Goal: Task Accomplishment & Management: Complete application form

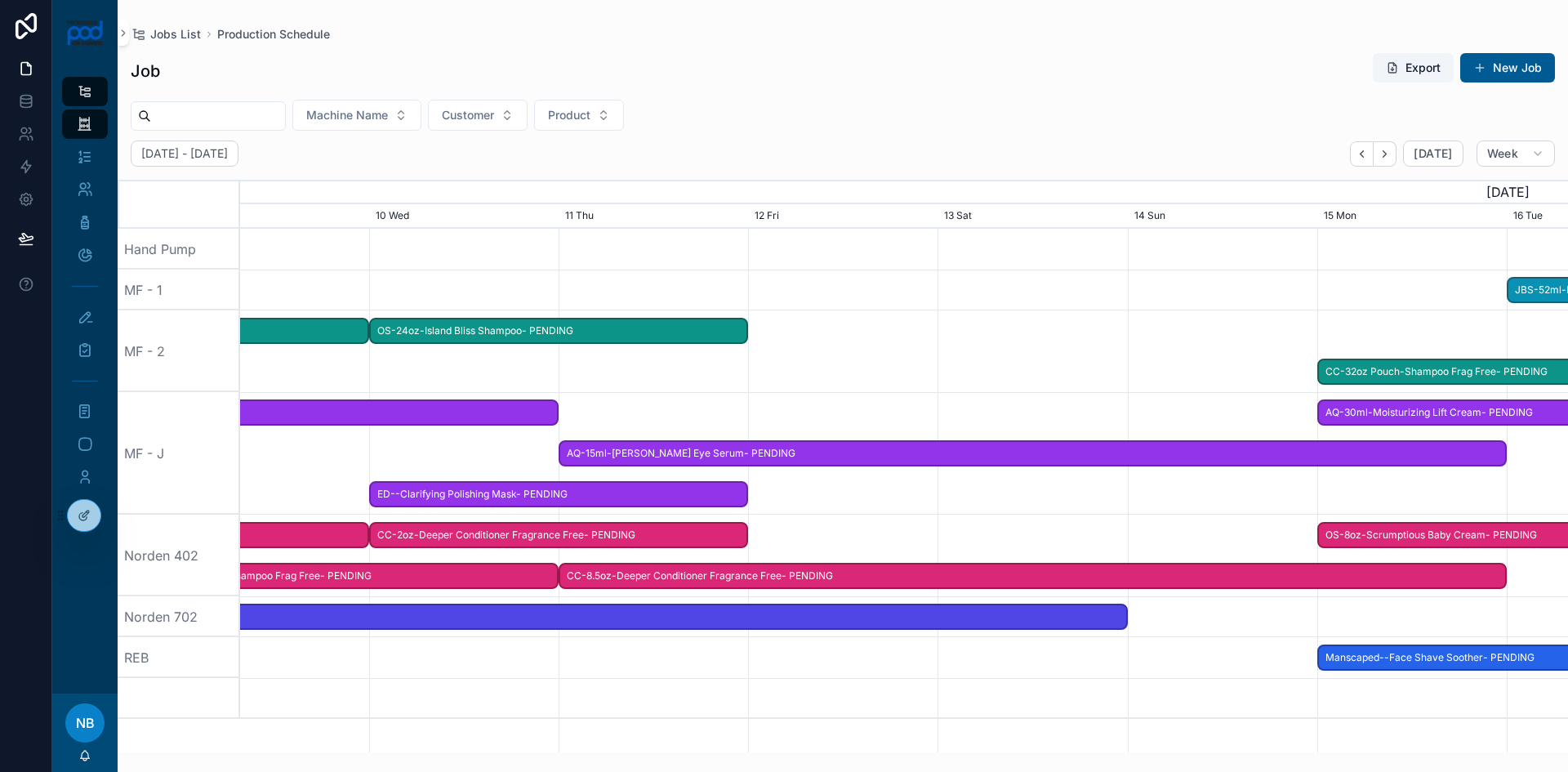
scroll to position [0, 1992]
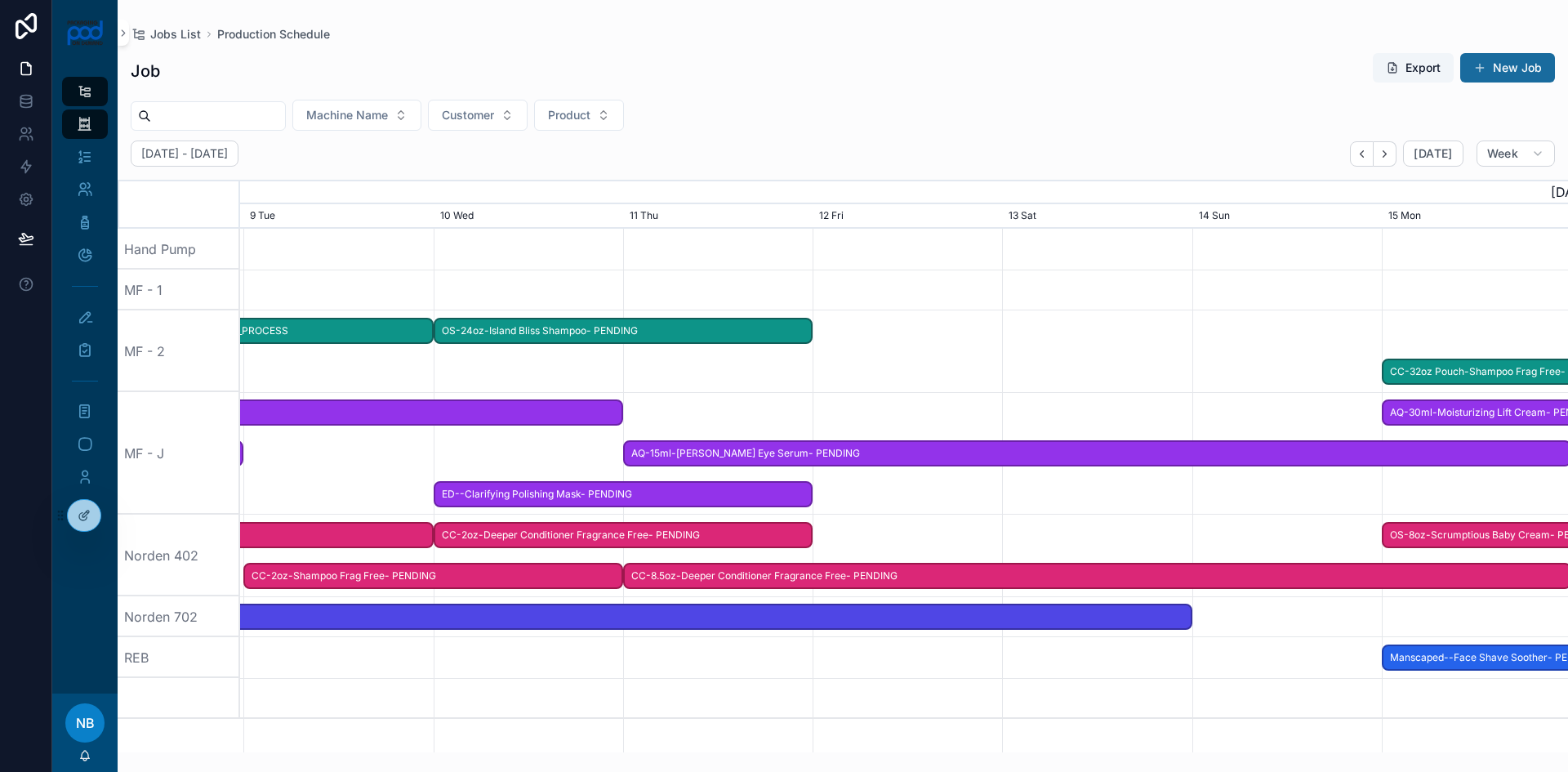
click at [1495, 68] on button "New Job" at bounding box center [1507, 68] width 95 height 29
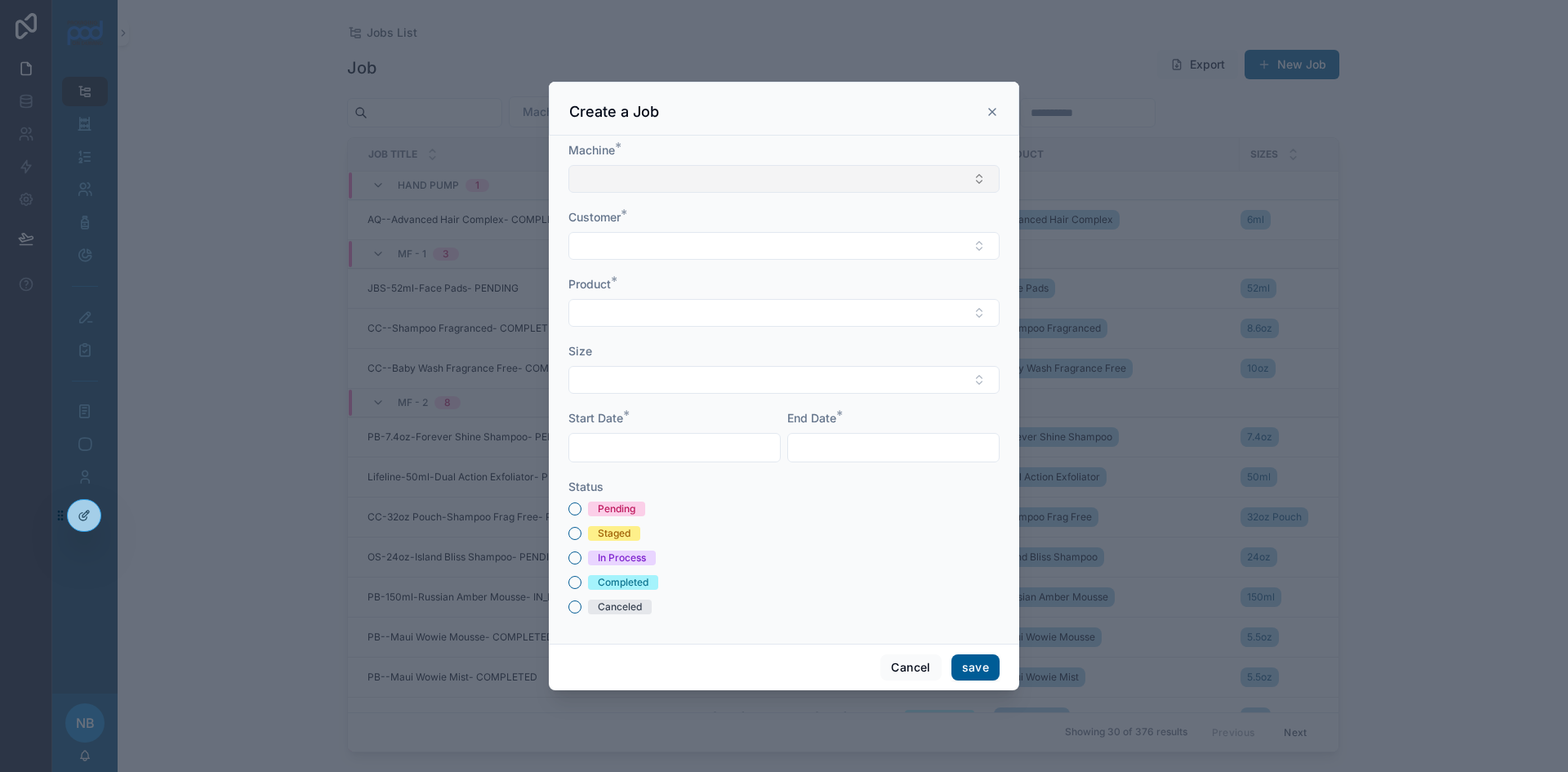
click at [619, 178] on button "Select Button" at bounding box center [783, 178] width 431 height 28
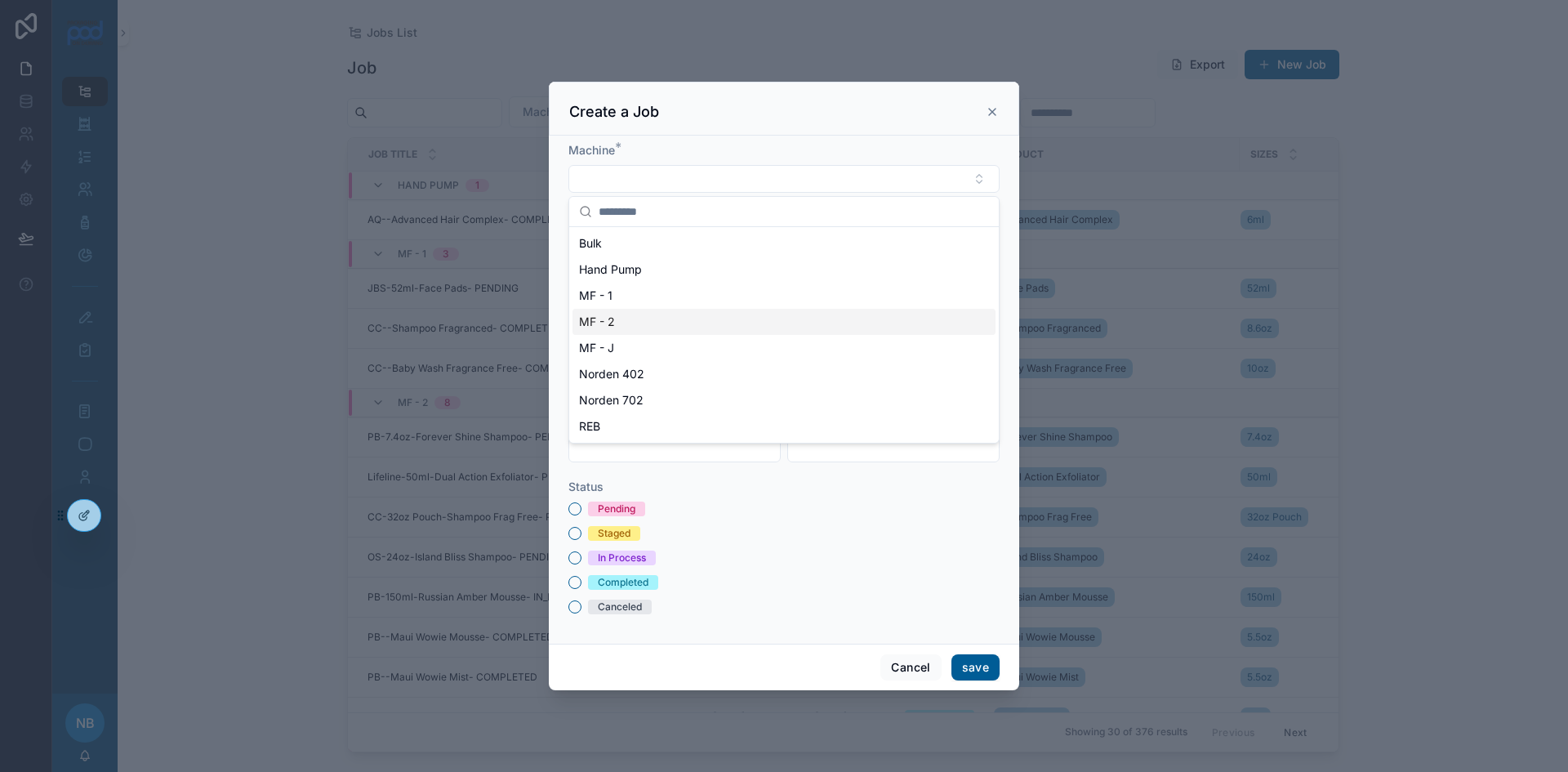
click at [602, 320] on span "MF - 2" at bounding box center [597, 322] width 36 height 16
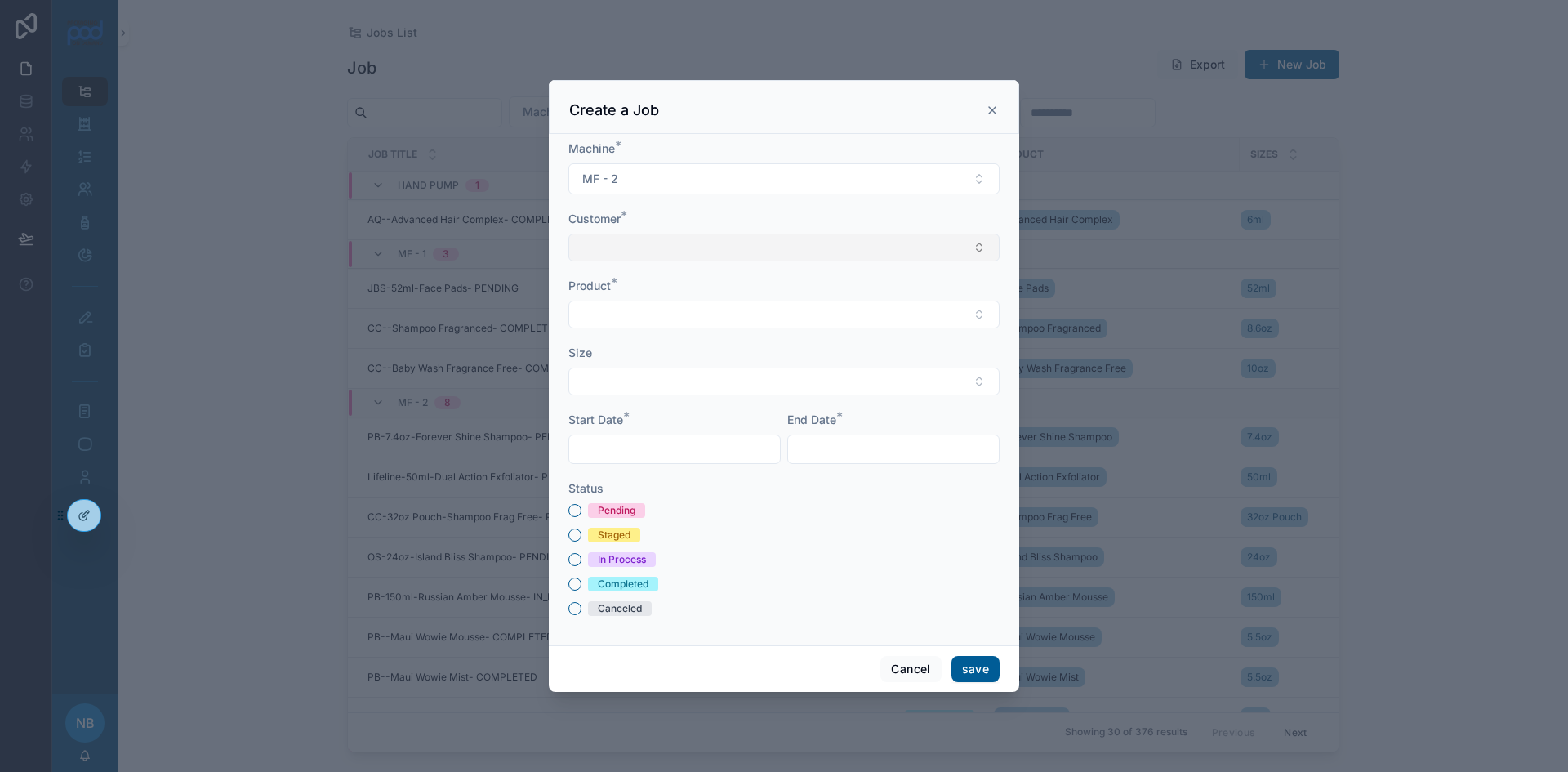
click at [598, 247] on button "Select Button" at bounding box center [783, 247] width 431 height 28
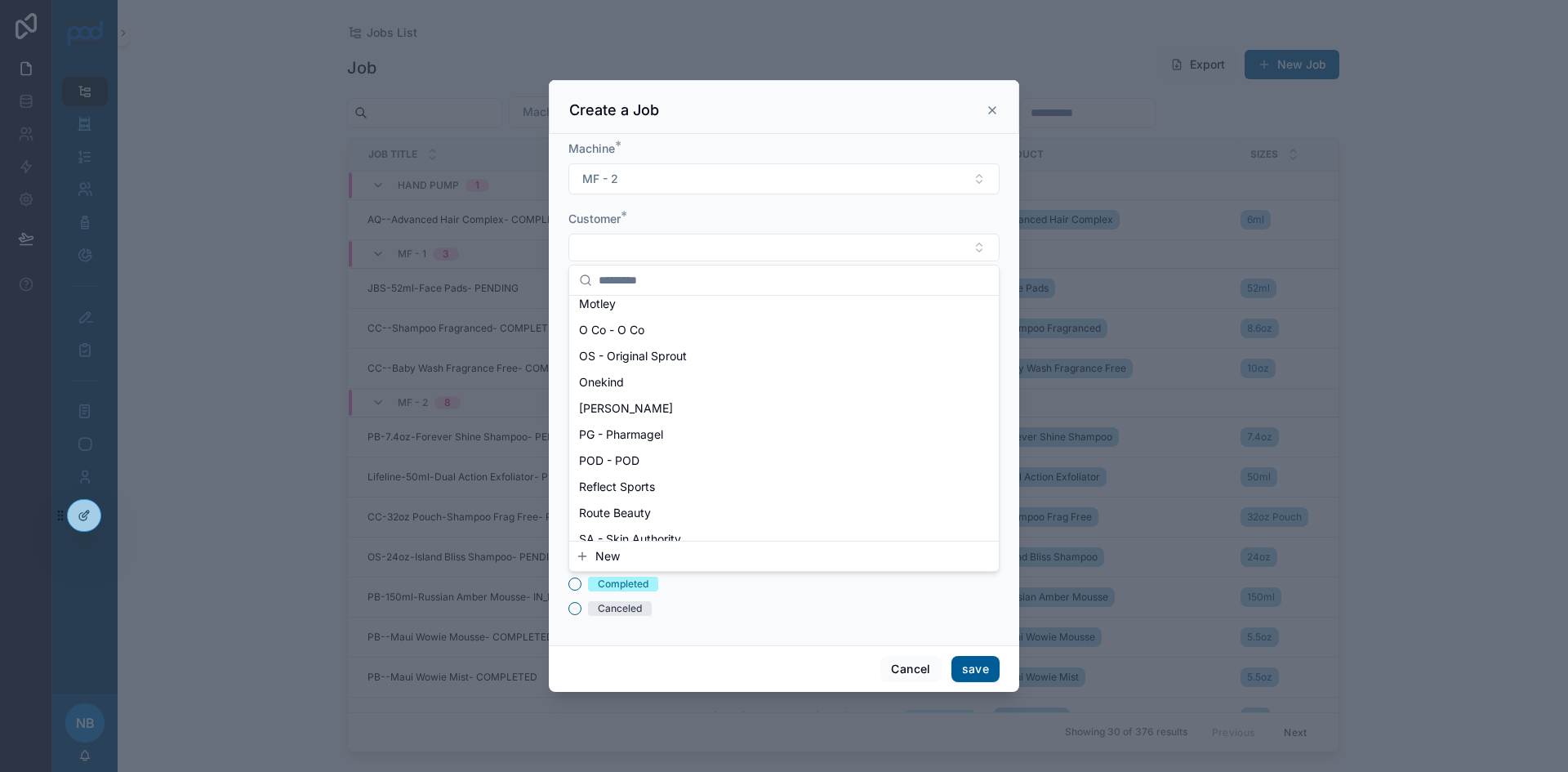
scroll to position [926, 0]
click at [605, 353] on span "OS - Original Sprout" at bounding box center [632, 354] width 108 height 16
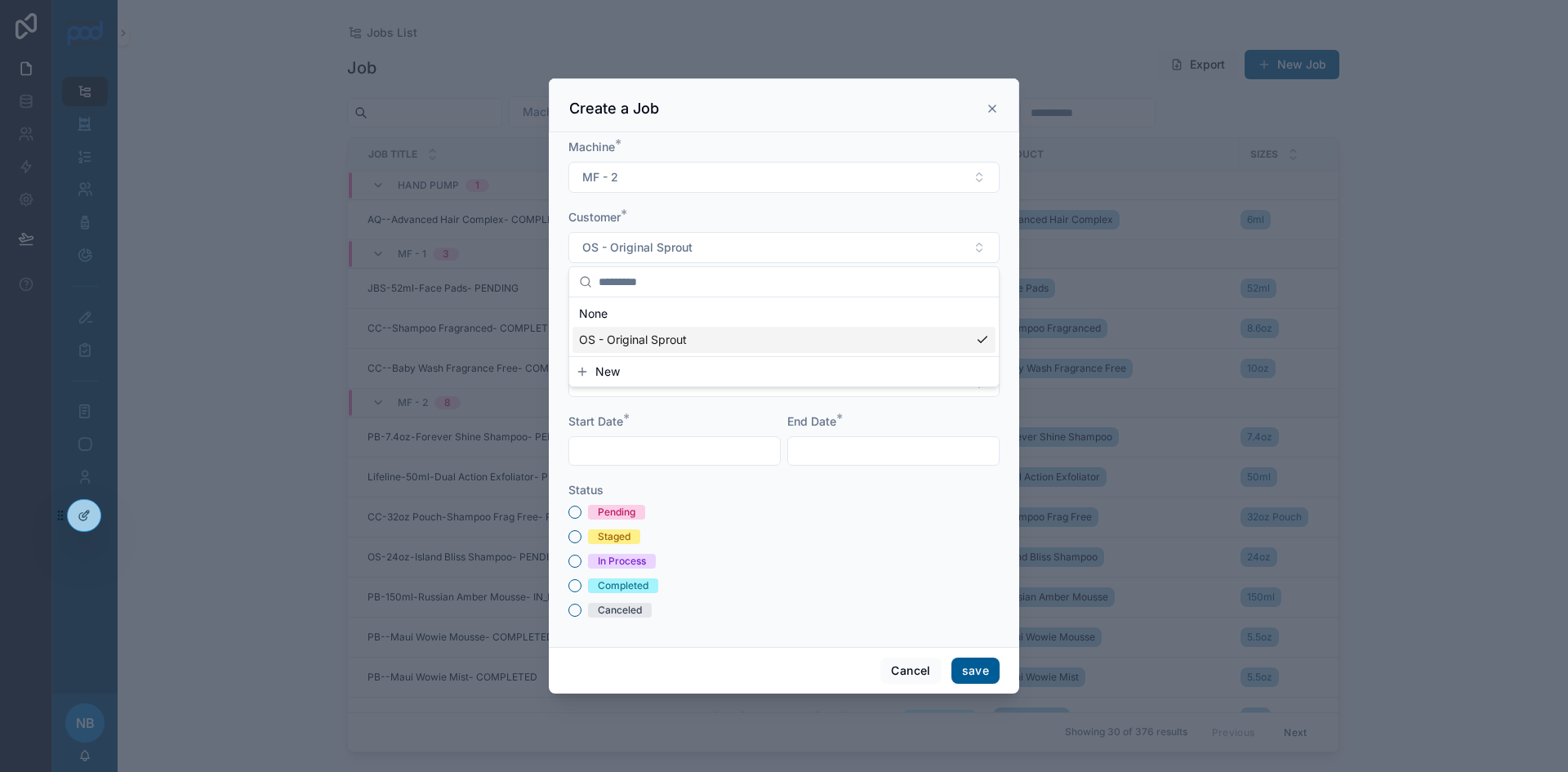
scroll to position [0, 0]
drag, startPoint x: 601, startPoint y: 296, endPoint x: 600, endPoint y: 306, distance: 10.0
click at [601, 297] on div "Product *" at bounding box center [783, 304] width 431 height 51
click at [600, 309] on button "Select Button" at bounding box center [783, 316] width 431 height 28
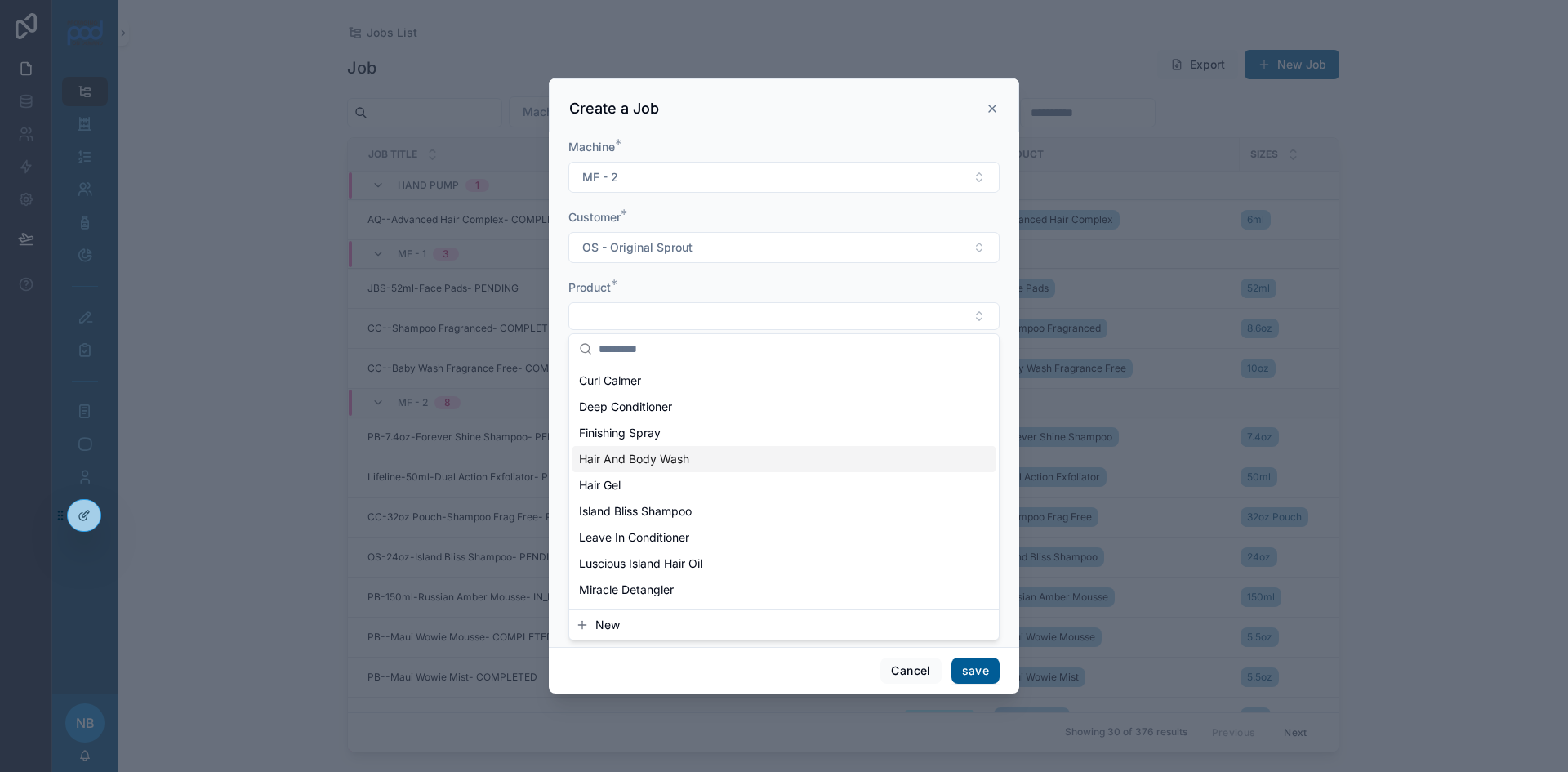
click at [664, 463] on span "Hair And Body Wash" at bounding box center [634, 459] width 111 height 16
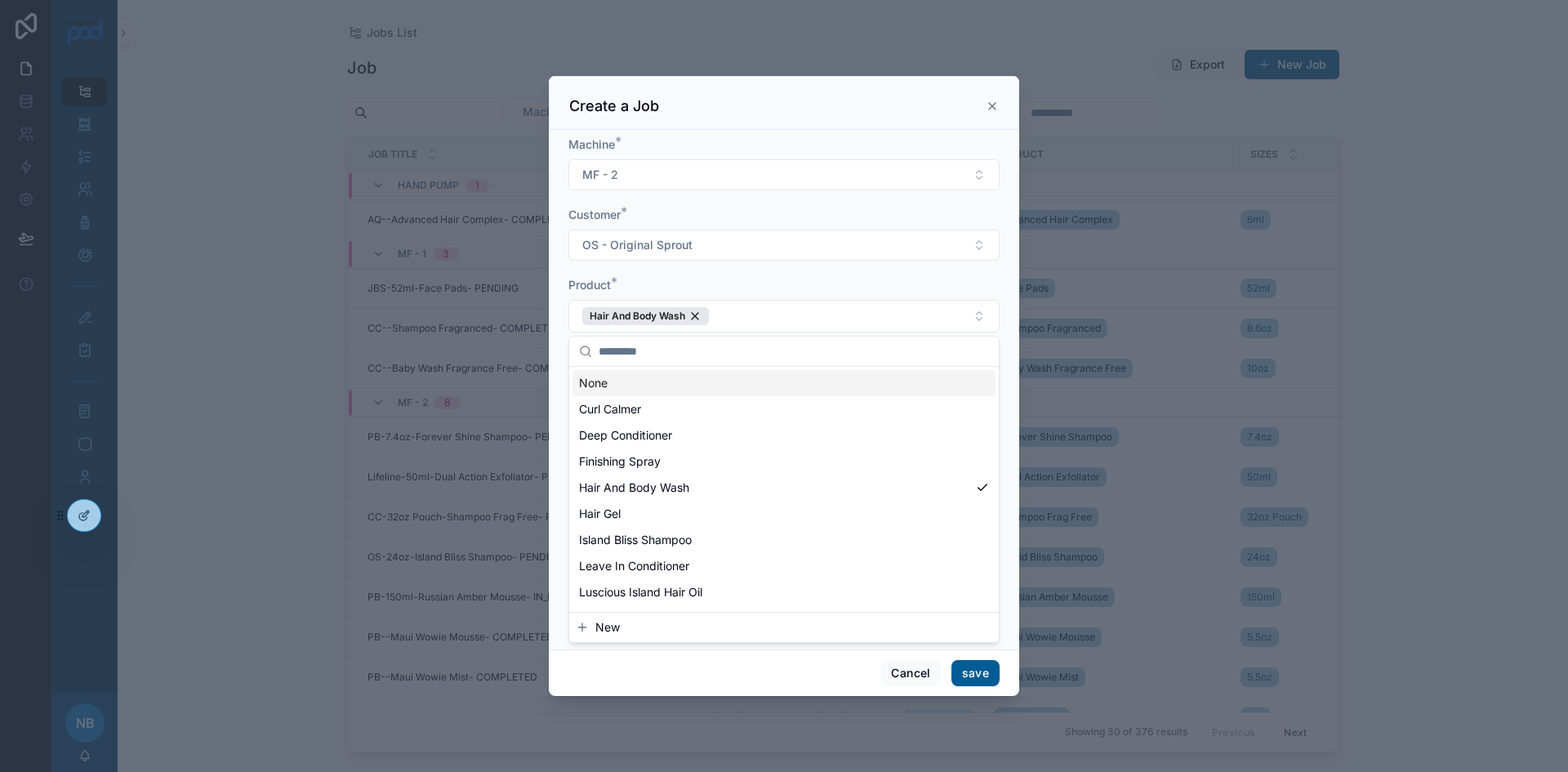
click at [560, 369] on div "Machine * MF - 2 Customer * OS - Original Sprout Product * Hair And Body Wash S…" at bounding box center [783, 390] width 470 height 519
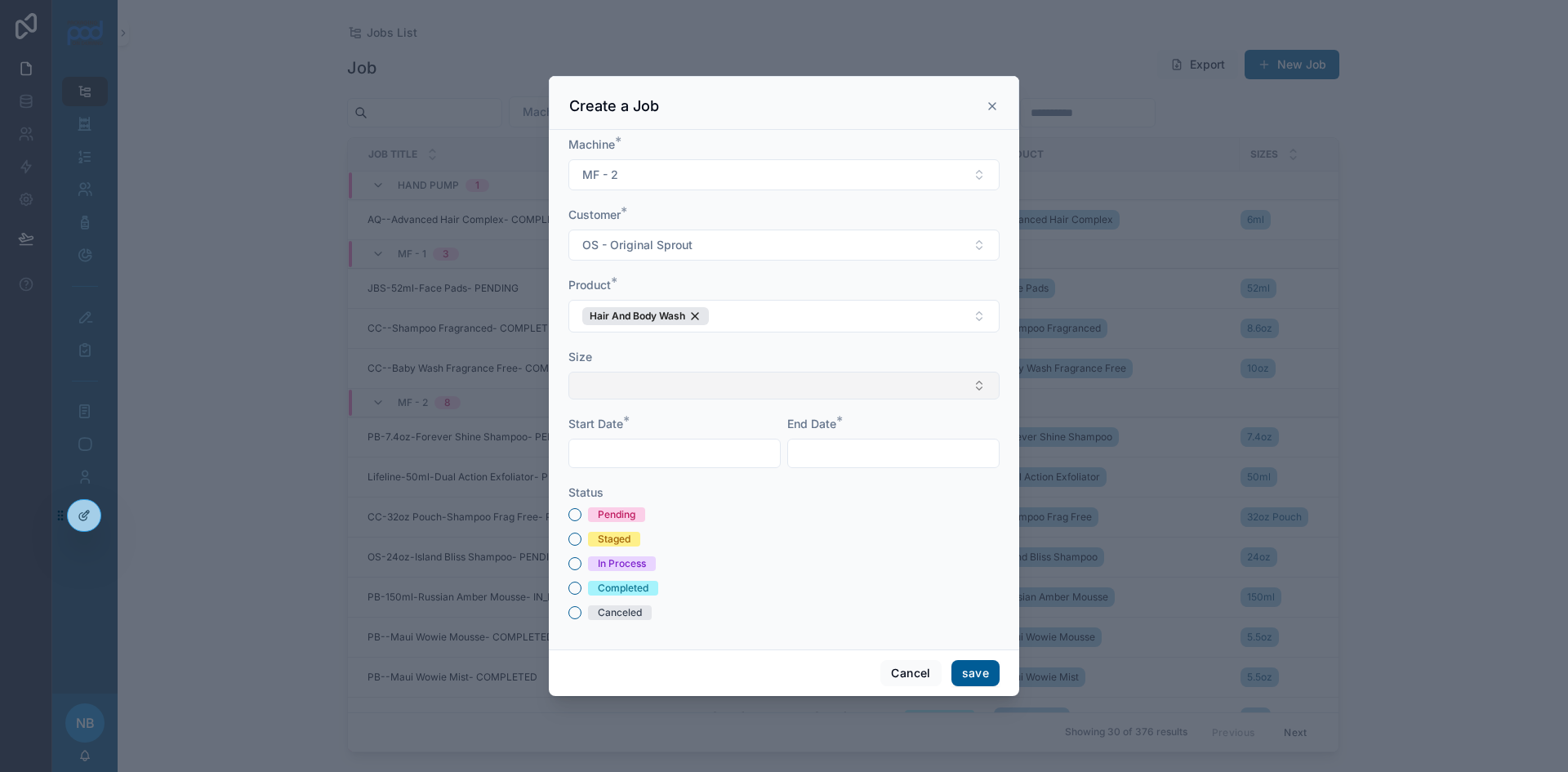
click at [646, 386] on button "Select Button" at bounding box center [783, 386] width 431 height 28
click at [608, 477] on div "32oz" at bounding box center [784, 476] width 423 height 26
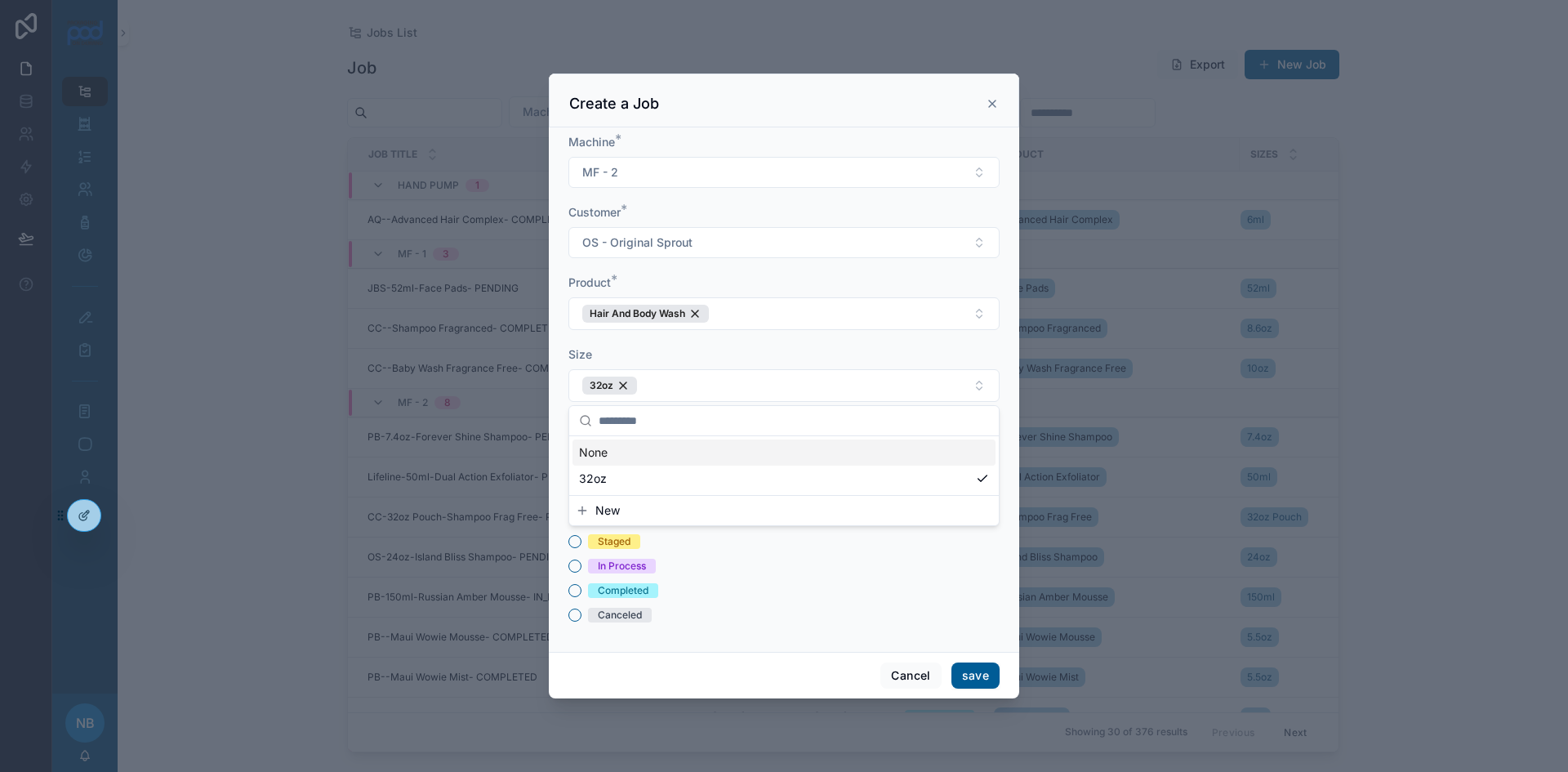
click at [563, 383] on div "Machine * MF - 2 Customer * OS - Original Sprout Product * Hair And Body Wash S…" at bounding box center [783, 390] width 470 height 525
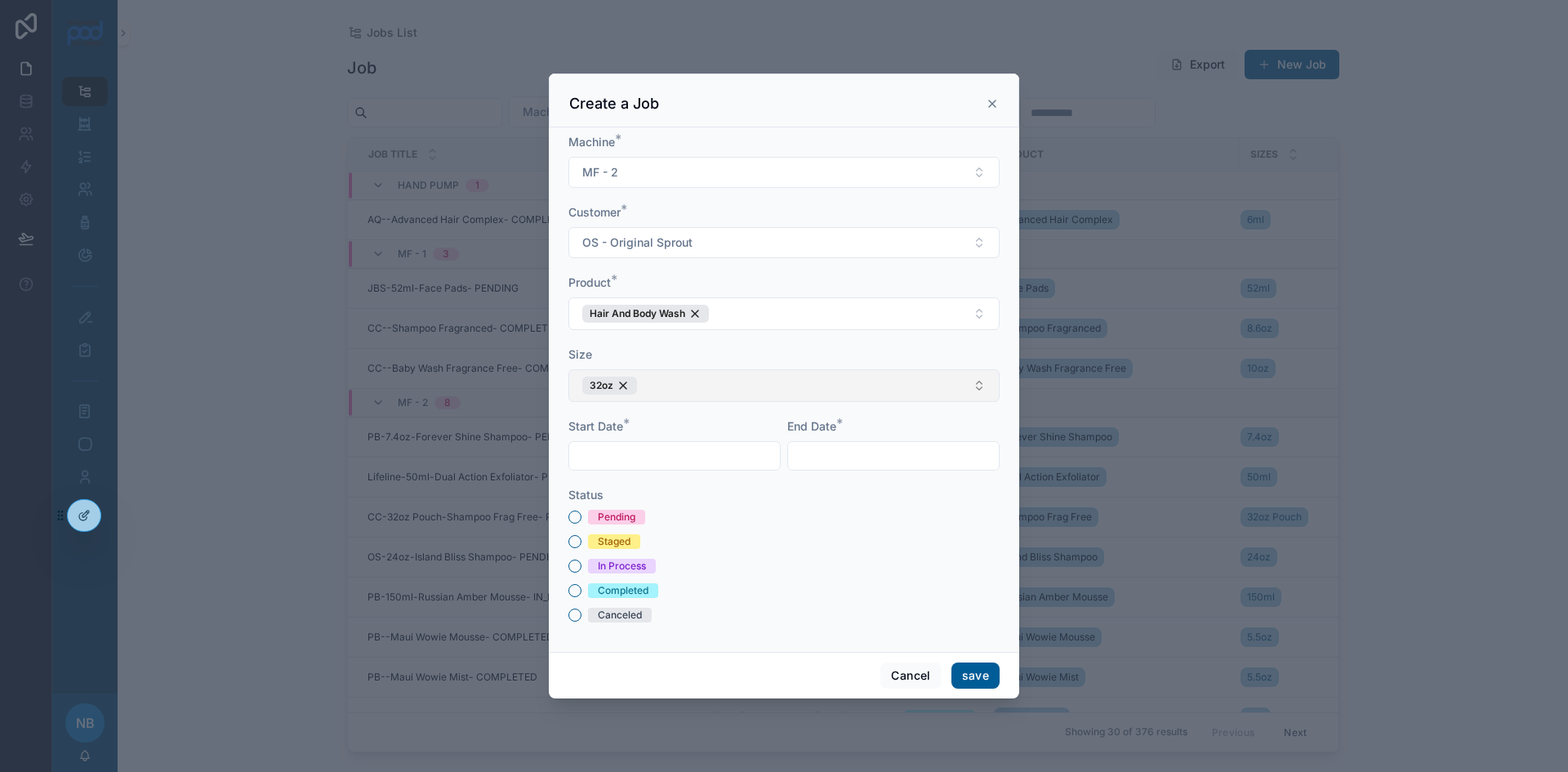
click at [677, 390] on button "32oz" at bounding box center [783, 386] width 431 height 33
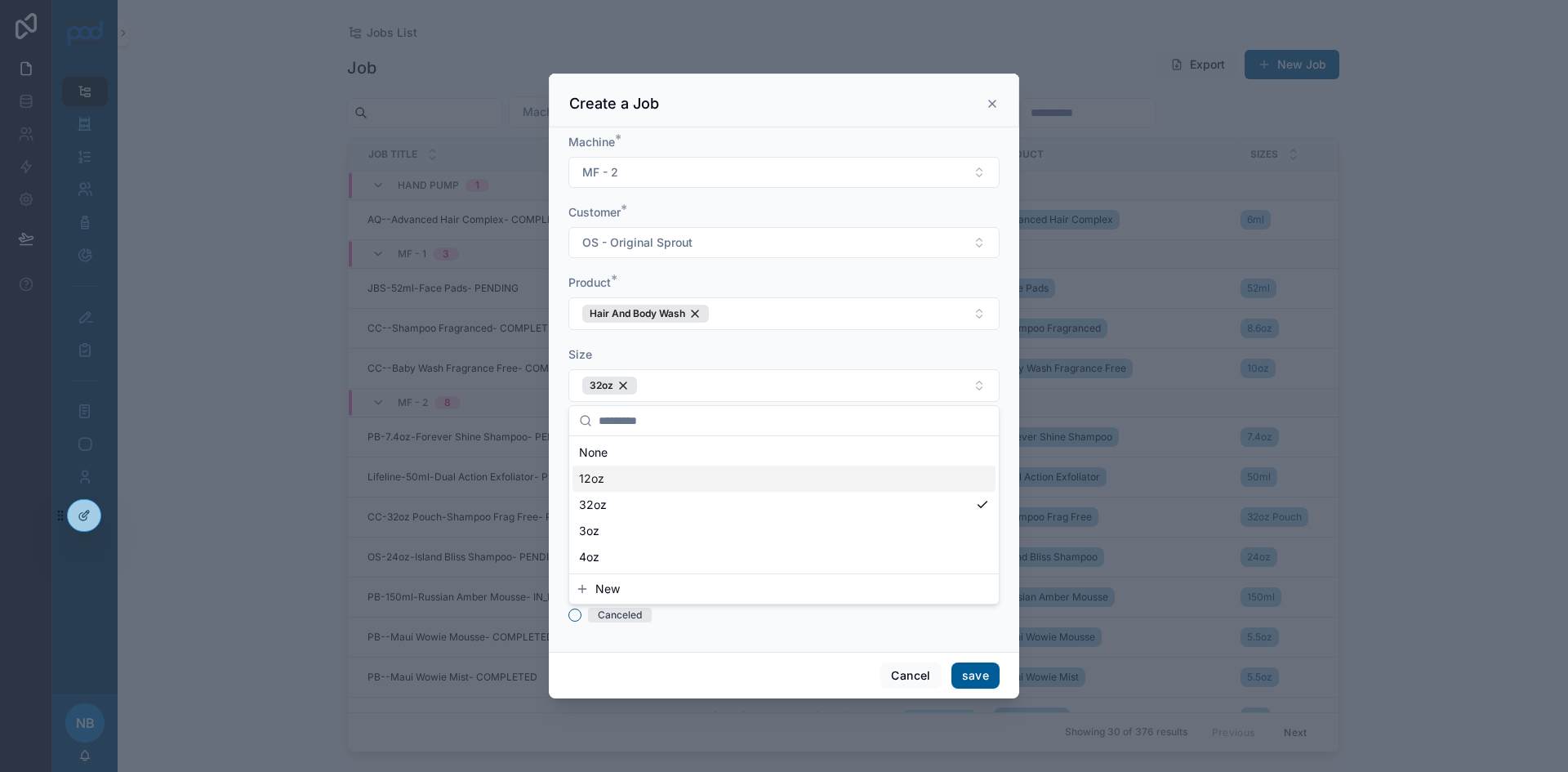
click at [664, 478] on div "12oz" at bounding box center [784, 478] width 423 height 26
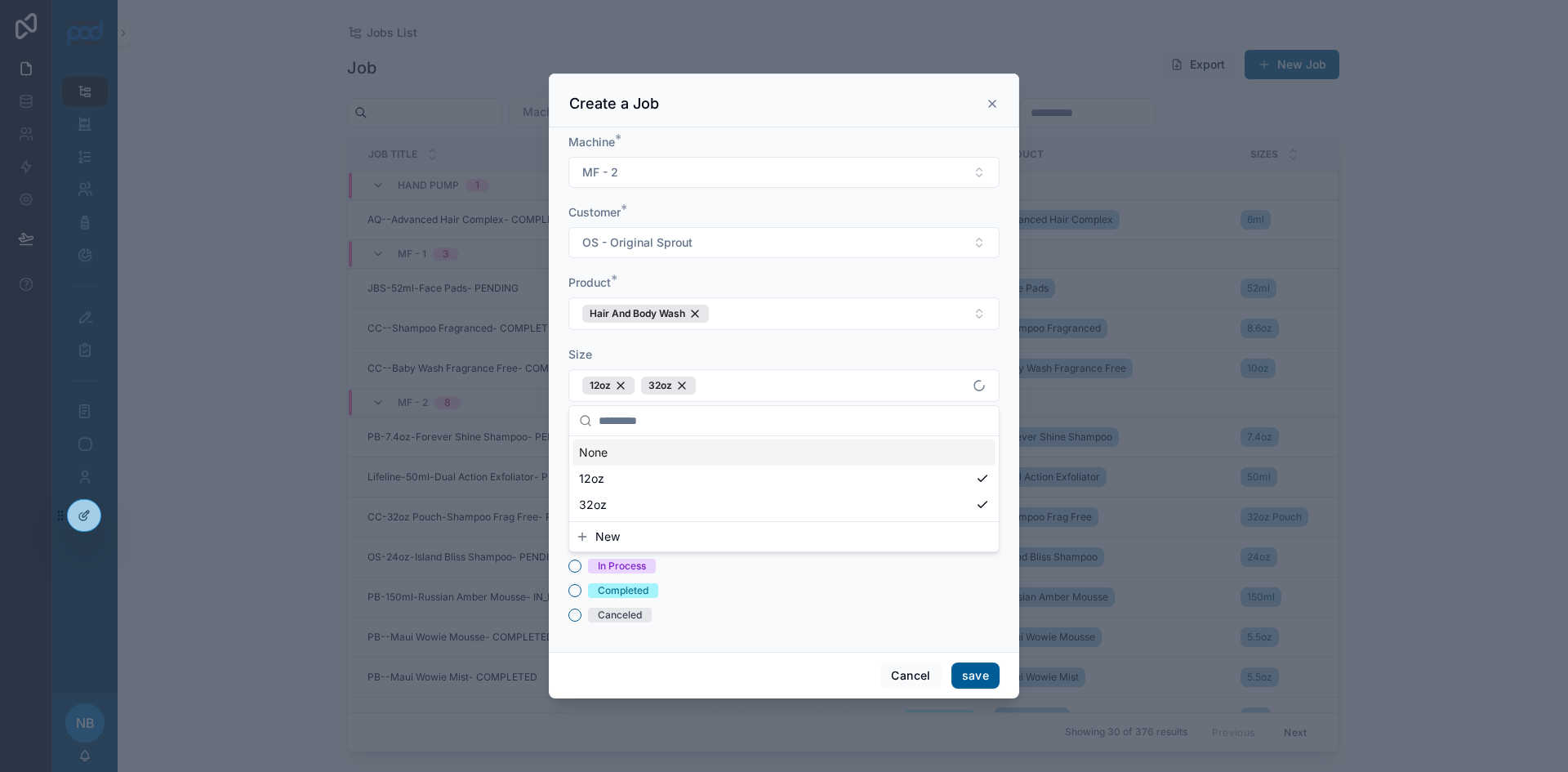
click at [563, 383] on div "Machine * MF - 2 Customer * OS - Original Sprout Product * Hair And Body Wash S…" at bounding box center [783, 390] width 470 height 525
click at [610, 456] on input "text" at bounding box center [674, 456] width 210 height 23
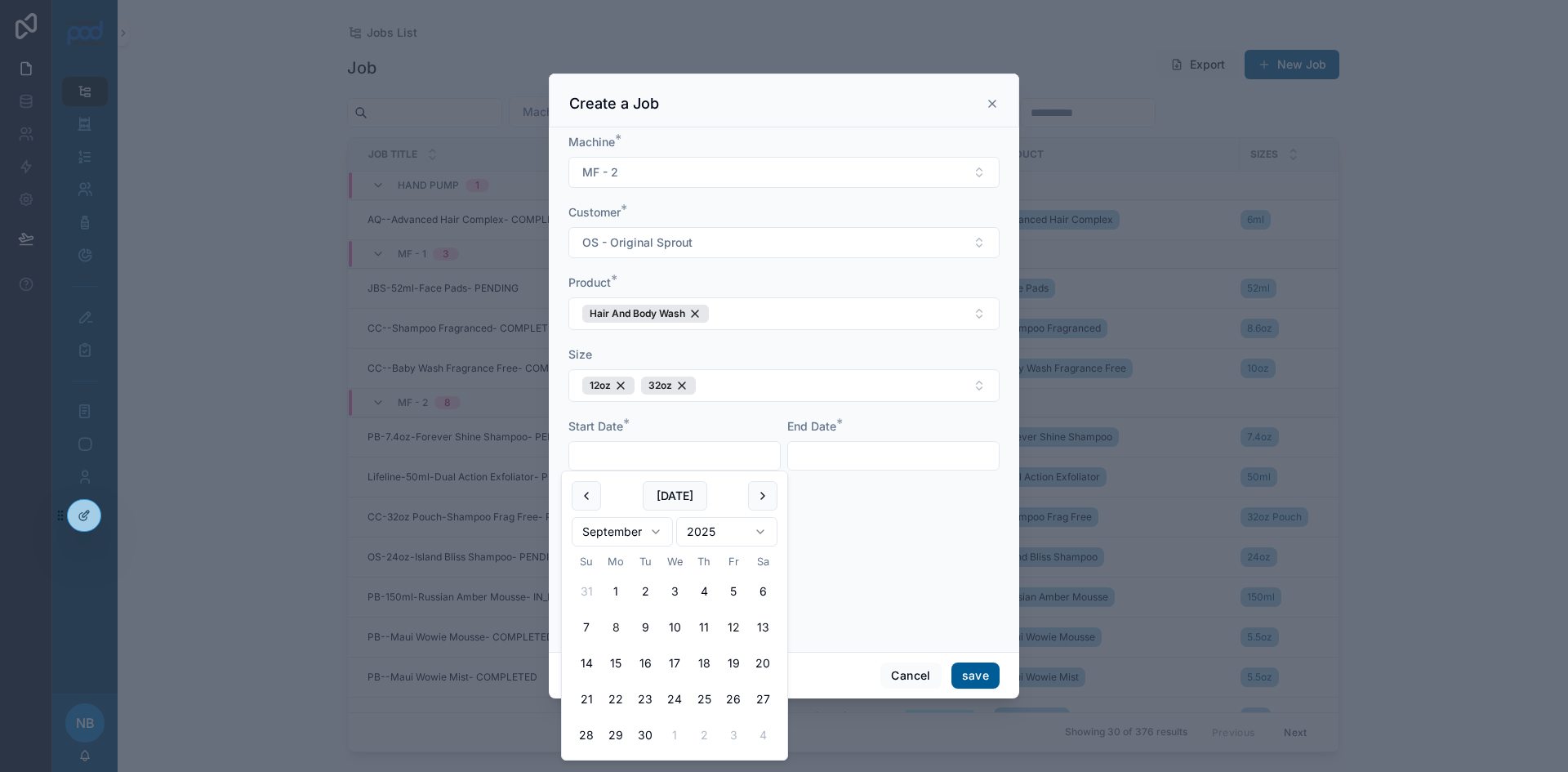
click at [733, 629] on button "12" at bounding box center [733, 627] width 29 height 29
click at [704, 625] on button "11" at bounding box center [704, 627] width 29 height 29
type input "*********"
click at [845, 453] on input "text" at bounding box center [894, 456] width 210 height 23
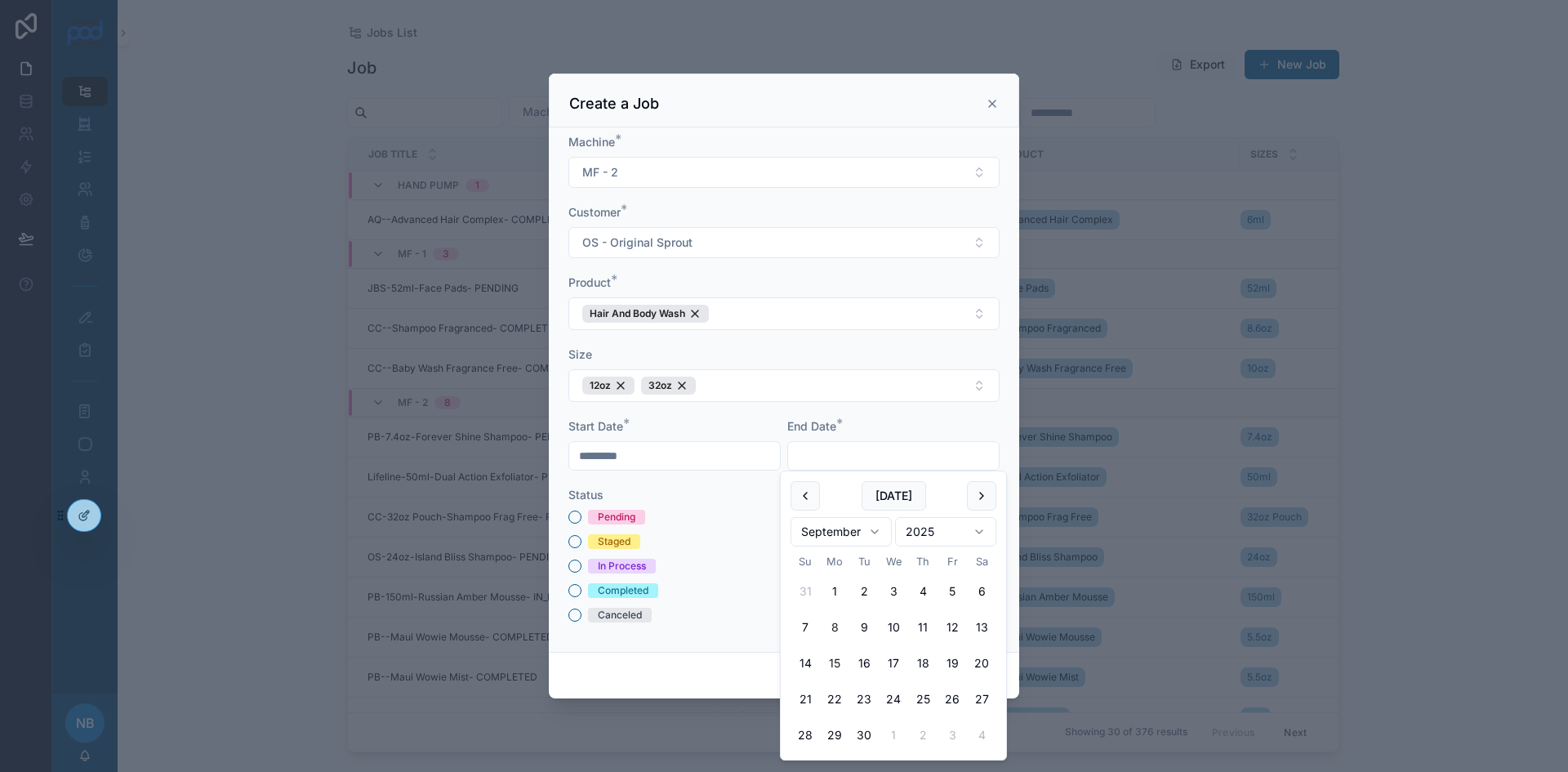
click at [833, 660] on button "15" at bounding box center [834, 663] width 29 height 29
type input "*********"
click at [574, 516] on button "Pending" at bounding box center [574, 517] width 13 height 13
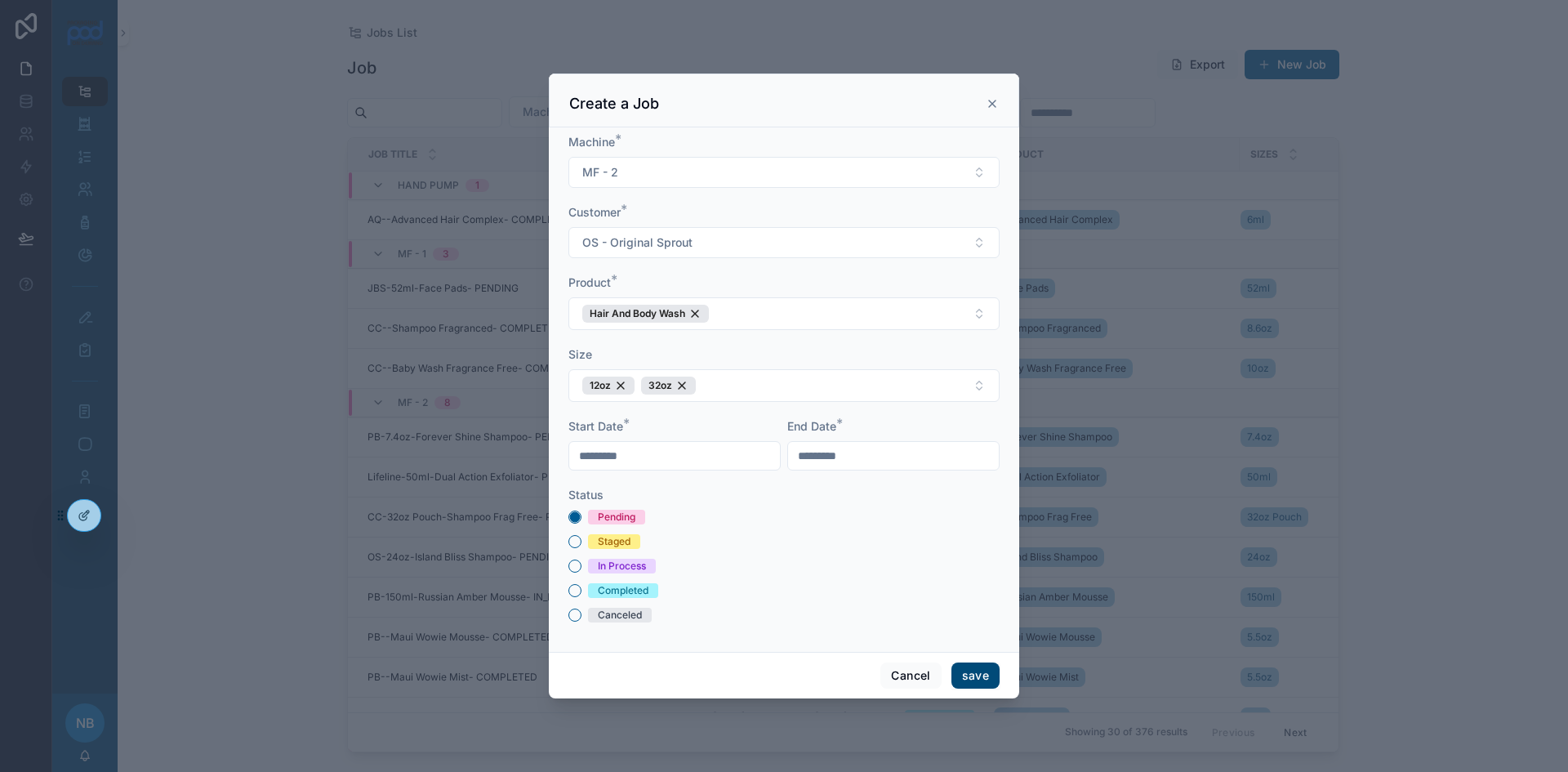
click at [974, 682] on button "save" at bounding box center [976, 676] width 48 height 26
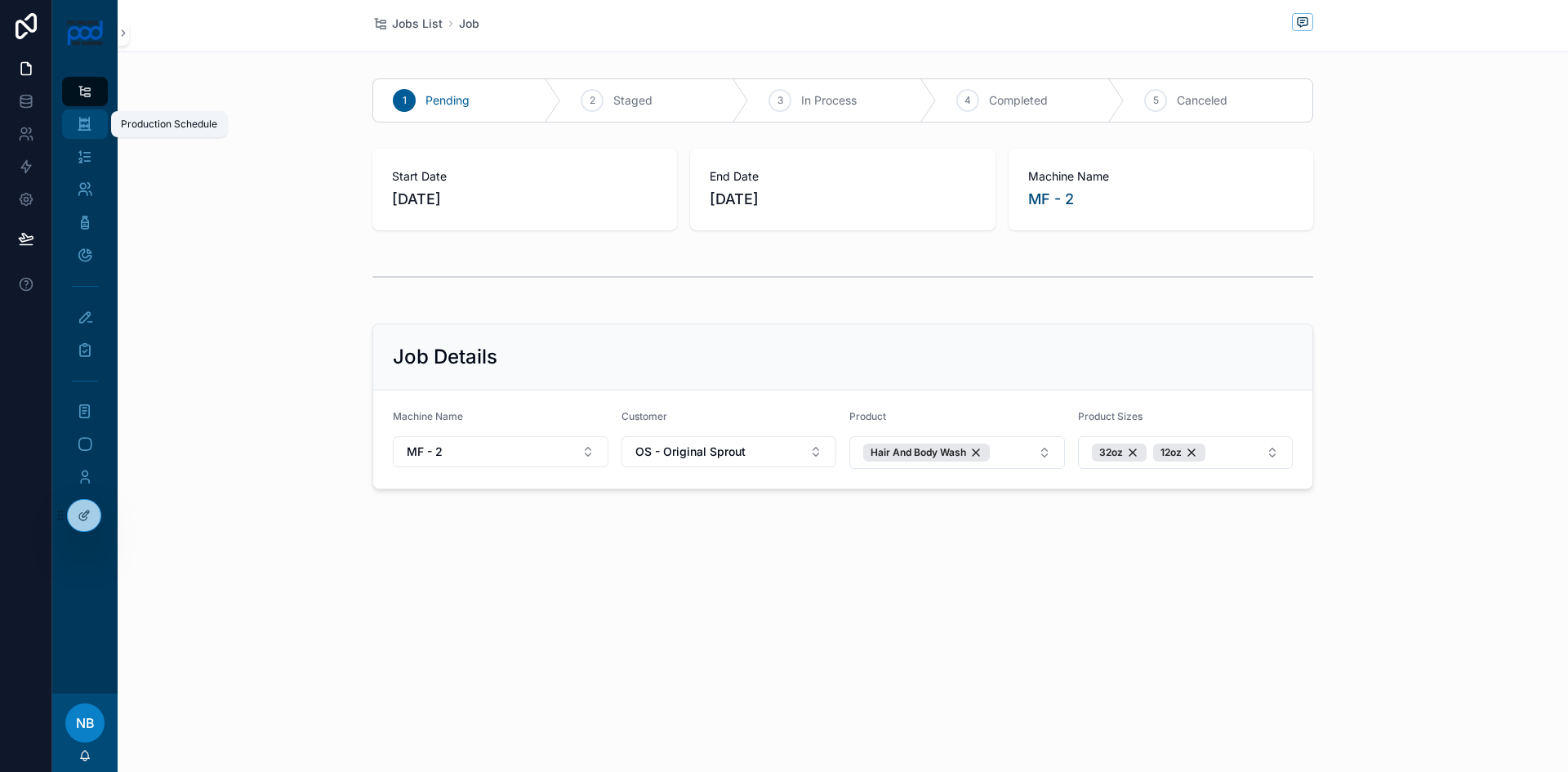
drag, startPoint x: 90, startPoint y: 121, endPoint x: 90, endPoint y: 112, distance: 9.0
click at [90, 121] on icon "scrollable content" at bounding box center [84, 124] width 15 height 16
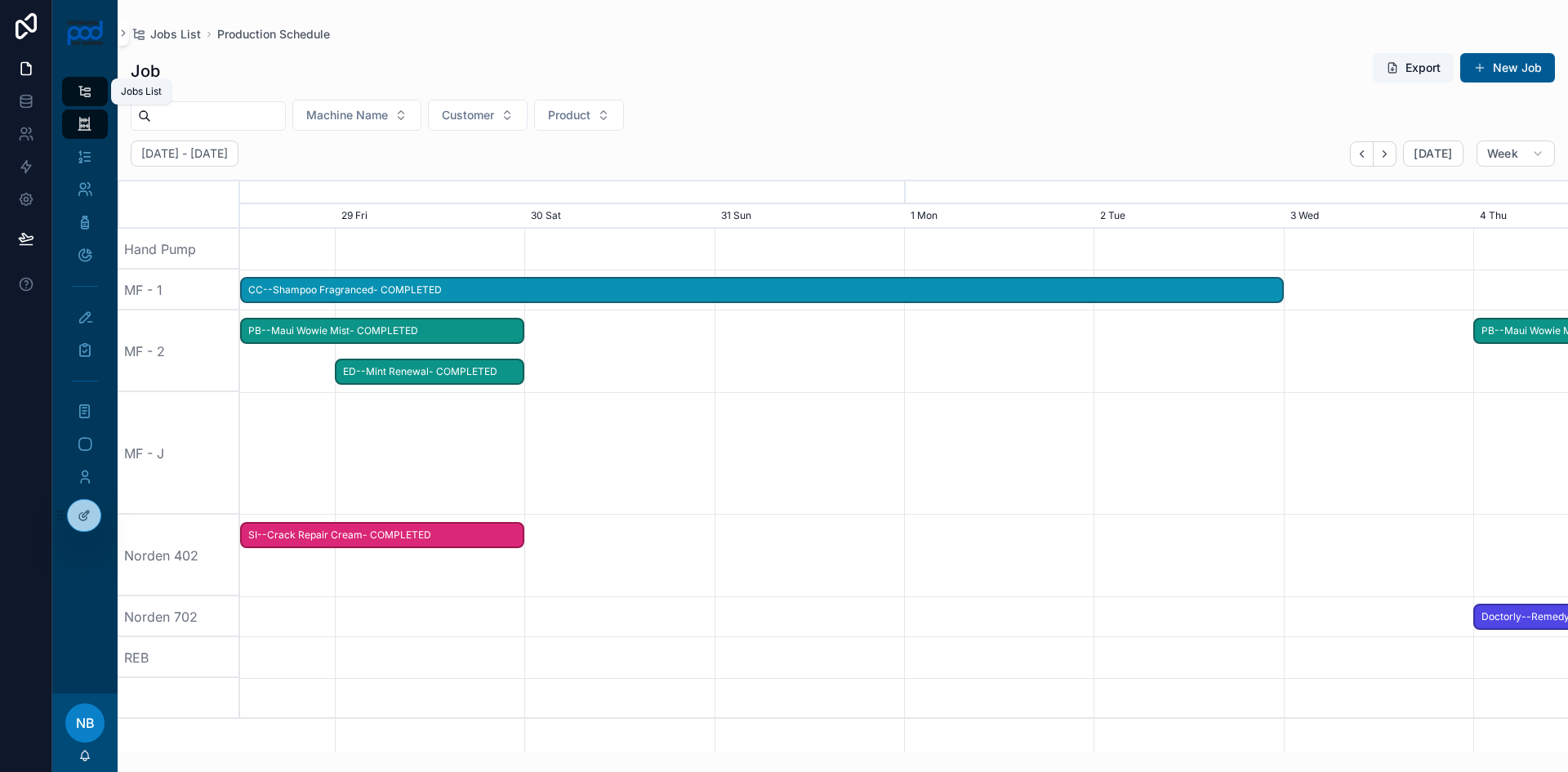
scroll to position [0, 1992]
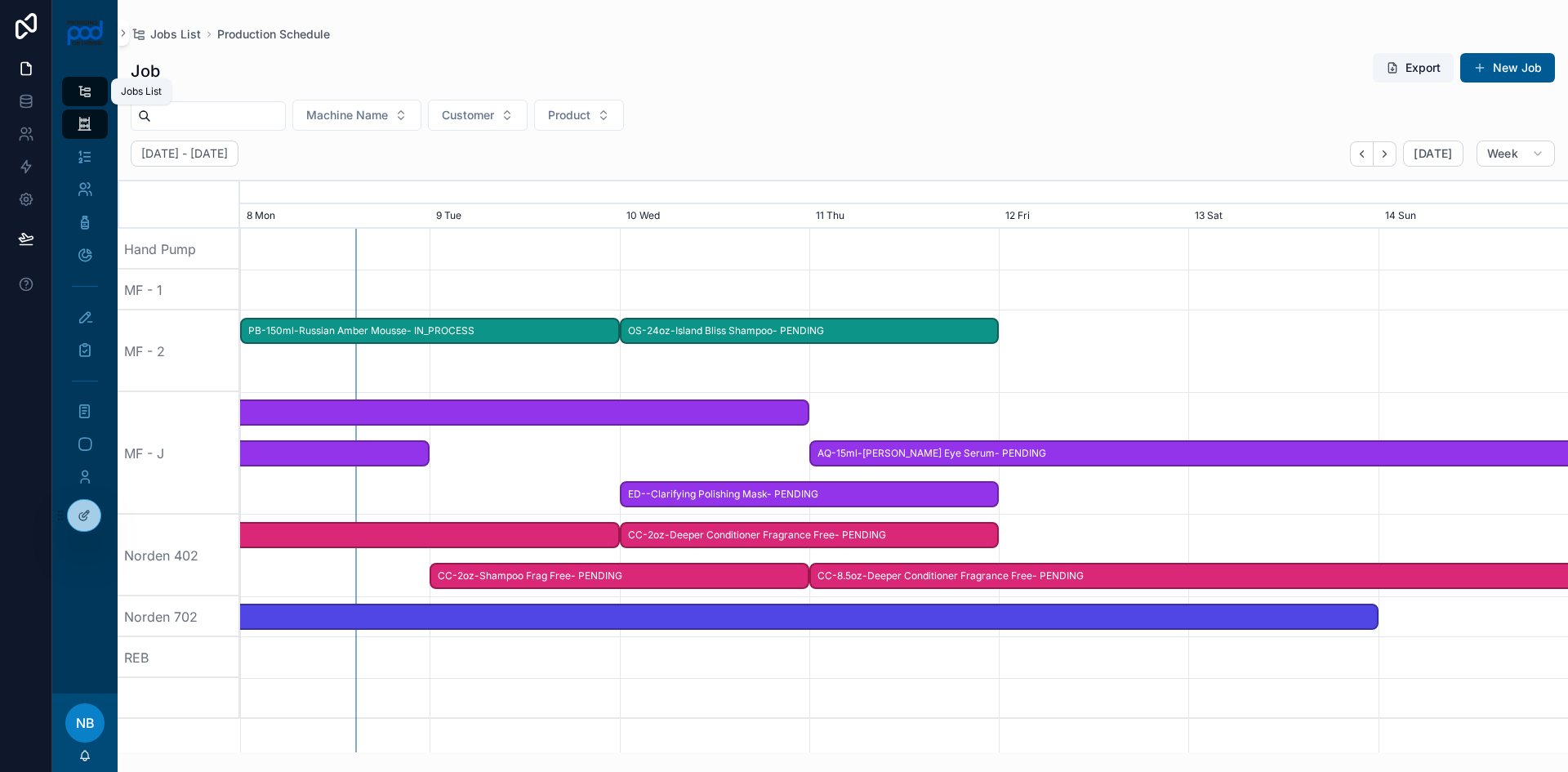
click at [90, 95] on icon "scrollable content" at bounding box center [84, 91] width 15 height 16
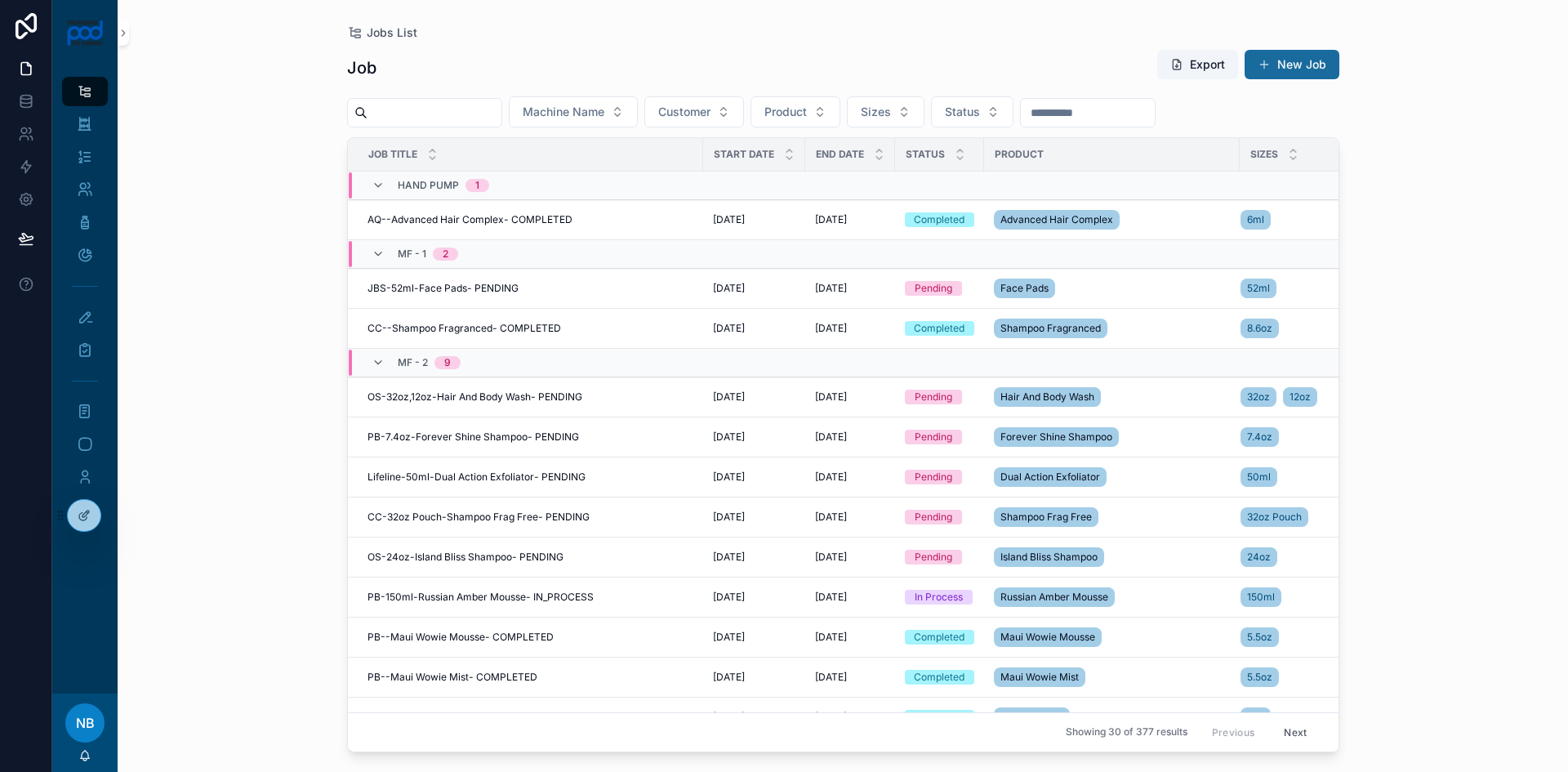
click at [1312, 63] on button "New Job" at bounding box center [1292, 64] width 95 height 29
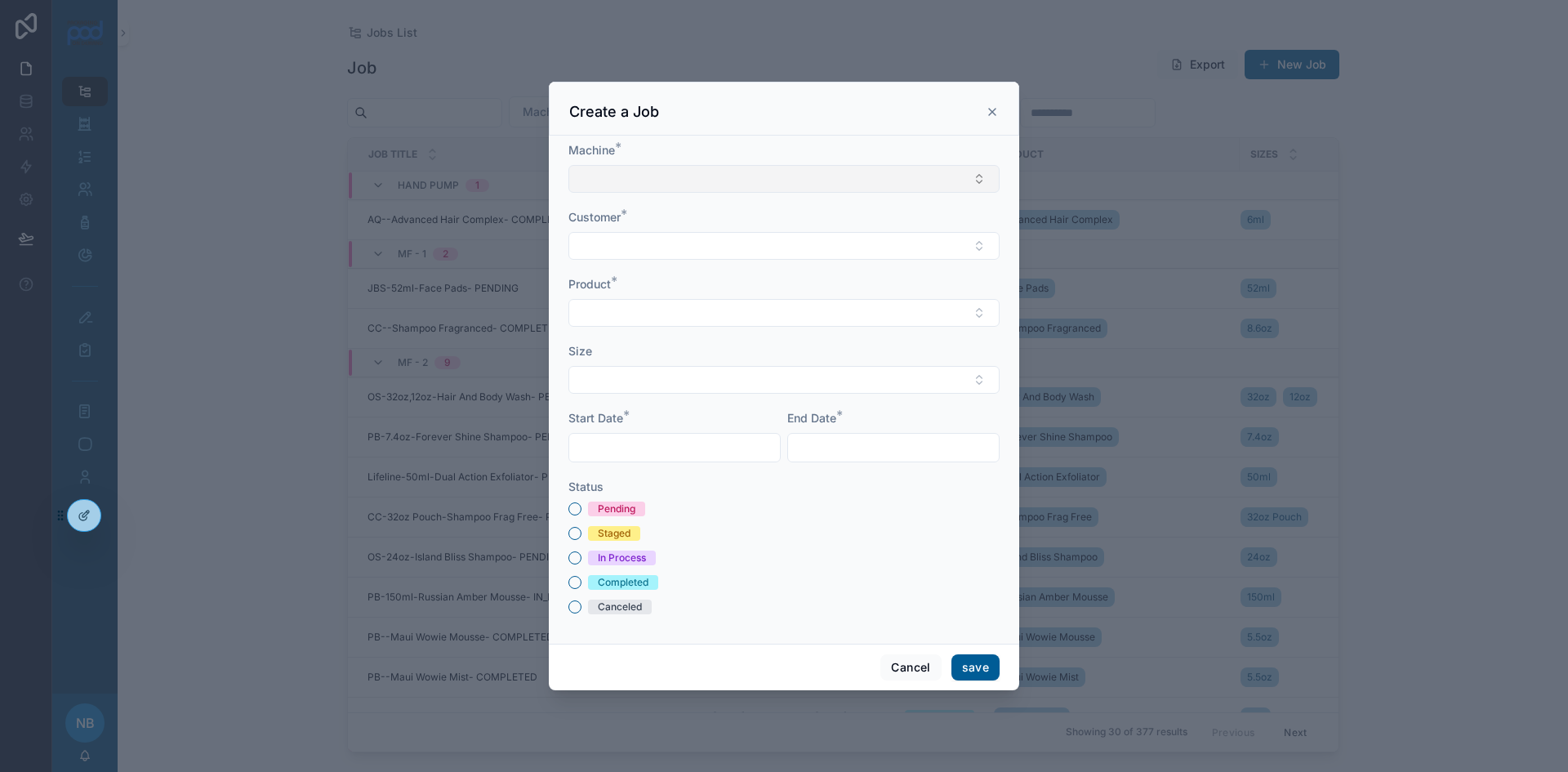
click at [617, 184] on button "Select Button" at bounding box center [783, 178] width 431 height 28
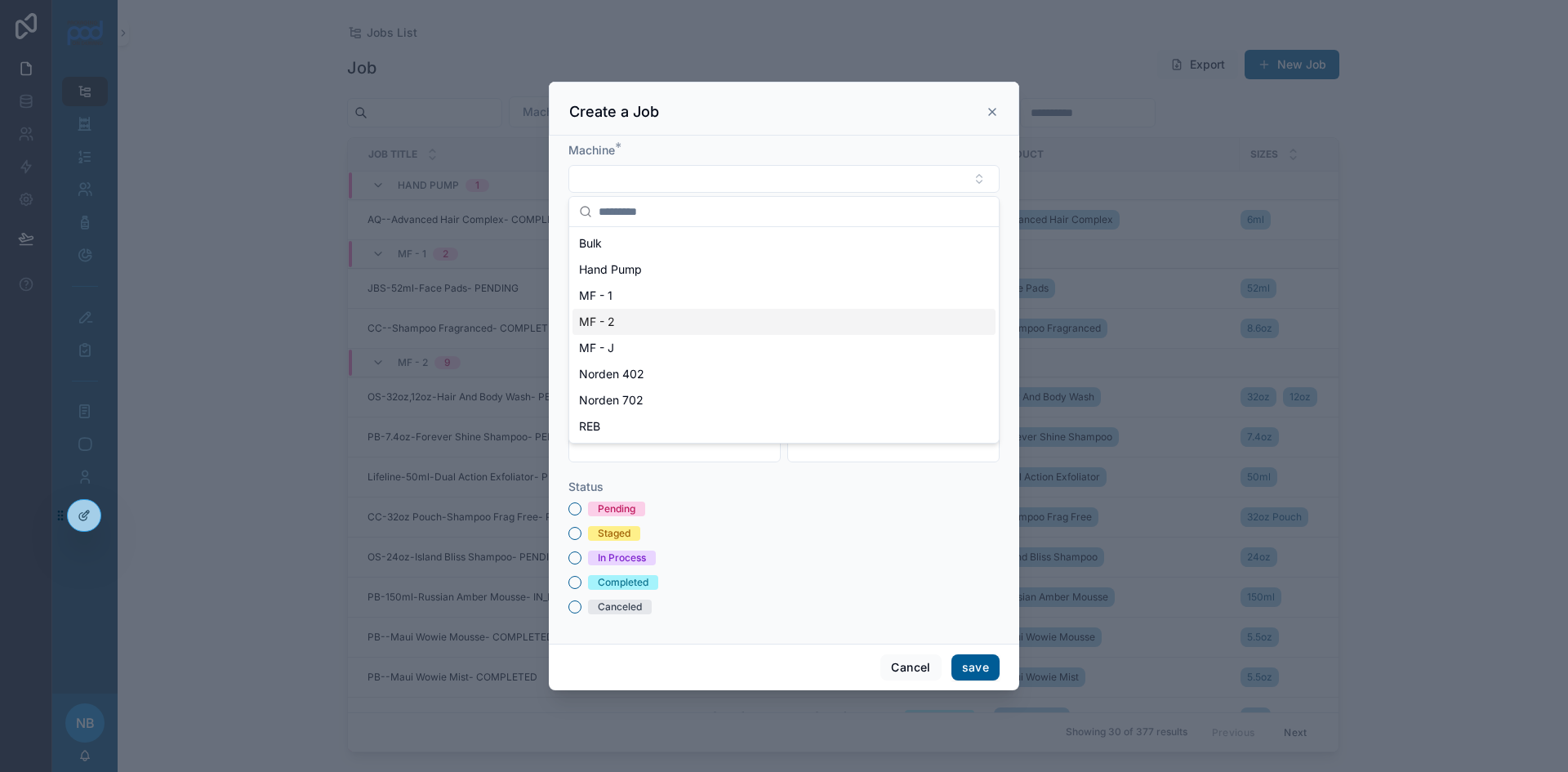
click at [619, 324] on div "MF - 2" at bounding box center [784, 321] width 423 height 26
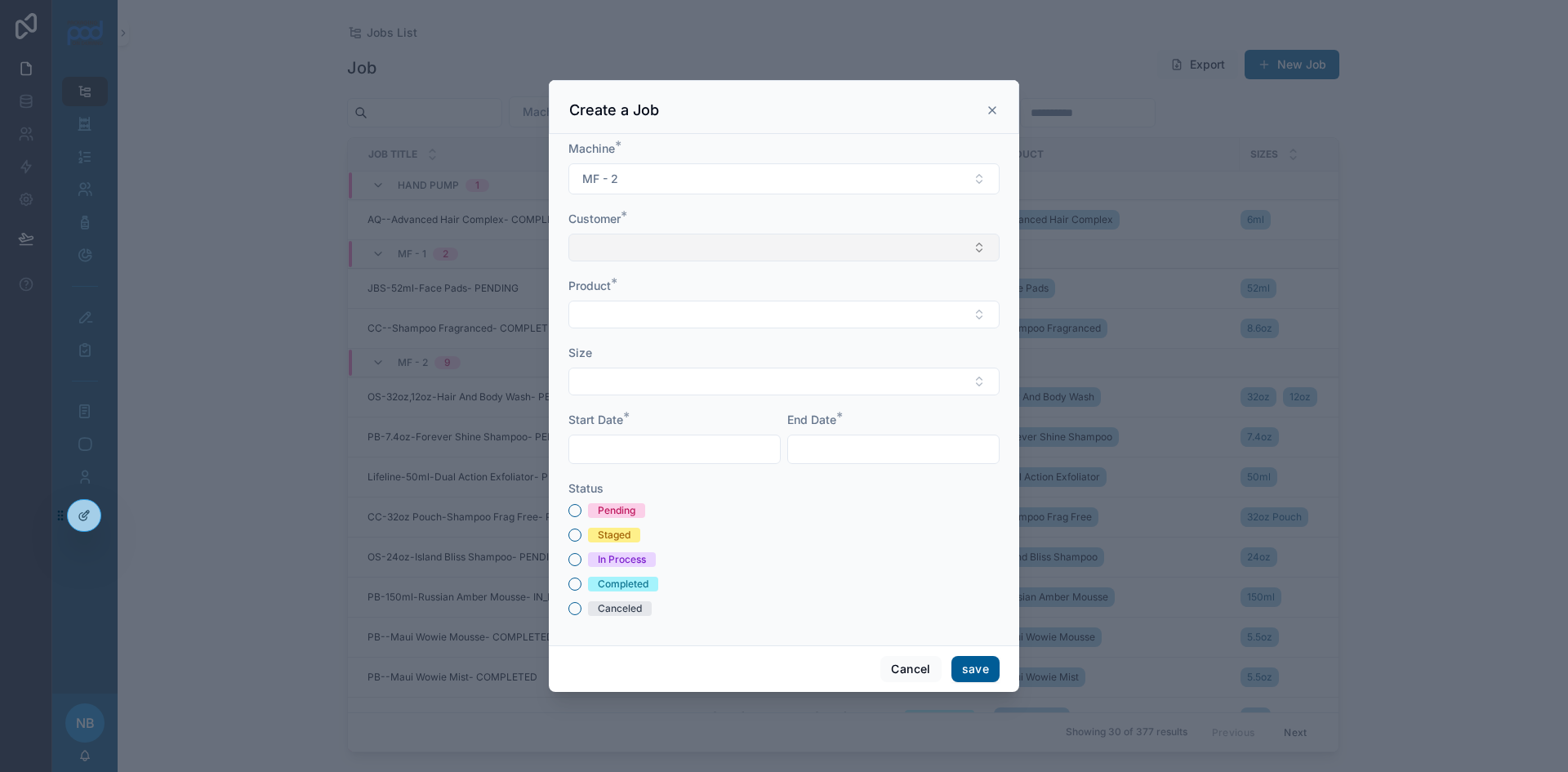
click at [624, 248] on button "Select Button" at bounding box center [783, 247] width 431 height 28
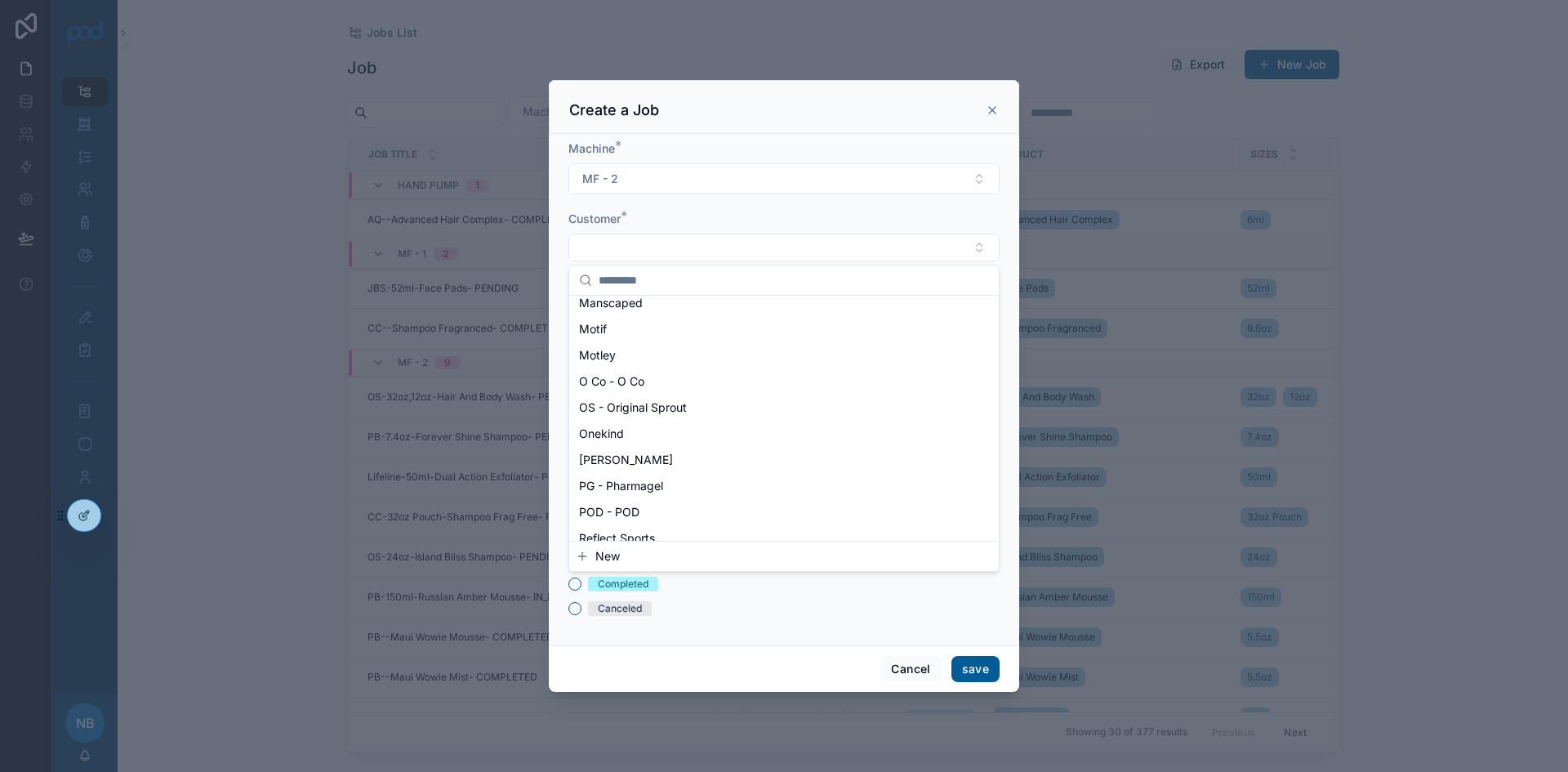
scroll to position [899, 0]
click at [636, 382] on span "OS - Original Sprout" at bounding box center [632, 381] width 108 height 16
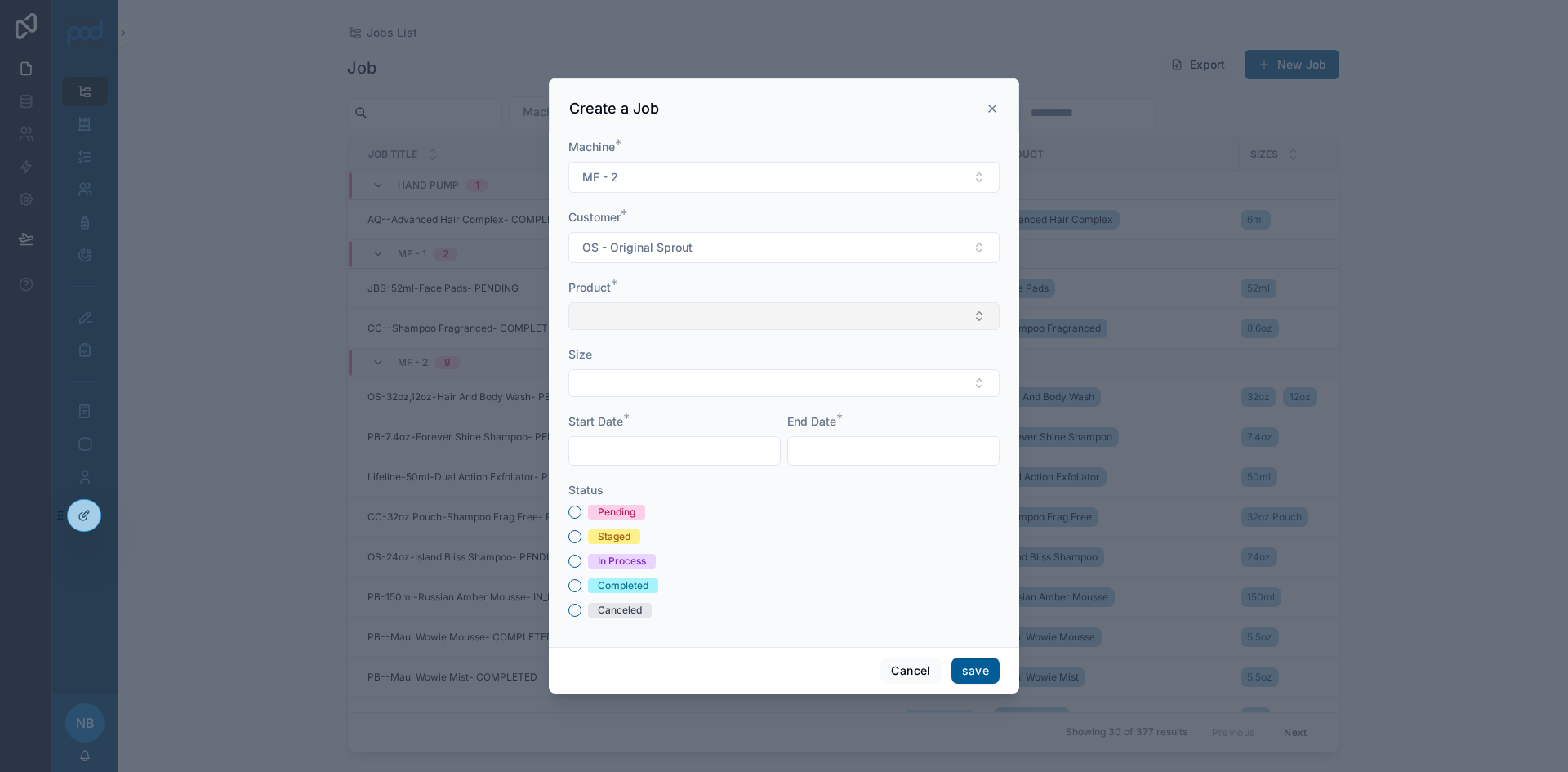
click at [595, 312] on button "Select Button" at bounding box center [783, 316] width 431 height 28
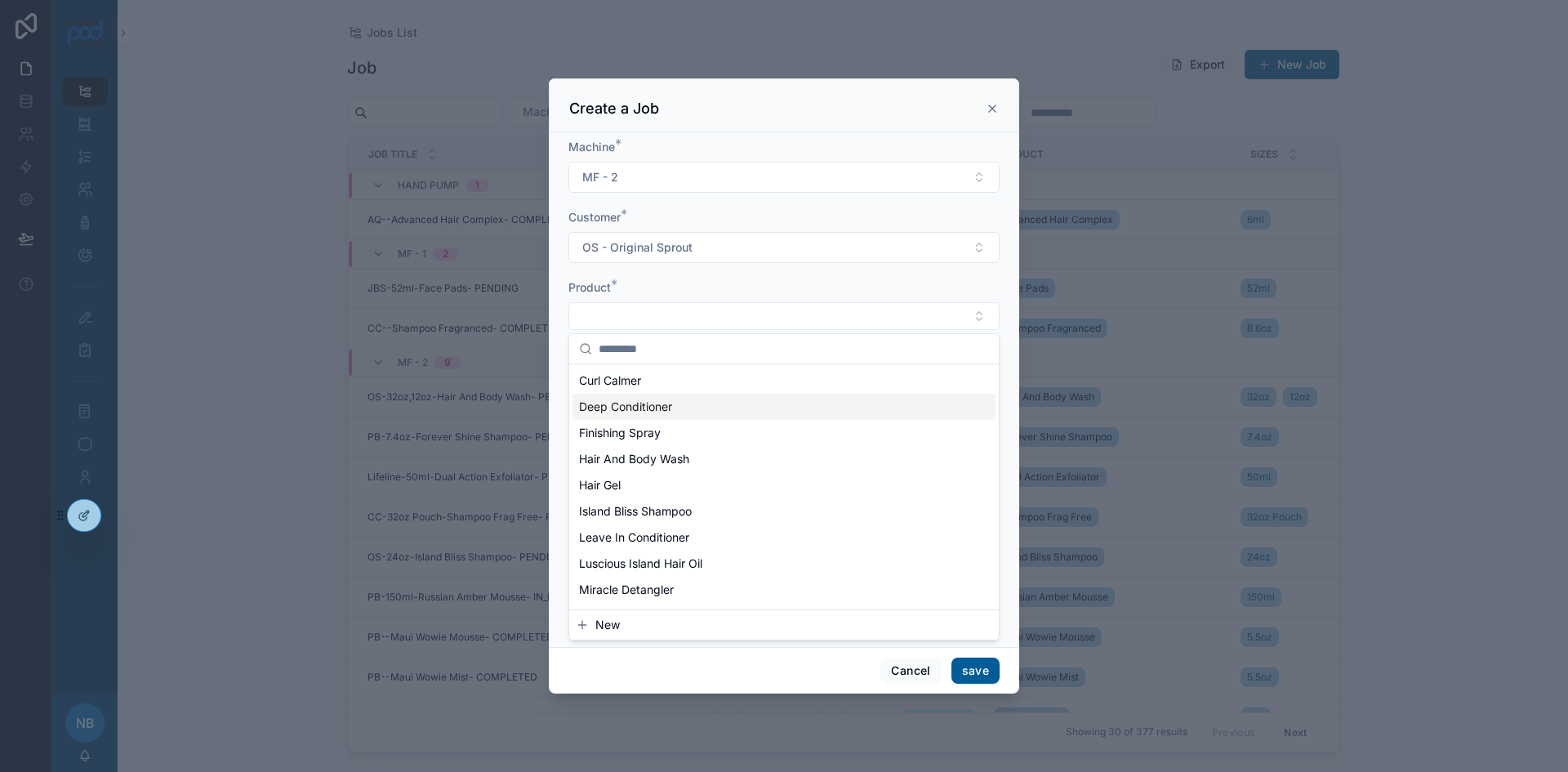
click at [637, 412] on span "Deep Conditioner" at bounding box center [625, 407] width 93 height 16
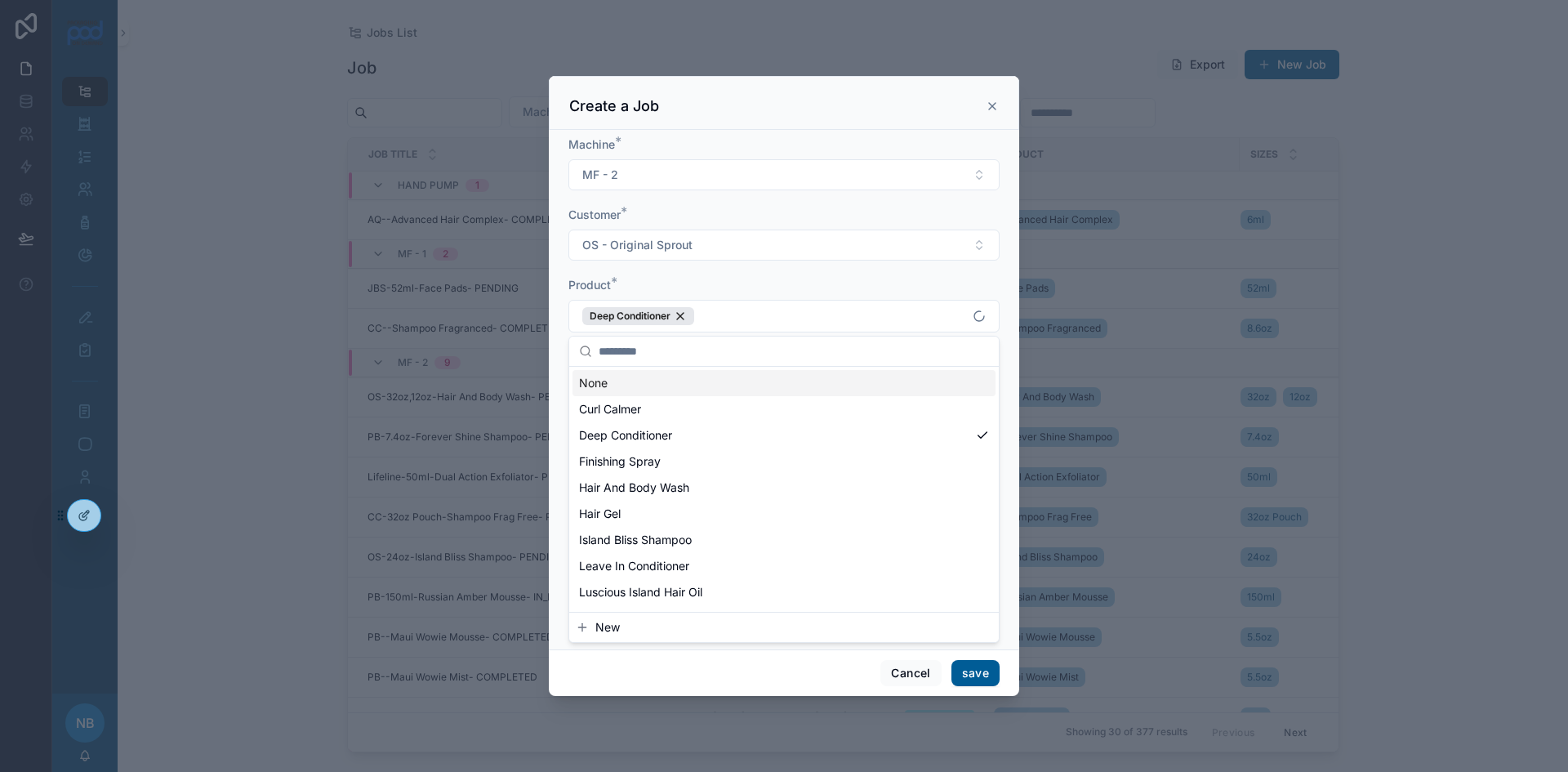
click at [556, 351] on div "Machine * MF - 2 Customer * OS - Original Sprout Product * Deep Conditioner Siz…" at bounding box center [783, 390] width 470 height 519
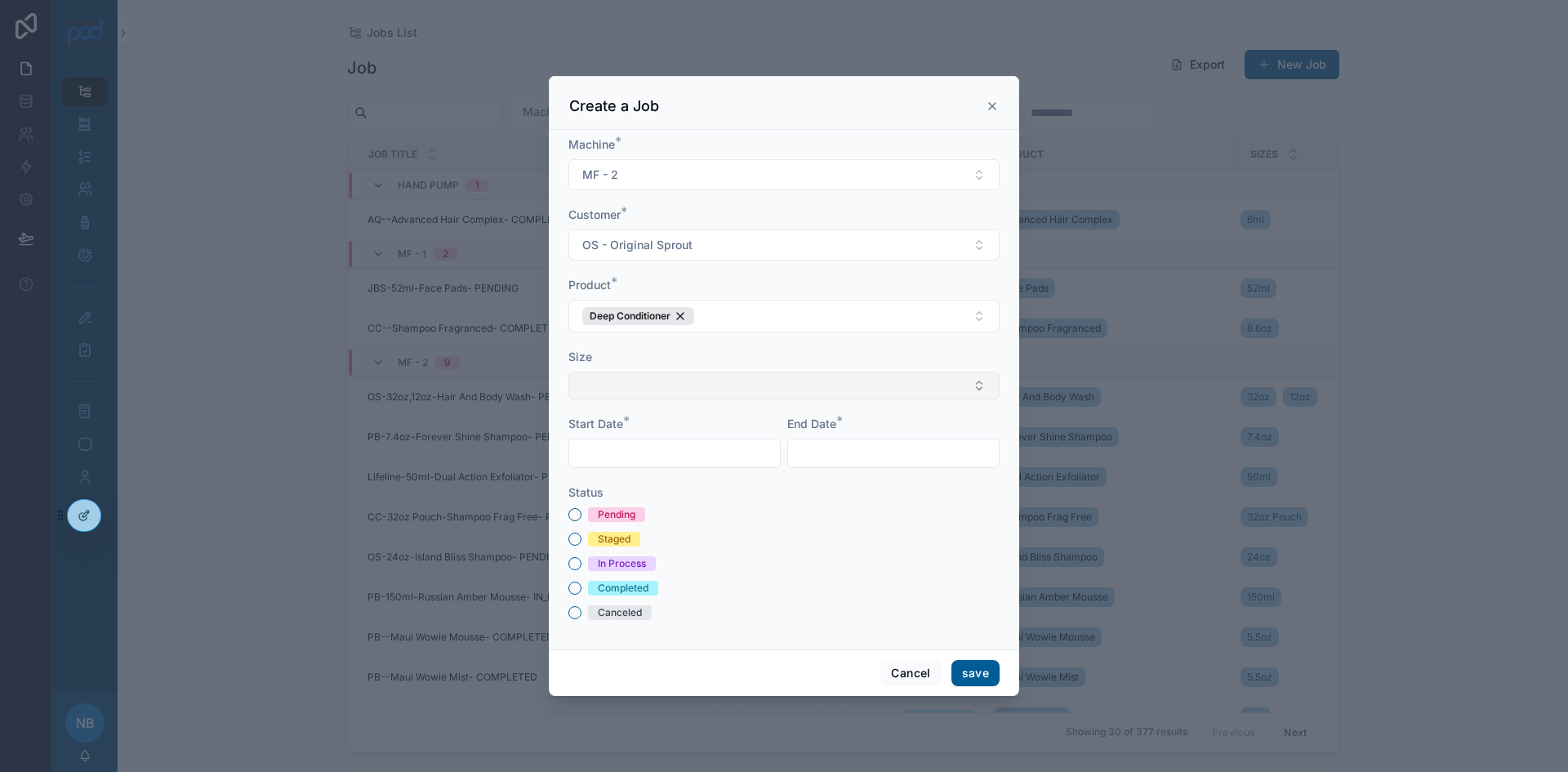
click at [660, 389] on button "Select Button" at bounding box center [783, 386] width 431 height 28
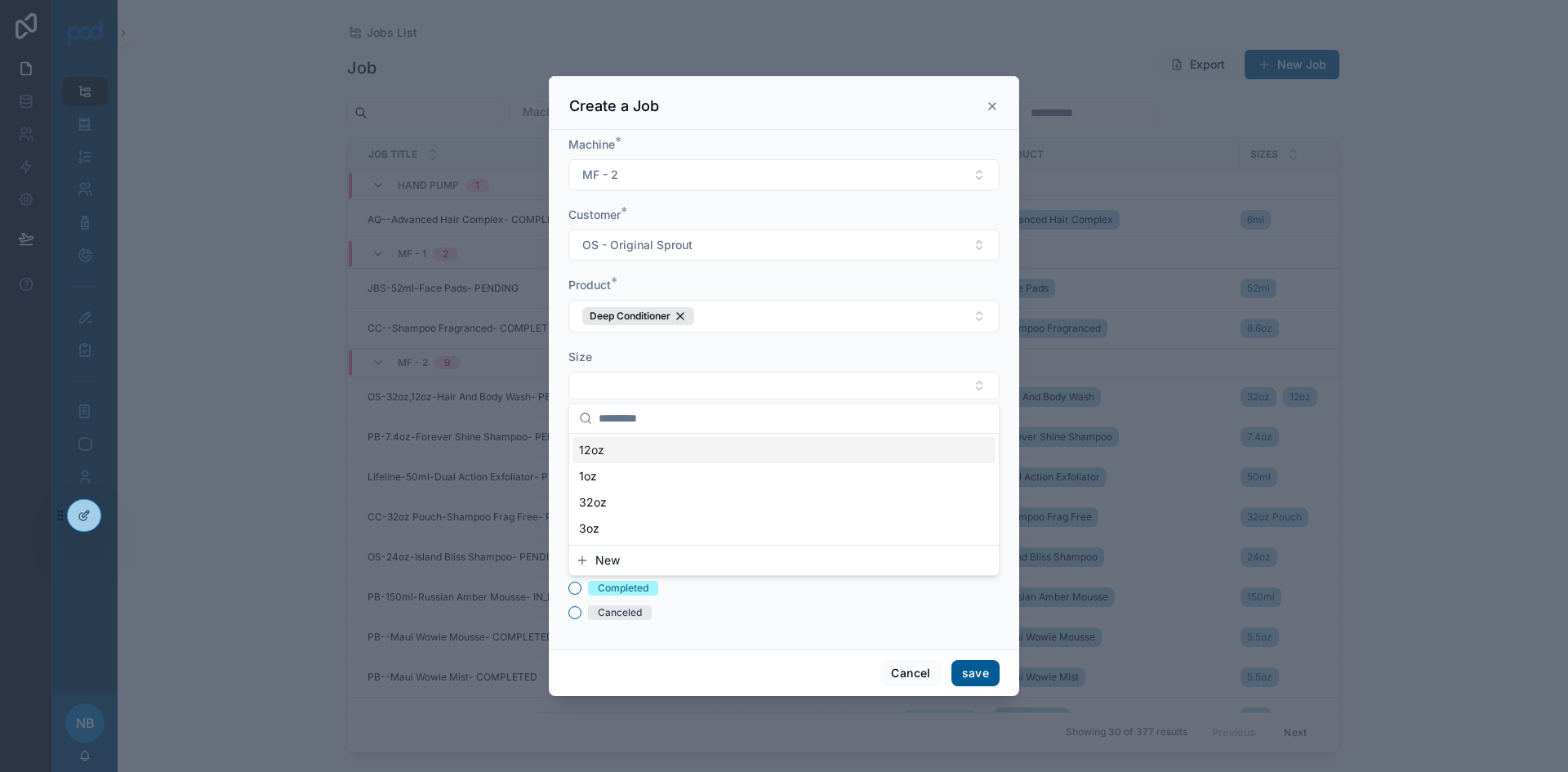
click at [640, 449] on div "12oz" at bounding box center [784, 450] width 423 height 26
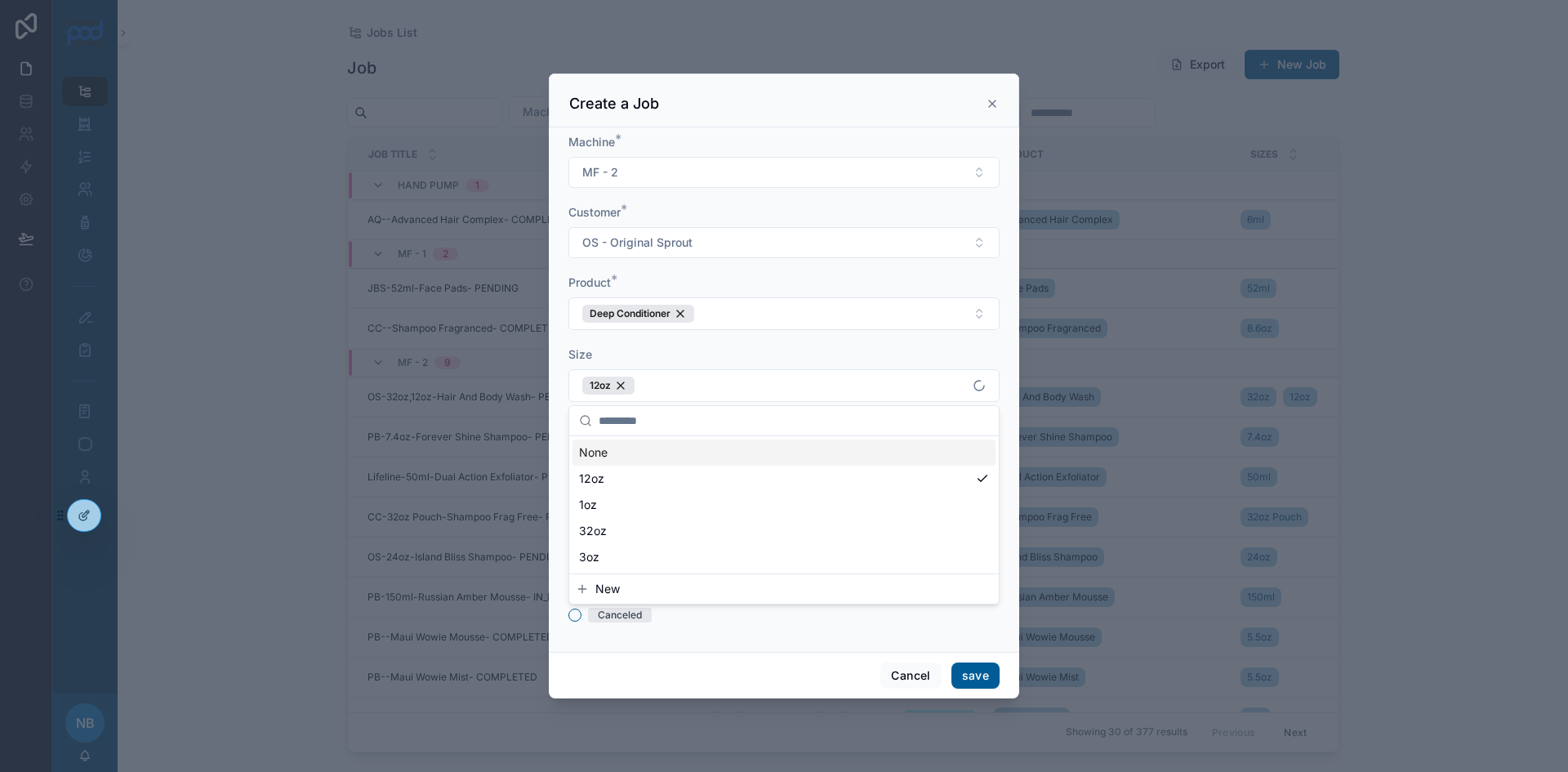
click at [563, 382] on div "Machine * MF - 2 Customer * OS - Original Sprout Product * Deep Conditioner Siz…" at bounding box center [783, 390] width 470 height 525
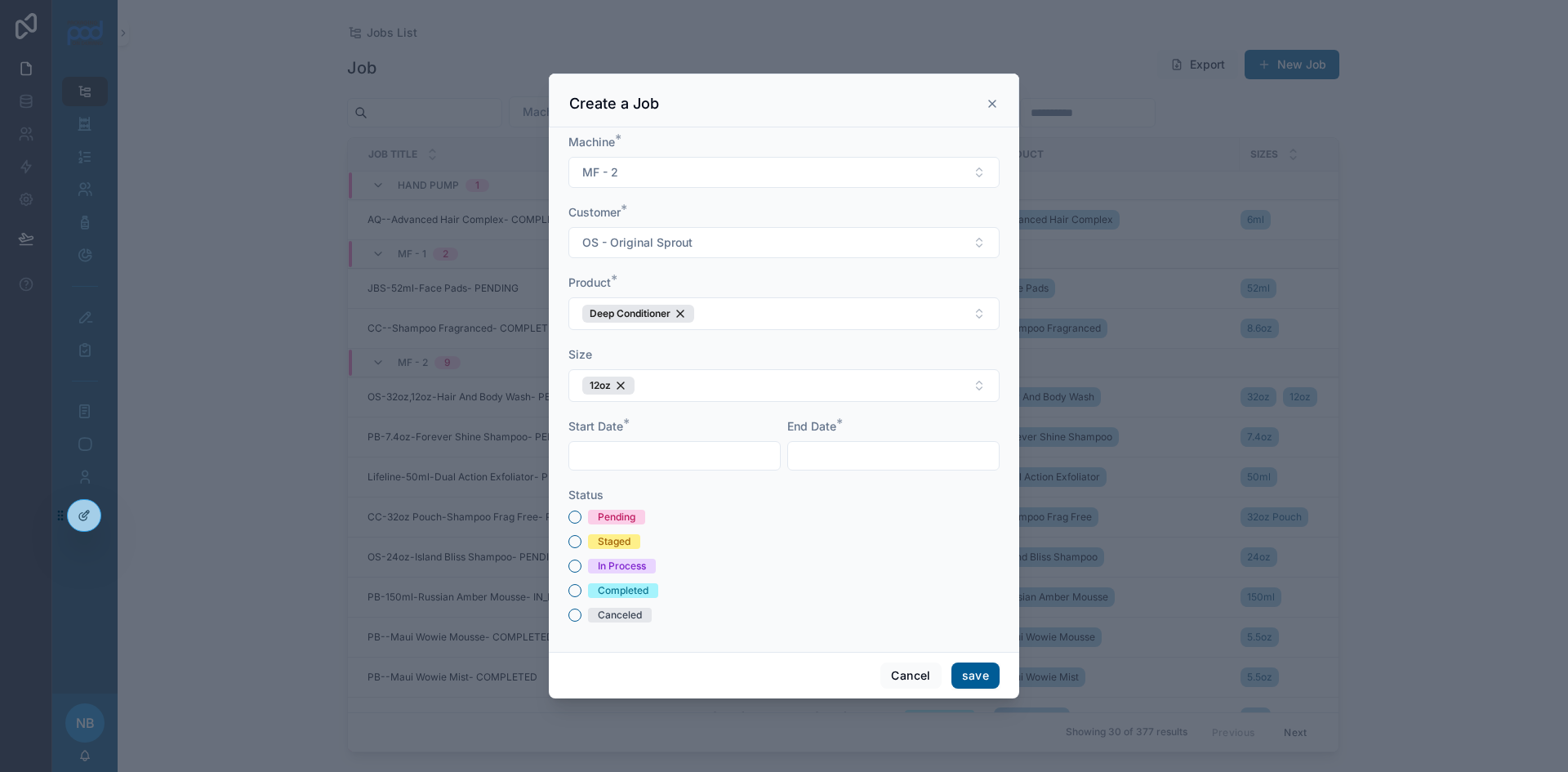
click at [640, 461] on input "text" at bounding box center [674, 456] width 210 height 23
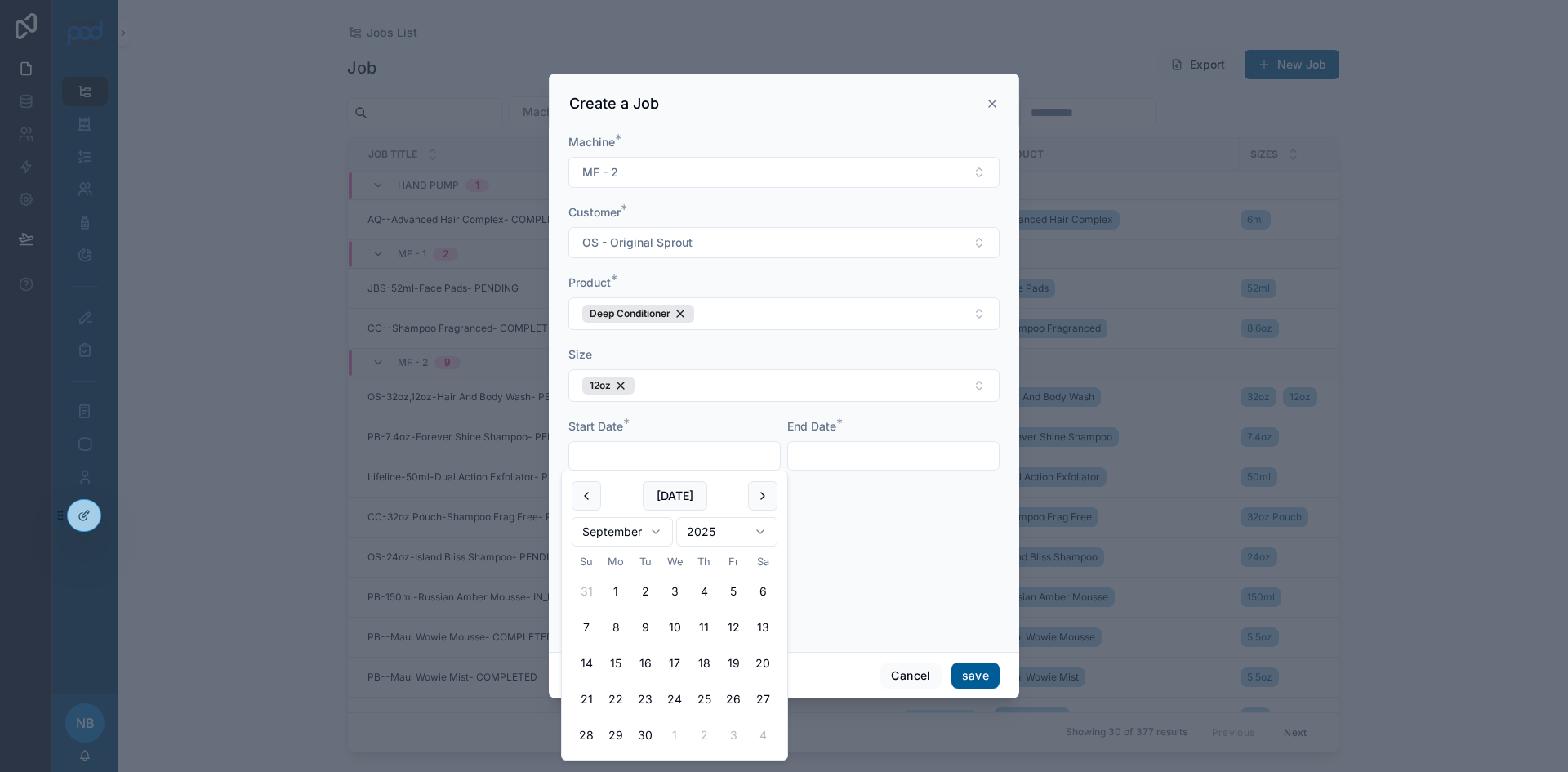
click at [623, 666] on button "15" at bounding box center [615, 663] width 29 height 29
type input "*********"
click at [840, 462] on input "text" at bounding box center [894, 456] width 210 height 23
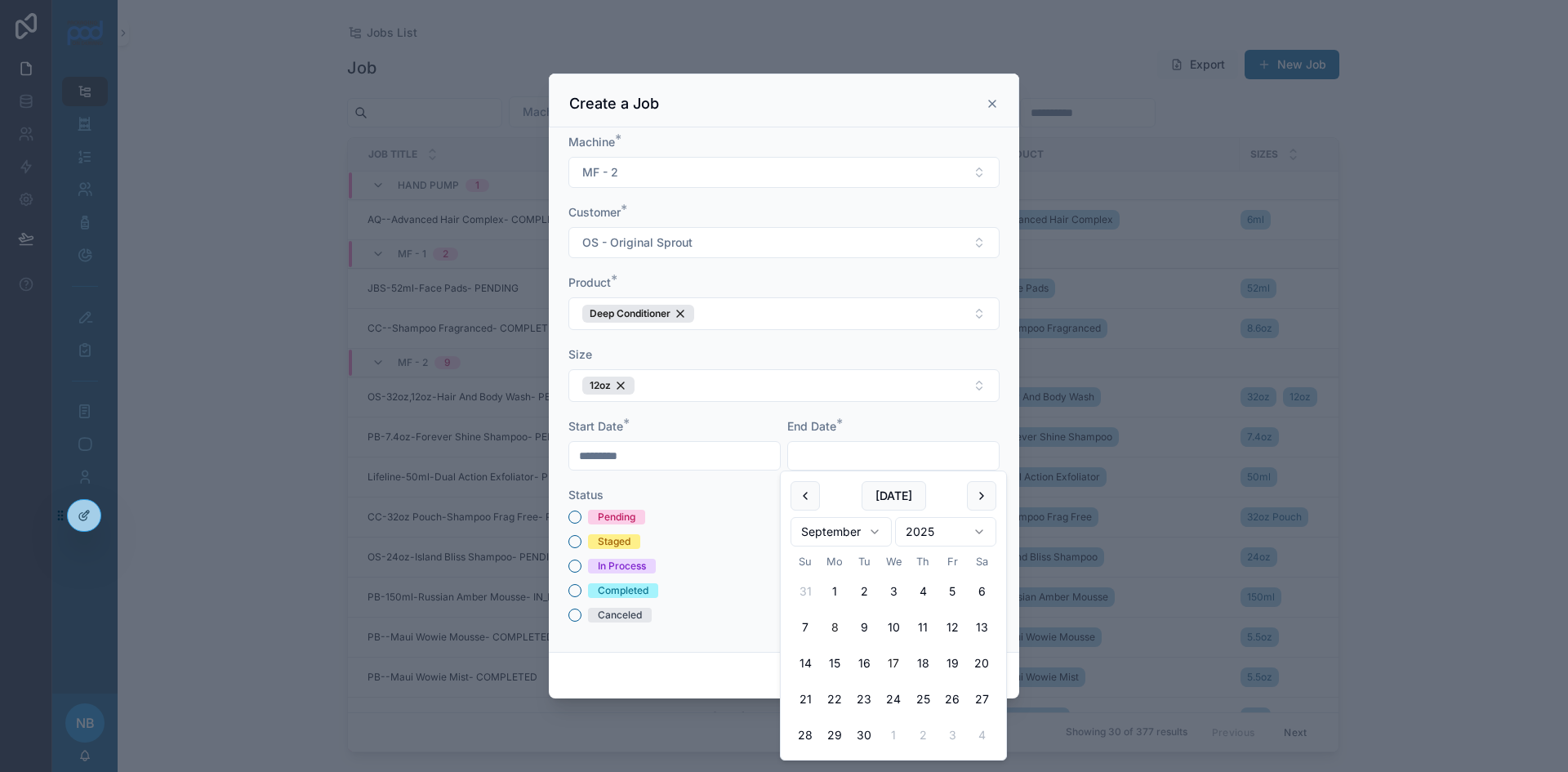
click at [887, 665] on button "17" at bounding box center [893, 663] width 29 height 29
type input "*********"
click at [707, 535] on div "Staged" at bounding box center [783, 542] width 431 height 14
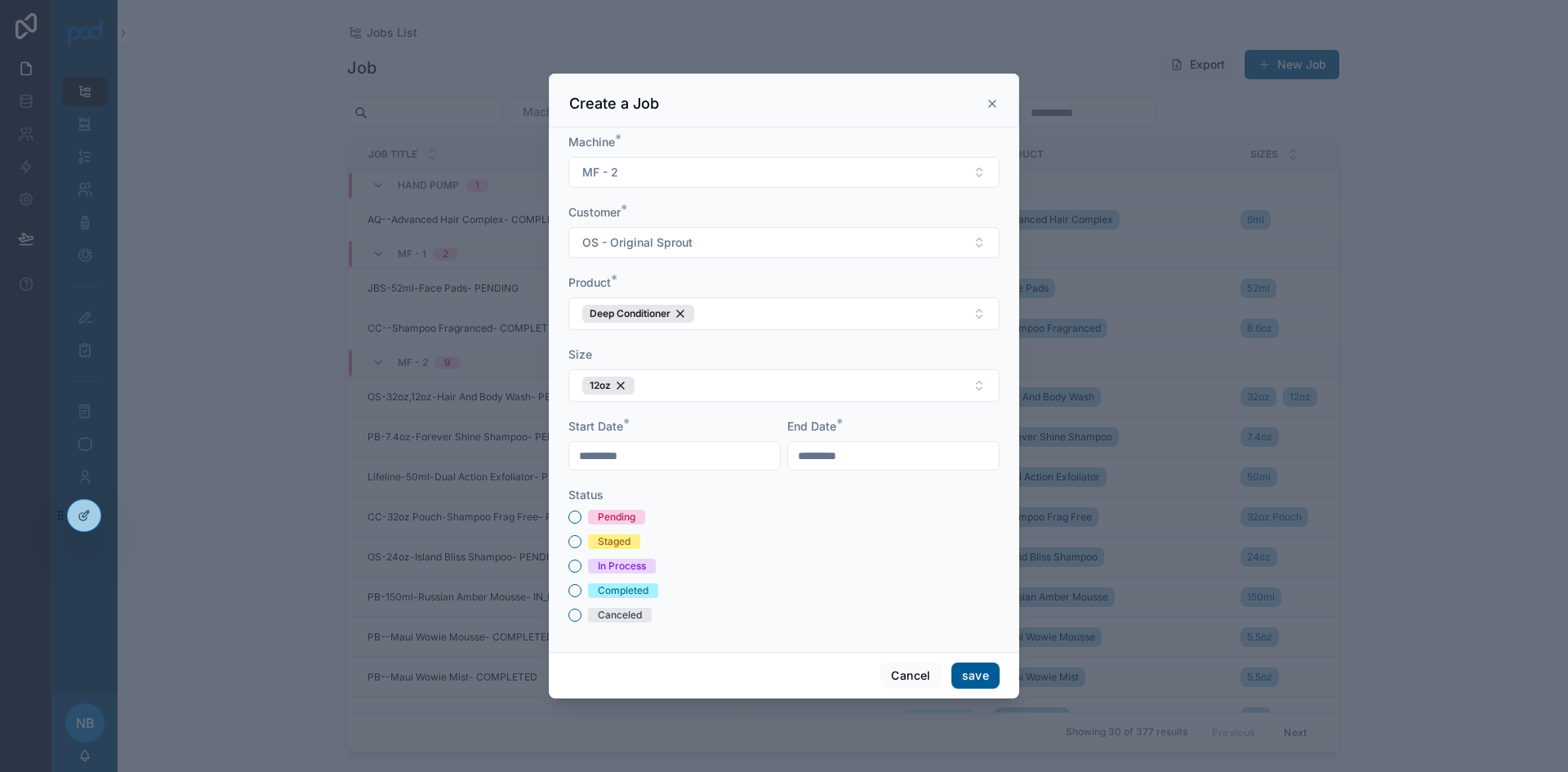
click at [578, 512] on div "Pending" at bounding box center [783, 517] width 431 height 14
click at [573, 519] on button "Pending" at bounding box center [574, 517] width 13 height 13
click at [983, 683] on button "save" at bounding box center [976, 676] width 48 height 26
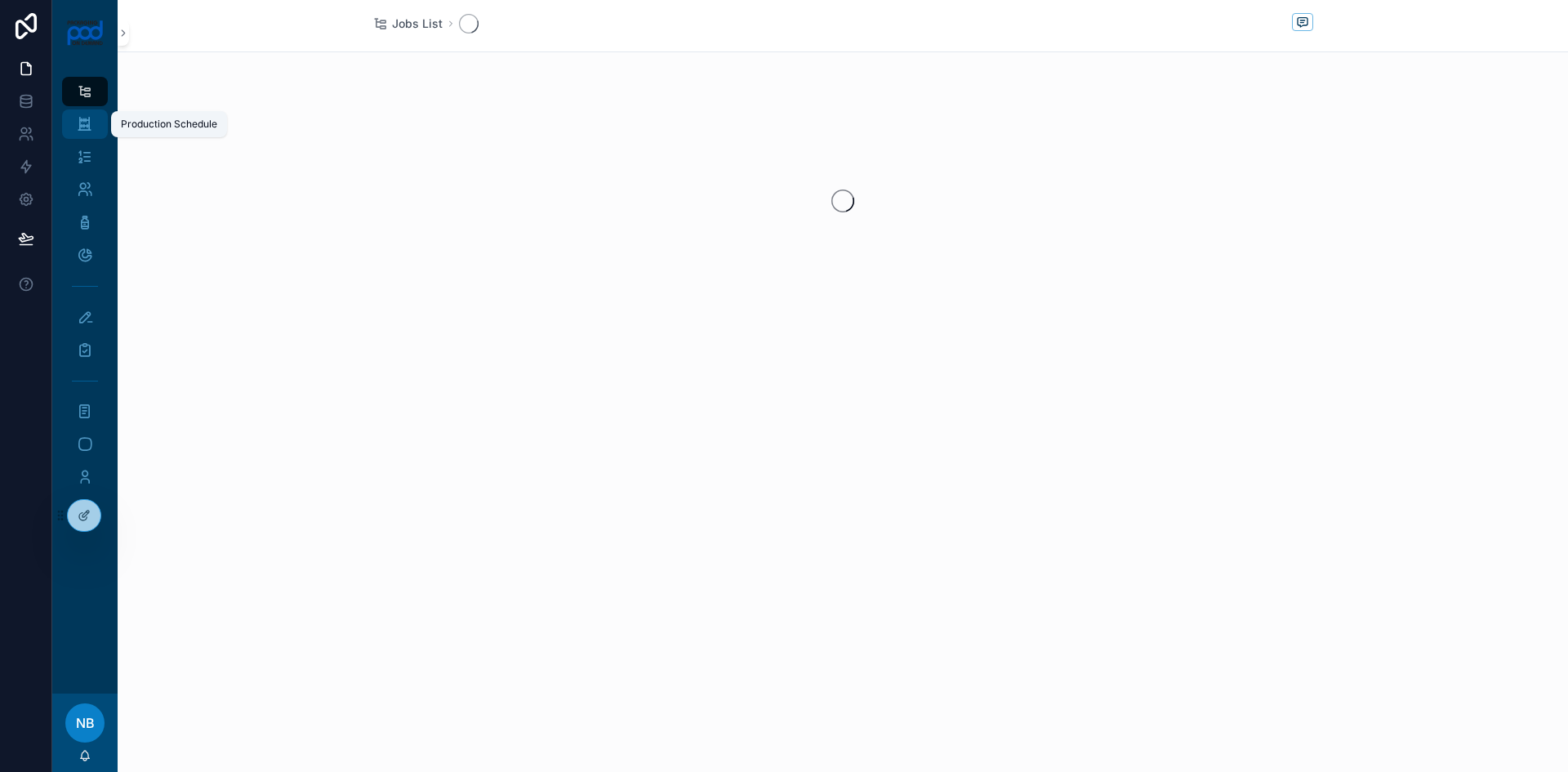
drag, startPoint x: 94, startPoint y: 124, endPoint x: 137, endPoint y: 125, distance: 43.0
click at [94, 124] on div "Production Schedule" at bounding box center [85, 124] width 26 height 26
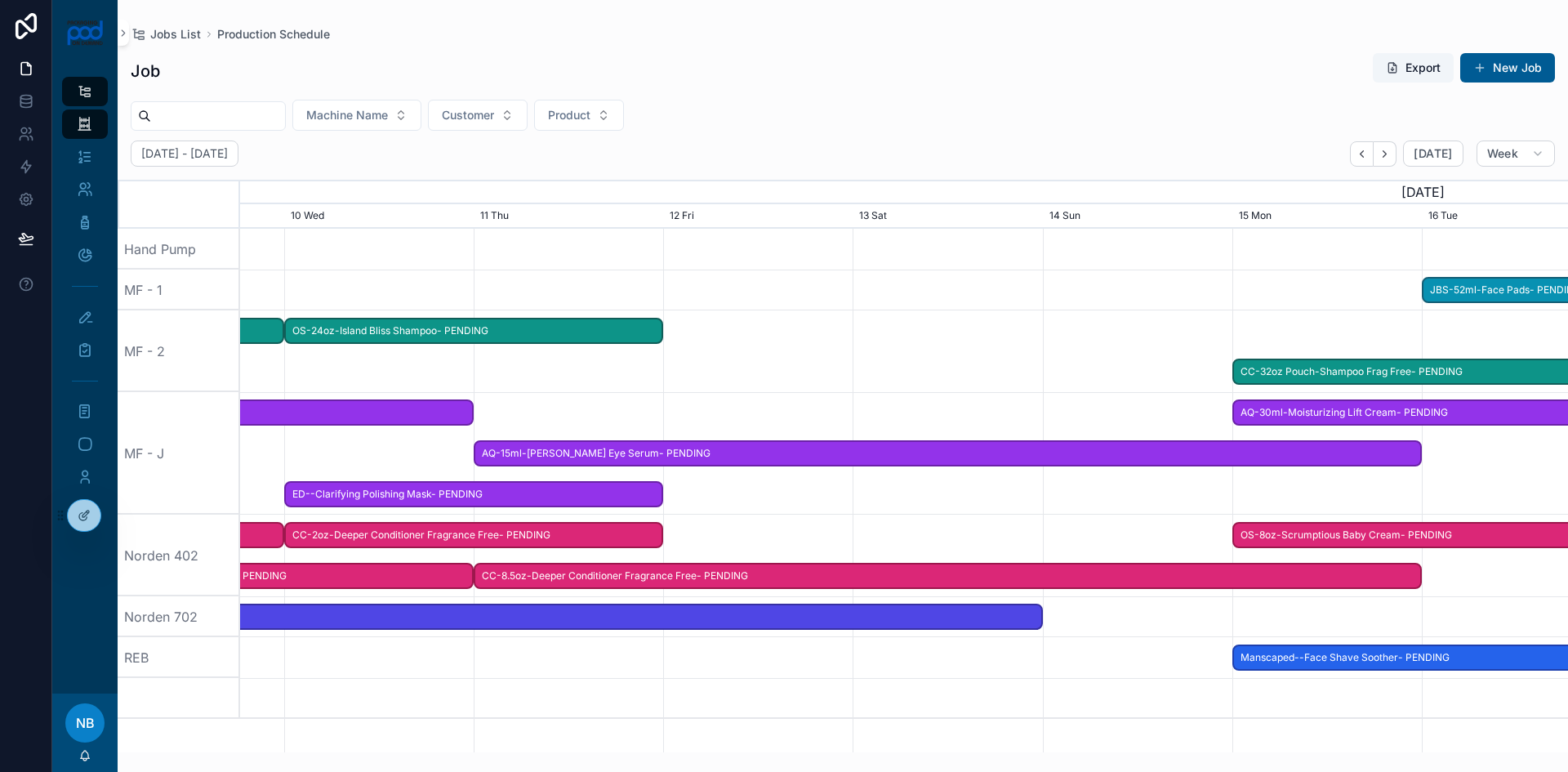
scroll to position [0, 2529]
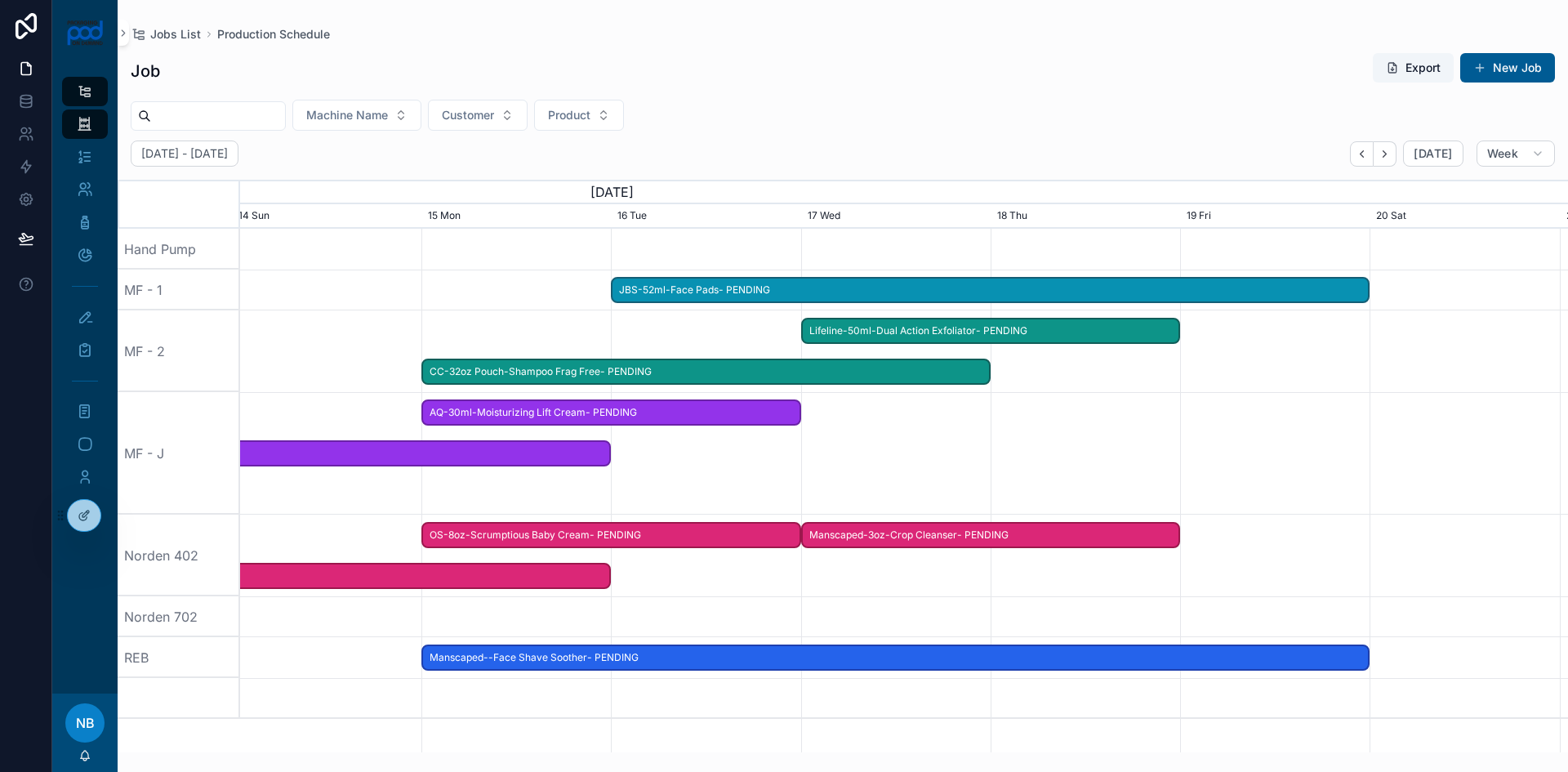
drag, startPoint x: 1152, startPoint y: 361, endPoint x: 524, endPoint y: 305, distance: 630.5
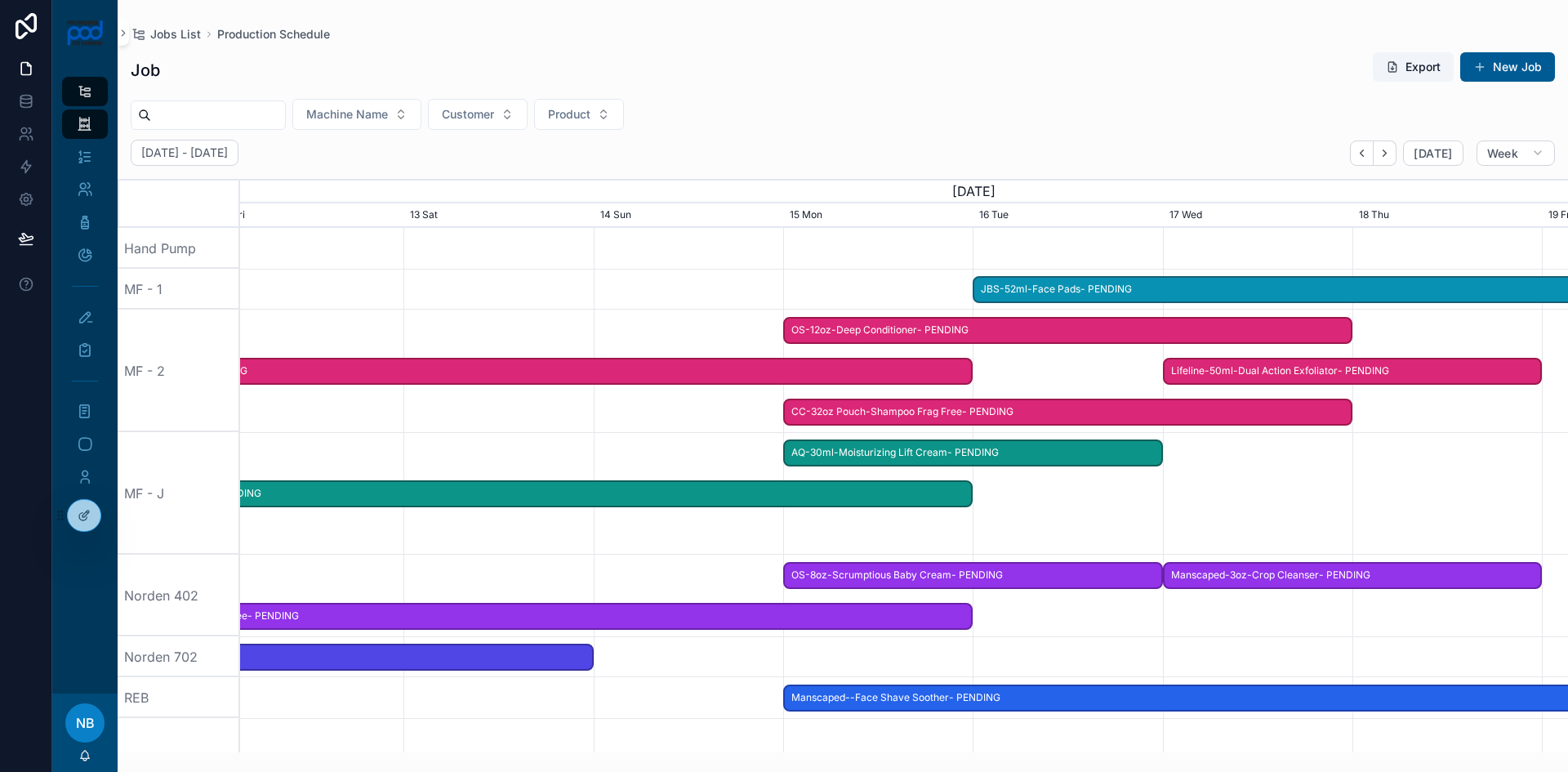
scroll to position [0, 2234]
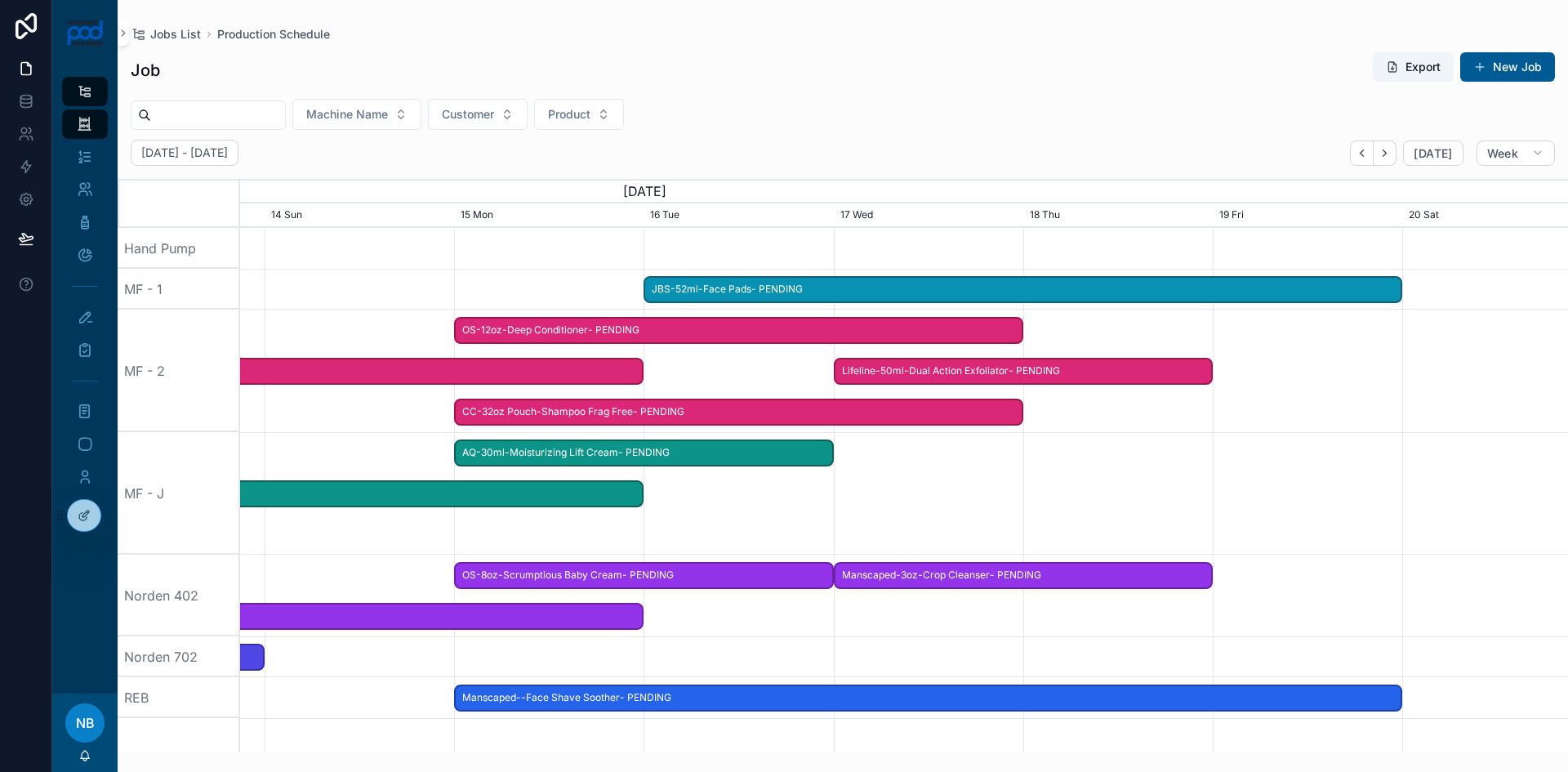
drag, startPoint x: 824, startPoint y: 296, endPoint x: 633, endPoint y: 295, distance: 191.0
click at [633, 295] on div at bounding box center [662, 289] width 5312 height 41
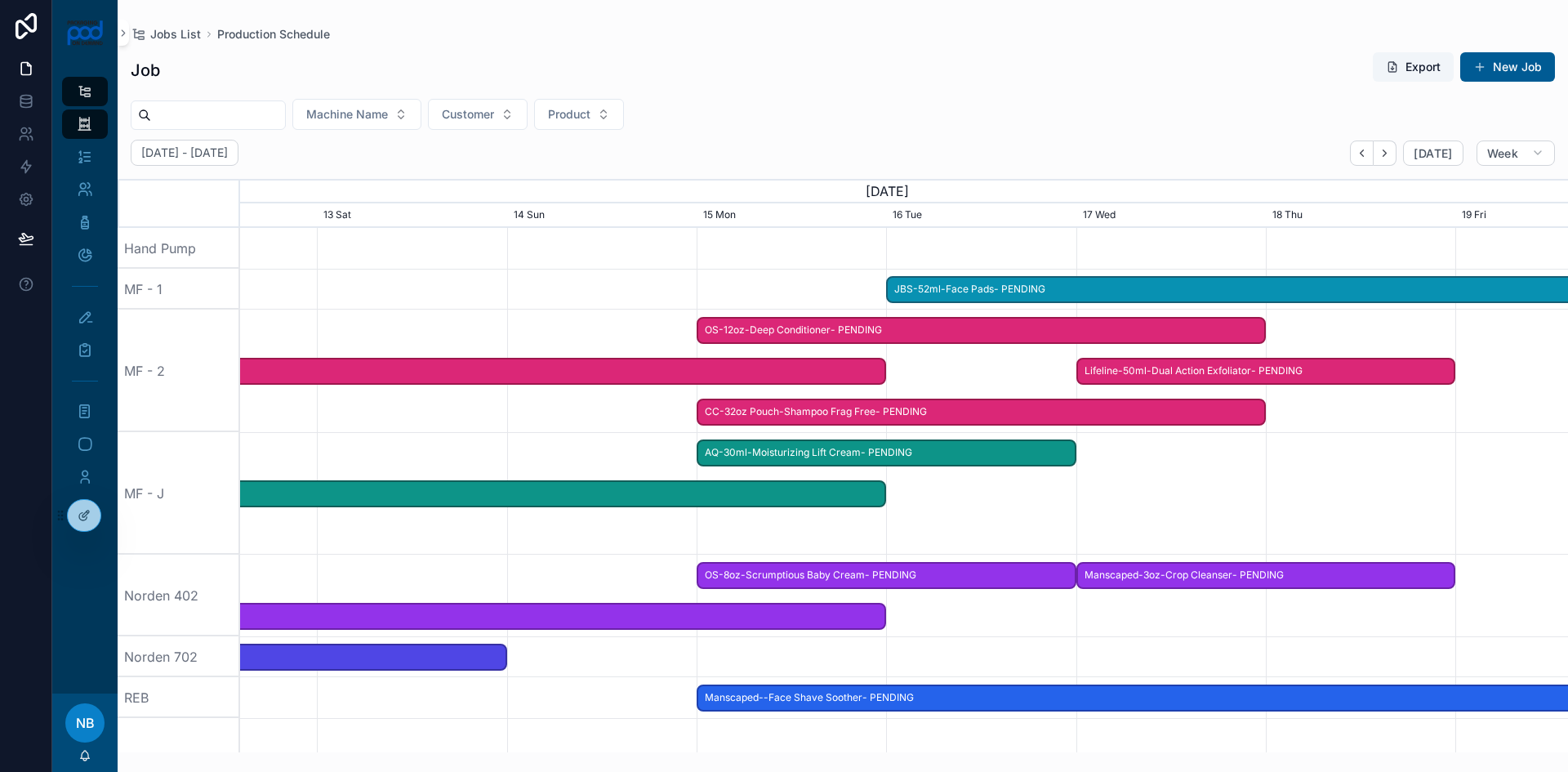
click at [825, 415] on span "CC-32oz Pouch-Shampoo Frag Free- PENDING" at bounding box center [981, 412] width 566 height 27
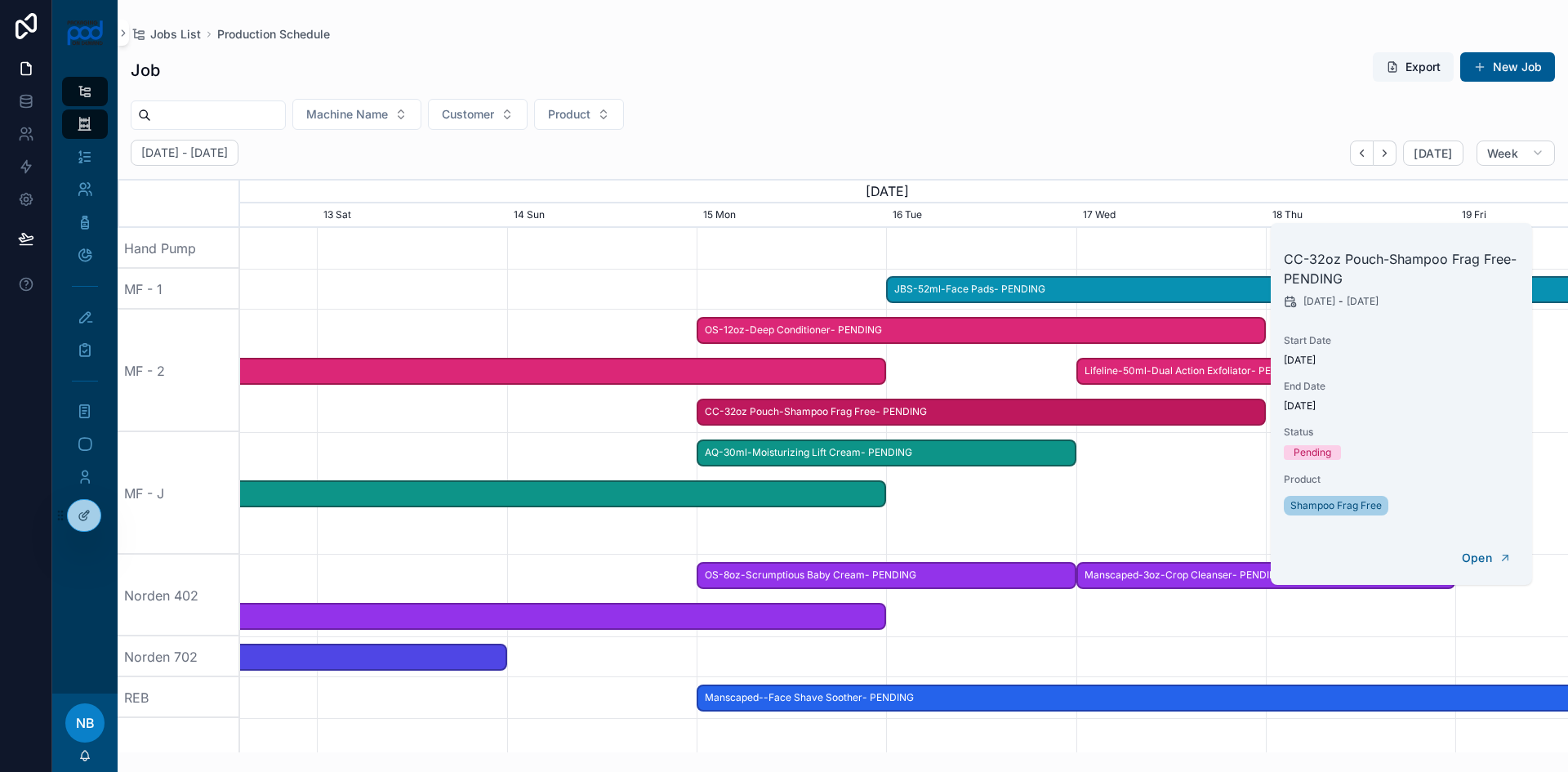
scroll to position [0, 1986]
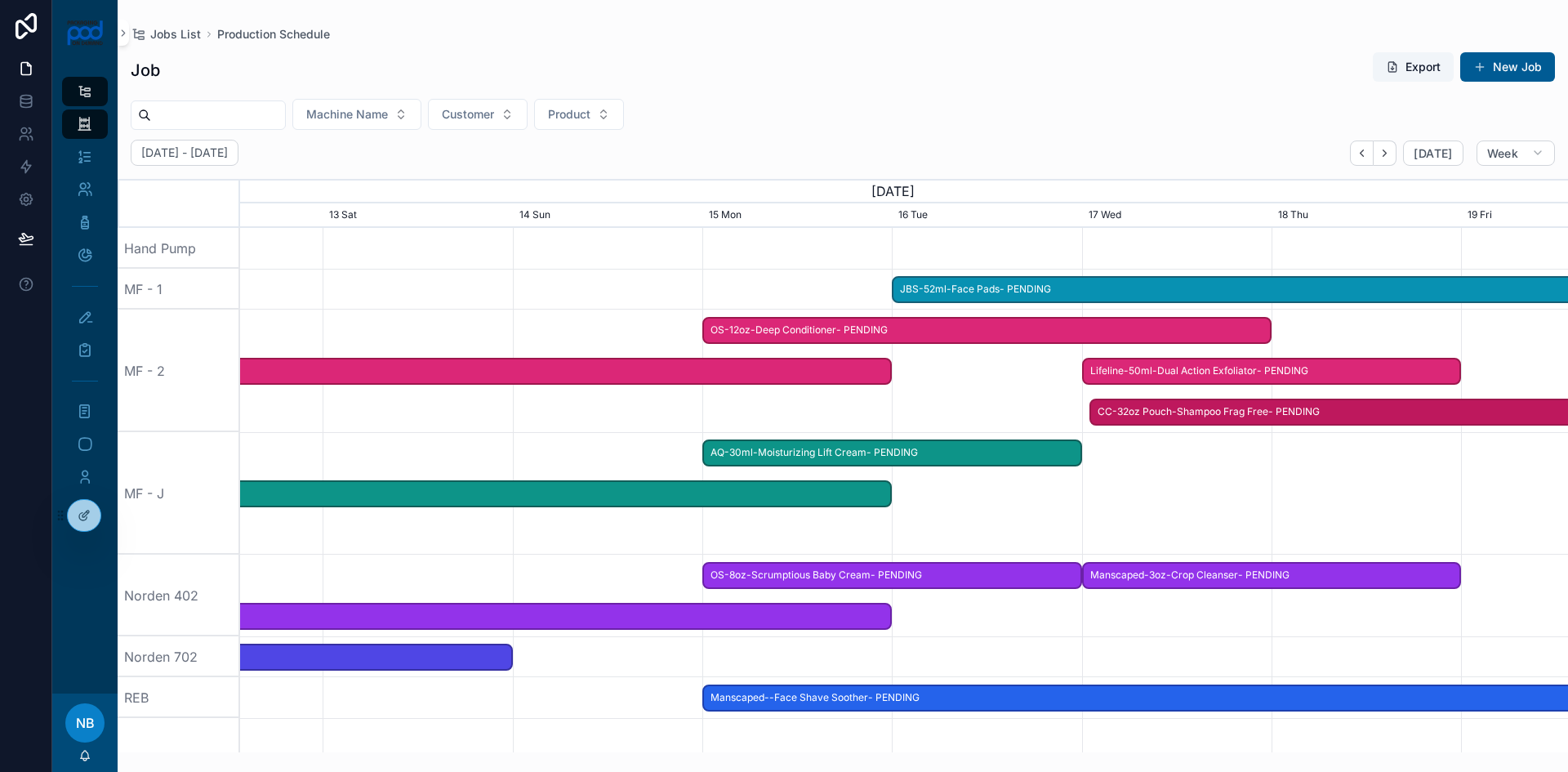
drag, startPoint x: 868, startPoint y: 413, endPoint x: 1257, endPoint y: 412, distance: 389.0
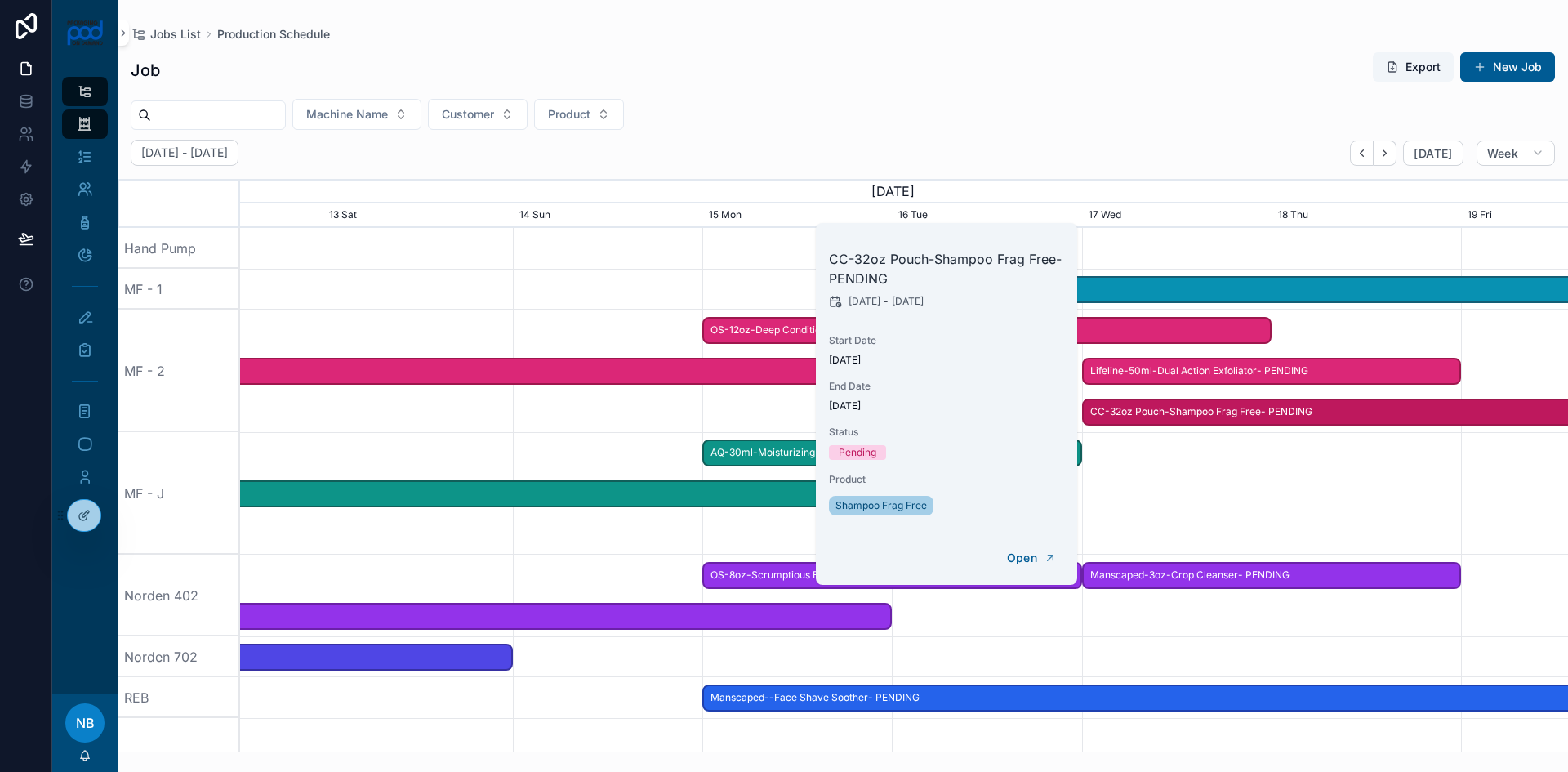
click at [1390, 343] on div at bounding box center [904, 370] width 5312 height 122
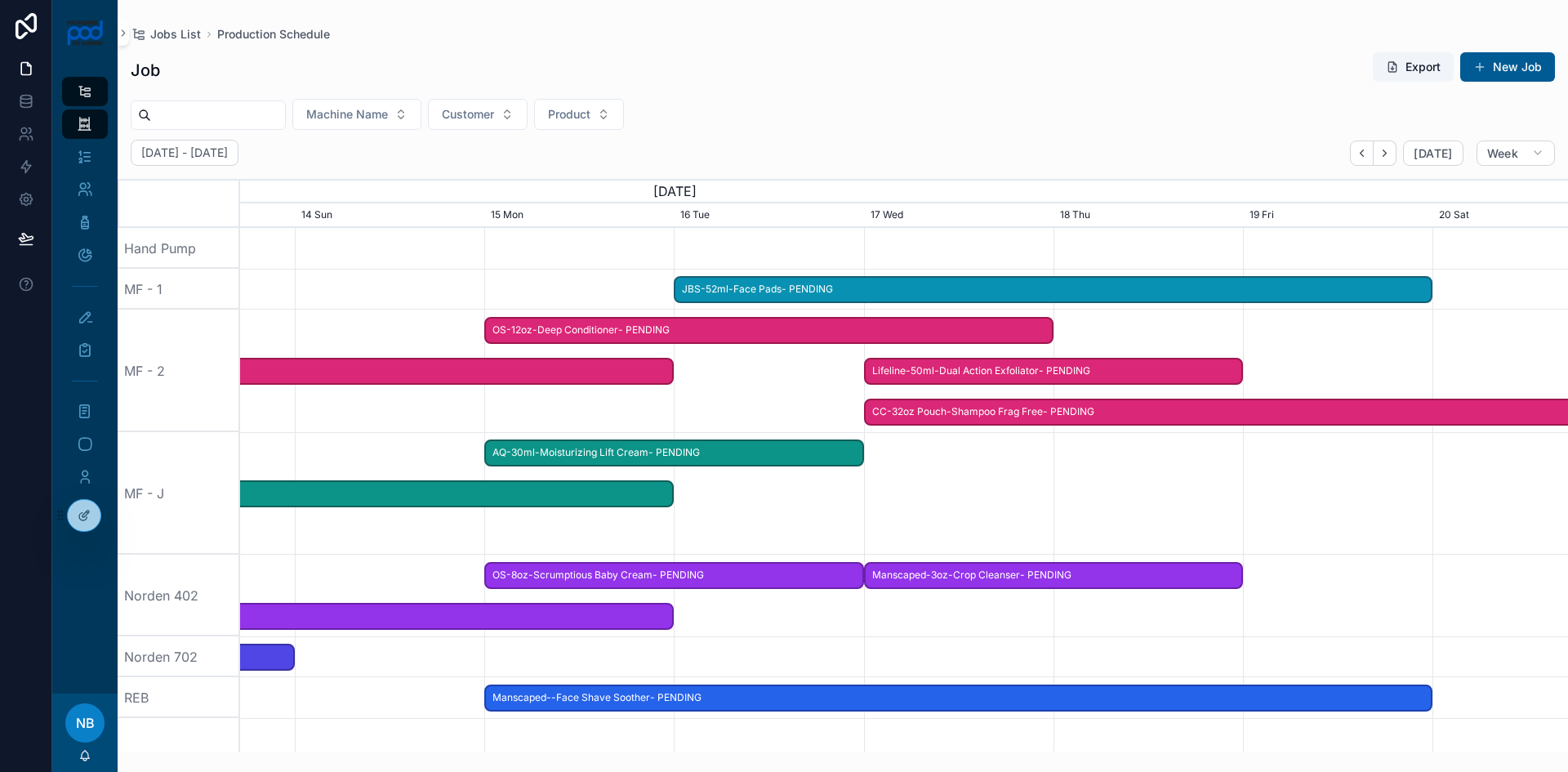
scroll to position [0, 0]
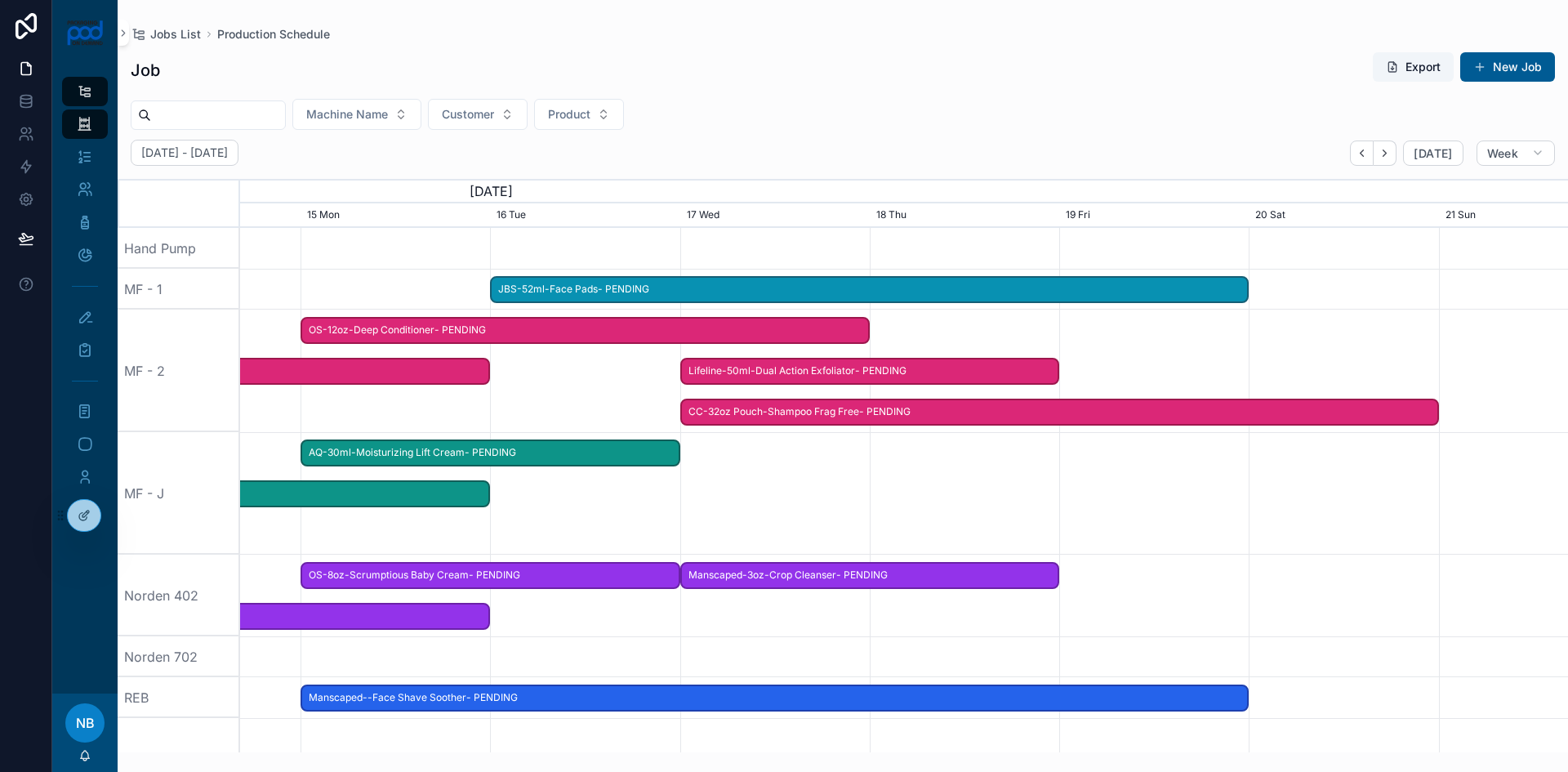
drag, startPoint x: 1391, startPoint y: 333, endPoint x: 1189, endPoint y: 353, distance: 203.0
click at [866, 342] on div at bounding box center [530, 370] width 5312 height 122
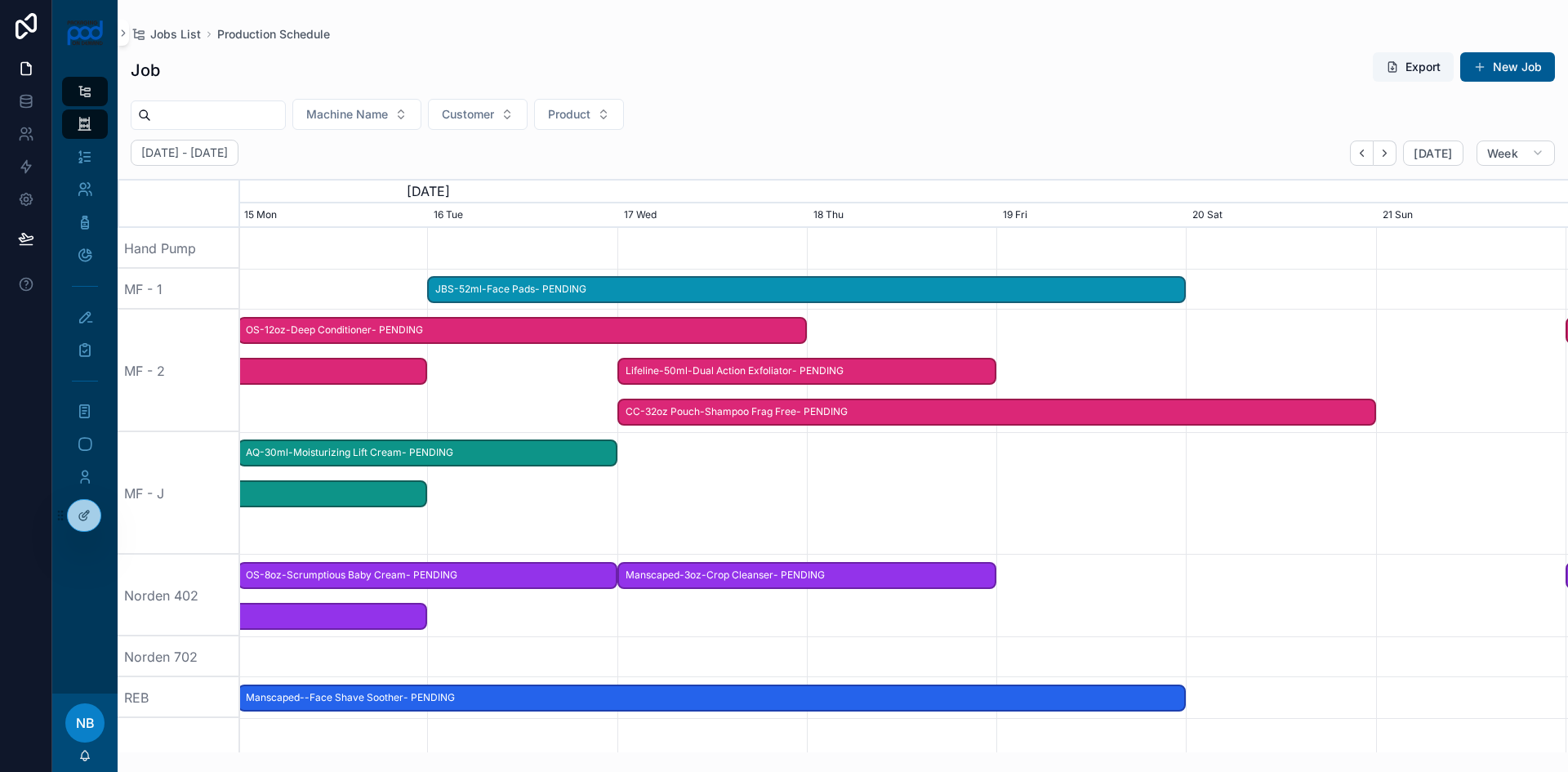
click at [1353, 419] on span "CC-32oz Pouch-Shampoo Frag Free- PENDING" at bounding box center [996, 412] width 755 height 27
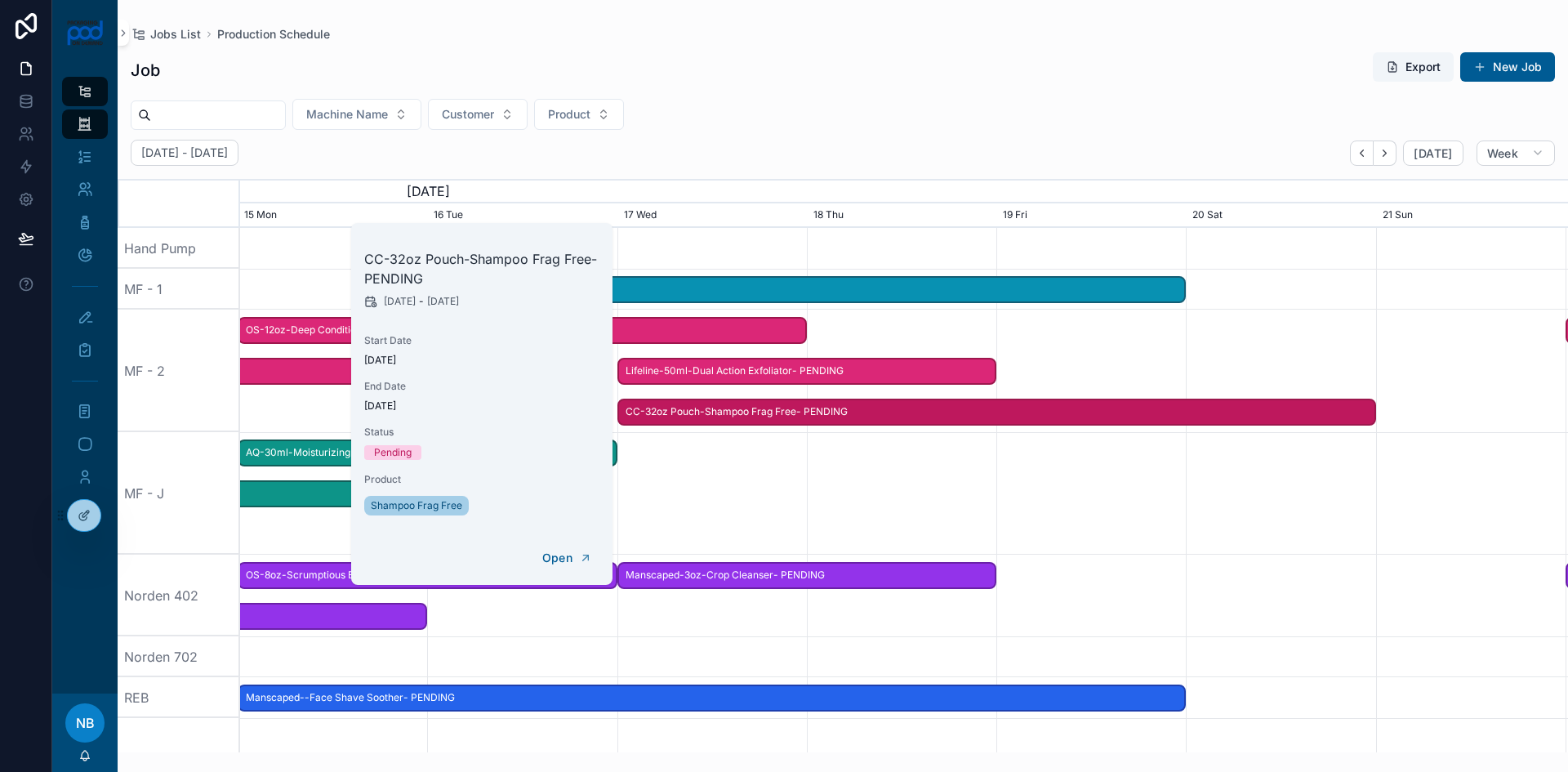
click at [1374, 412] on div at bounding box center [904, 370] width 5312 height 122
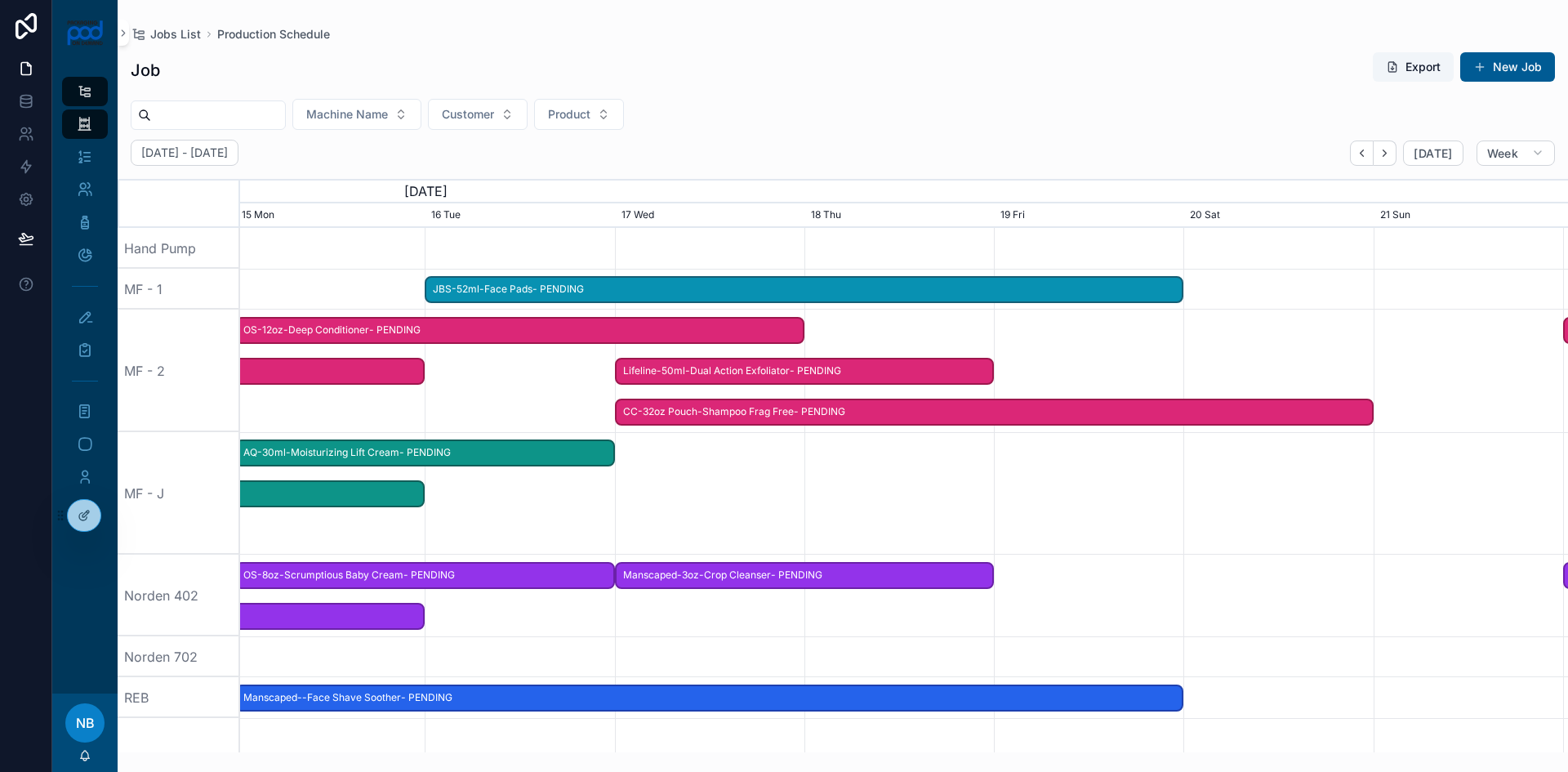
click at [1364, 412] on span "CC-32oz Pouch-Shampoo Frag Free- PENDING" at bounding box center [994, 412] width 755 height 27
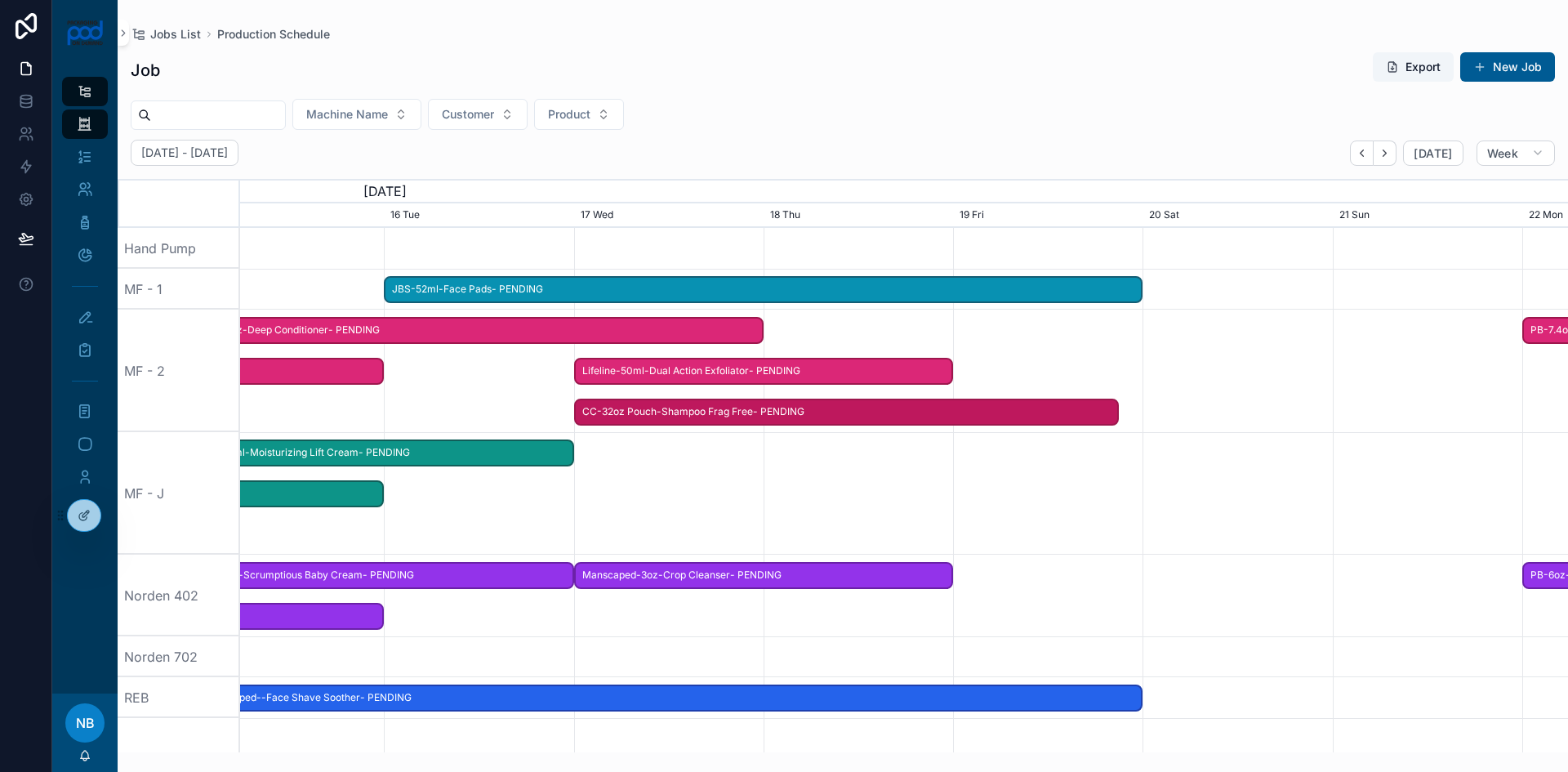
drag, startPoint x: 1359, startPoint y: 412, endPoint x: 1121, endPoint y: 410, distance: 238.0
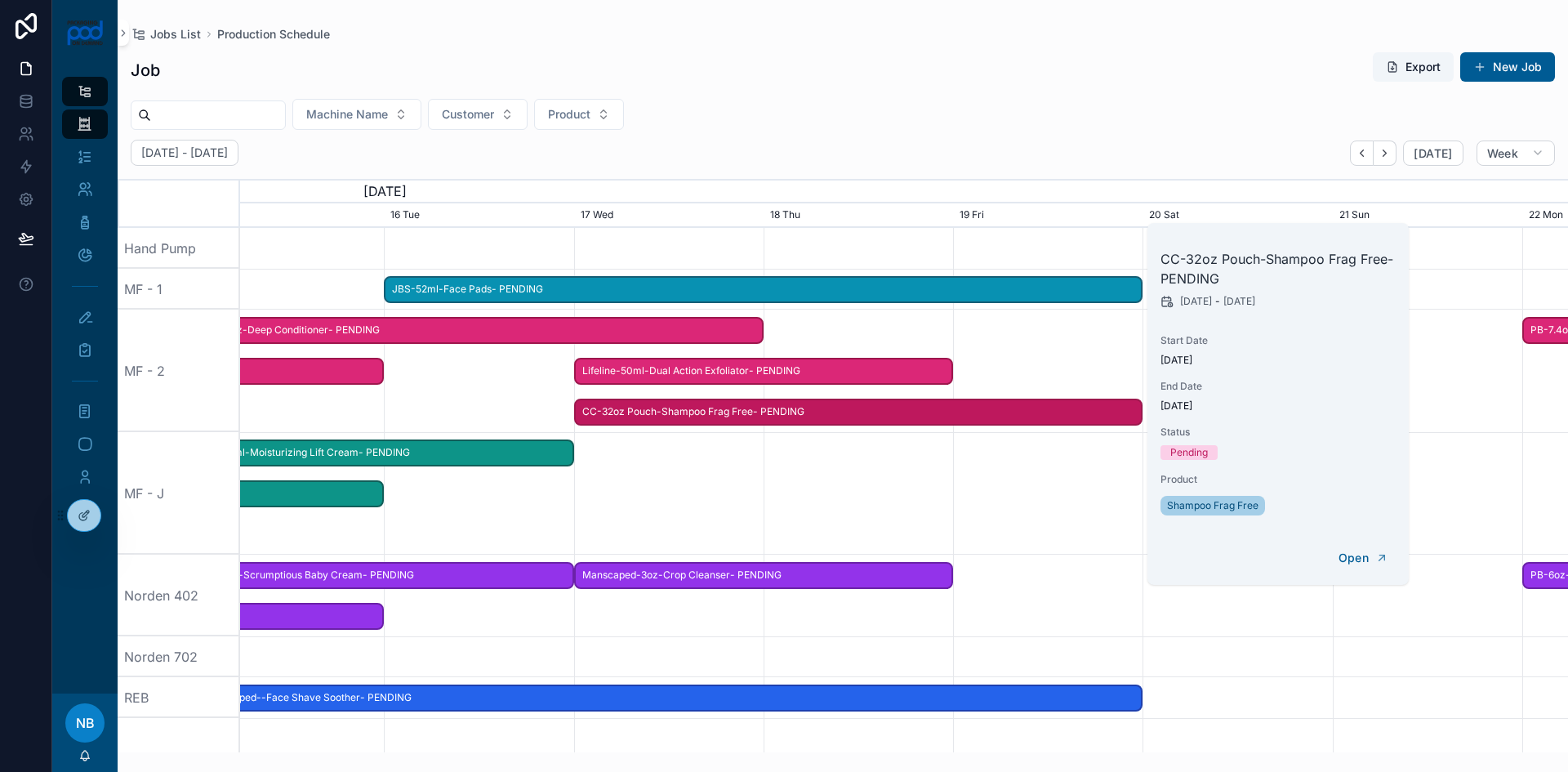
click at [891, 369] on span "Lifeline-50ml-Dual Action Exfoliator- PENDING" at bounding box center [764, 371] width 376 height 27
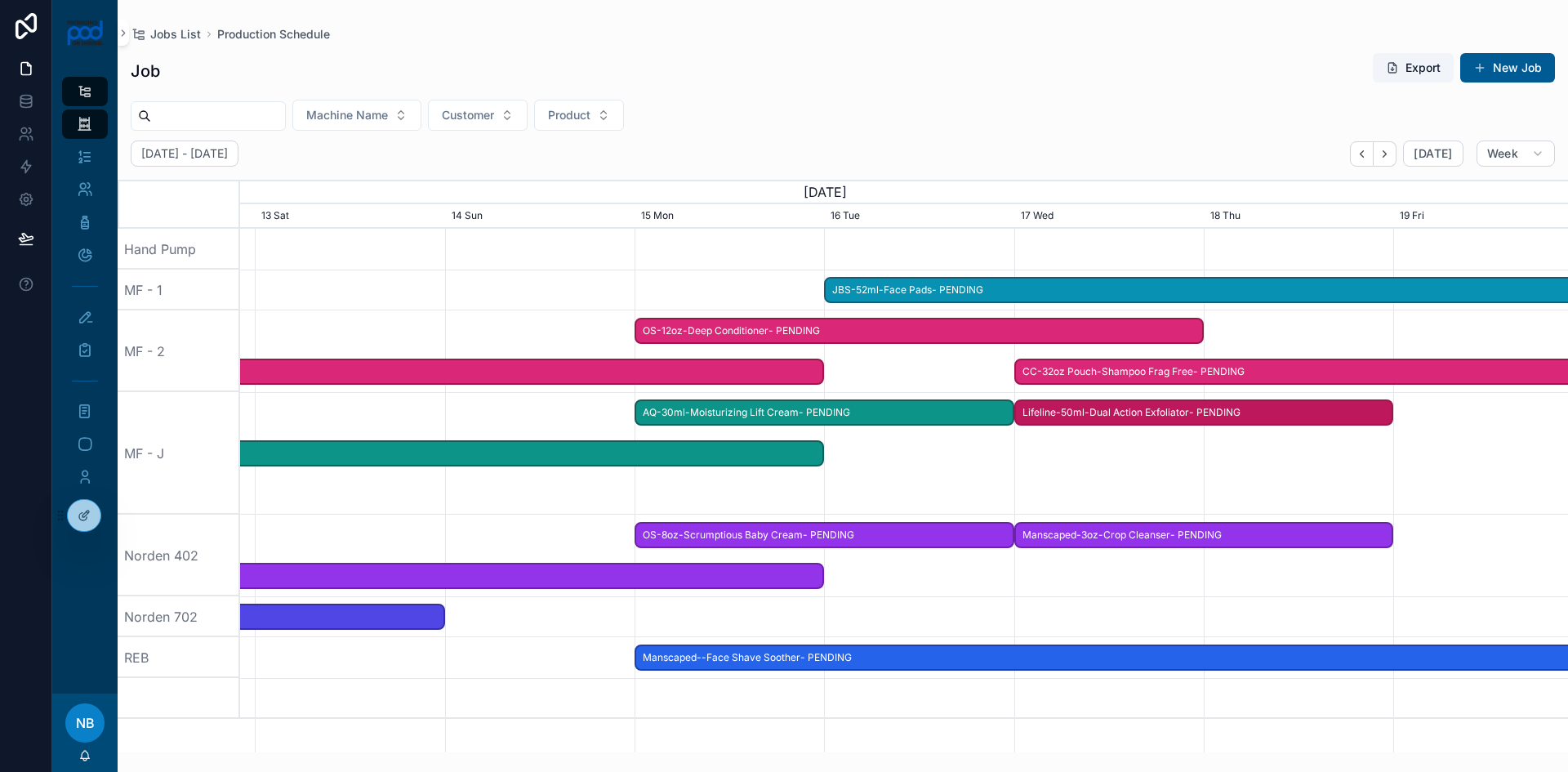
drag, startPoint x: 887, startPoint y: 374, endPoint x: 1330, endPoint y: 506, distance: 462.2
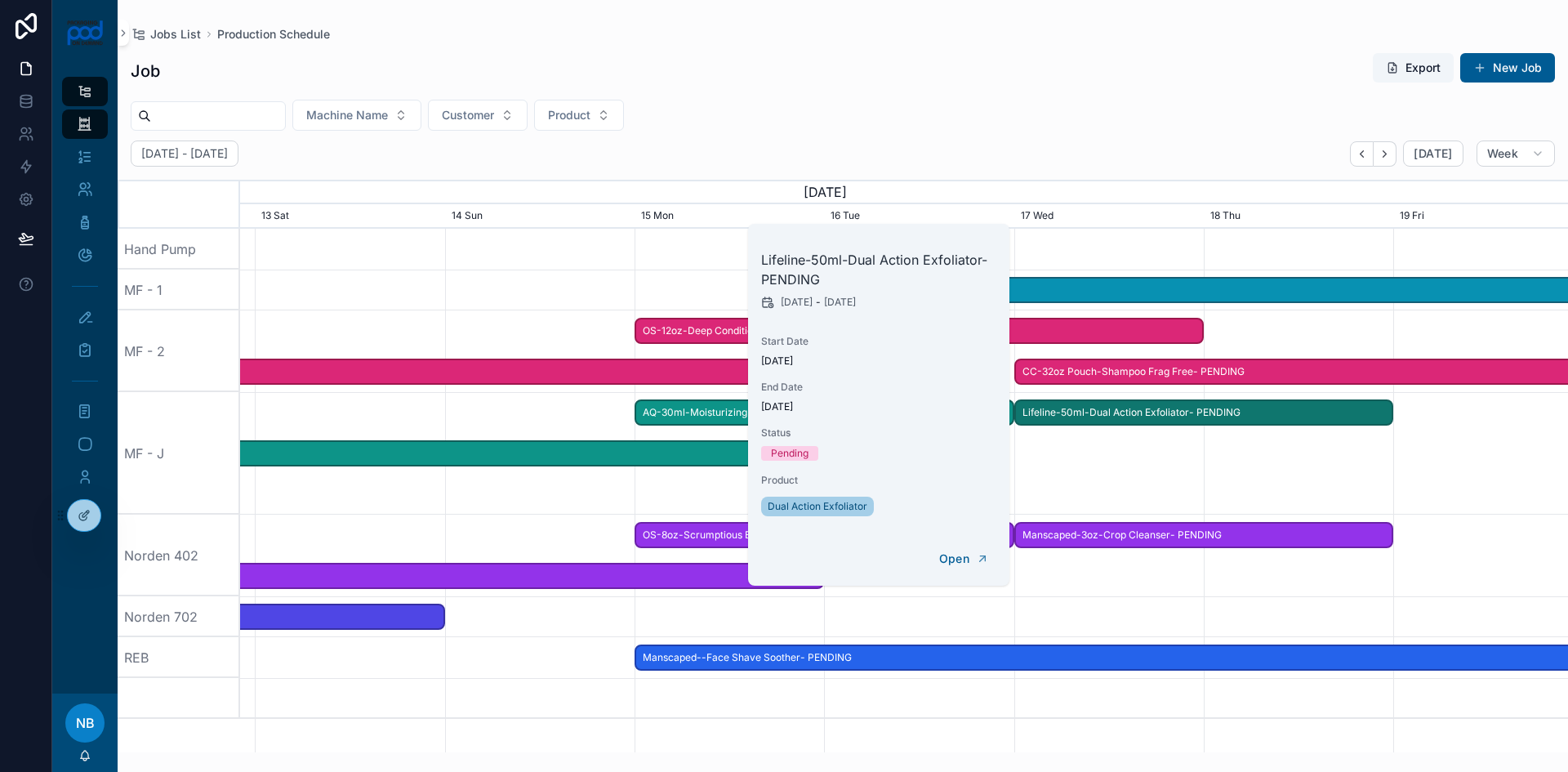
click at [1349, 481] on div at bounding box center [904, 453] width 5312 height 122
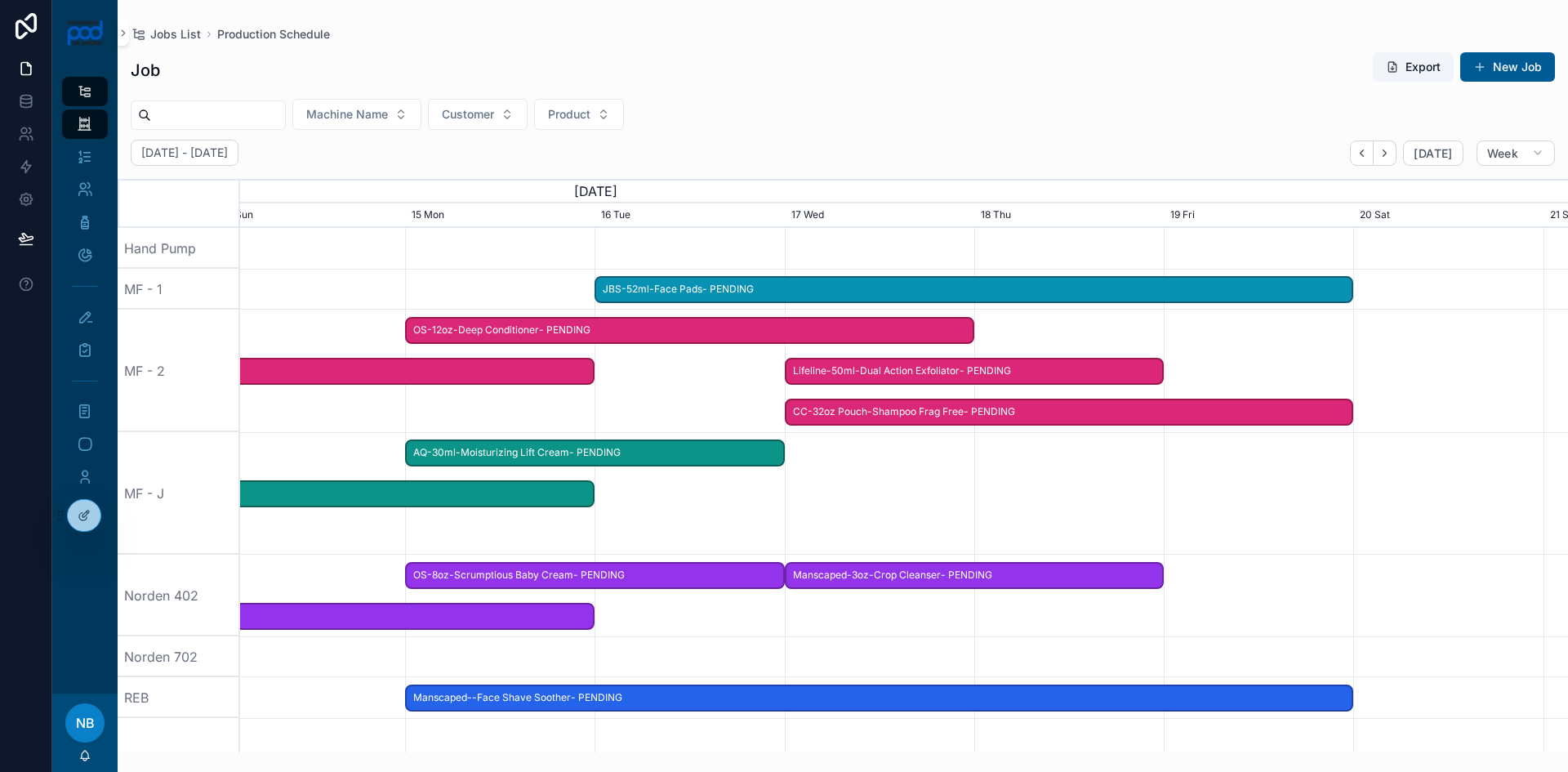
drag, startPoint x: 1368, startPoint y: 471, endPoint x: 937, endPoint y: 437, distance: 432.3
click at [969, 464] on div at bounding box center [675, 493] width 5312 height 122
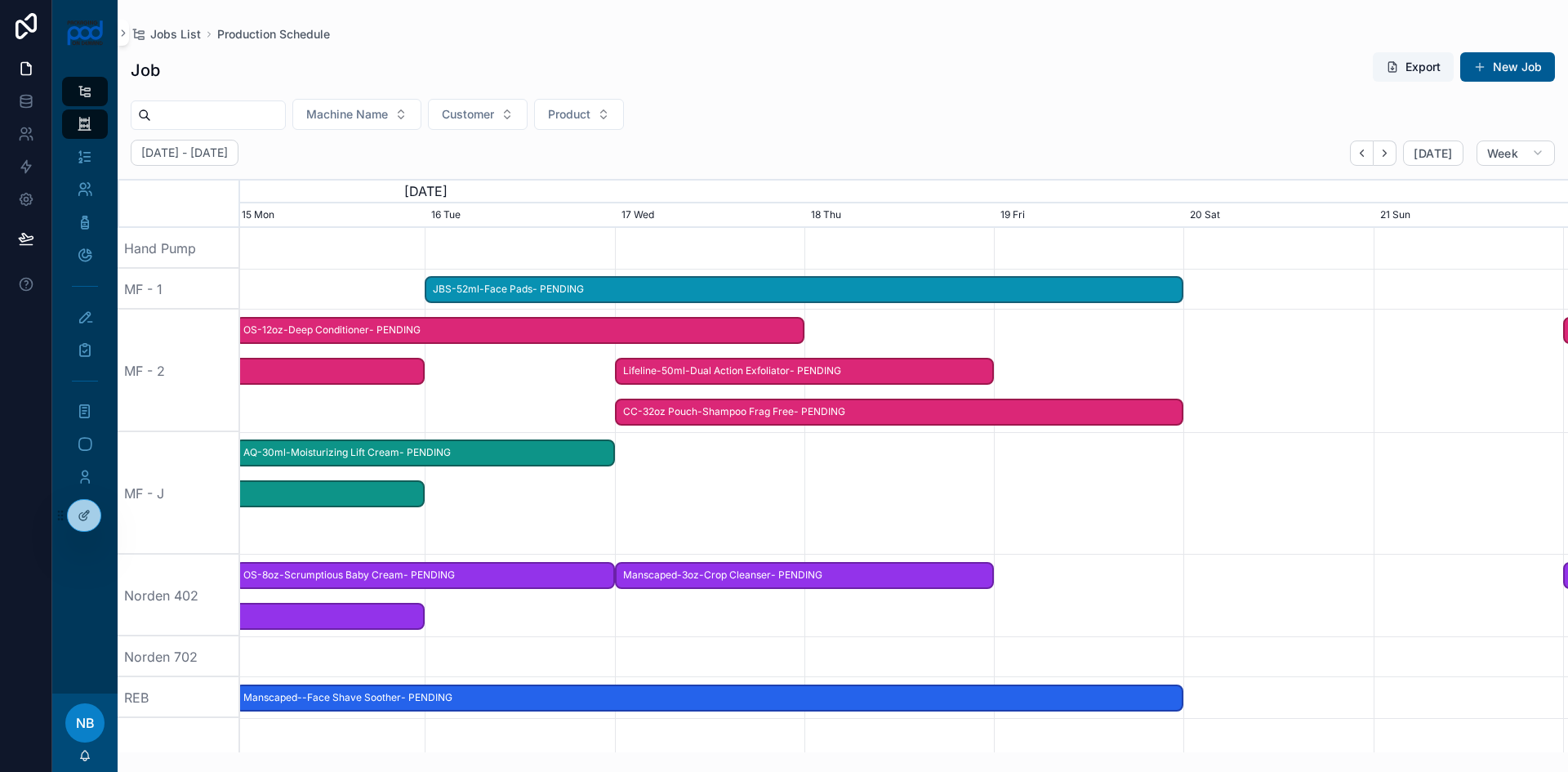
click at [874, 370] on span "Lifeline-50ml-Dual Action Exfoliator- PENDING" at bounding box center [805, 371] width 376 height 27
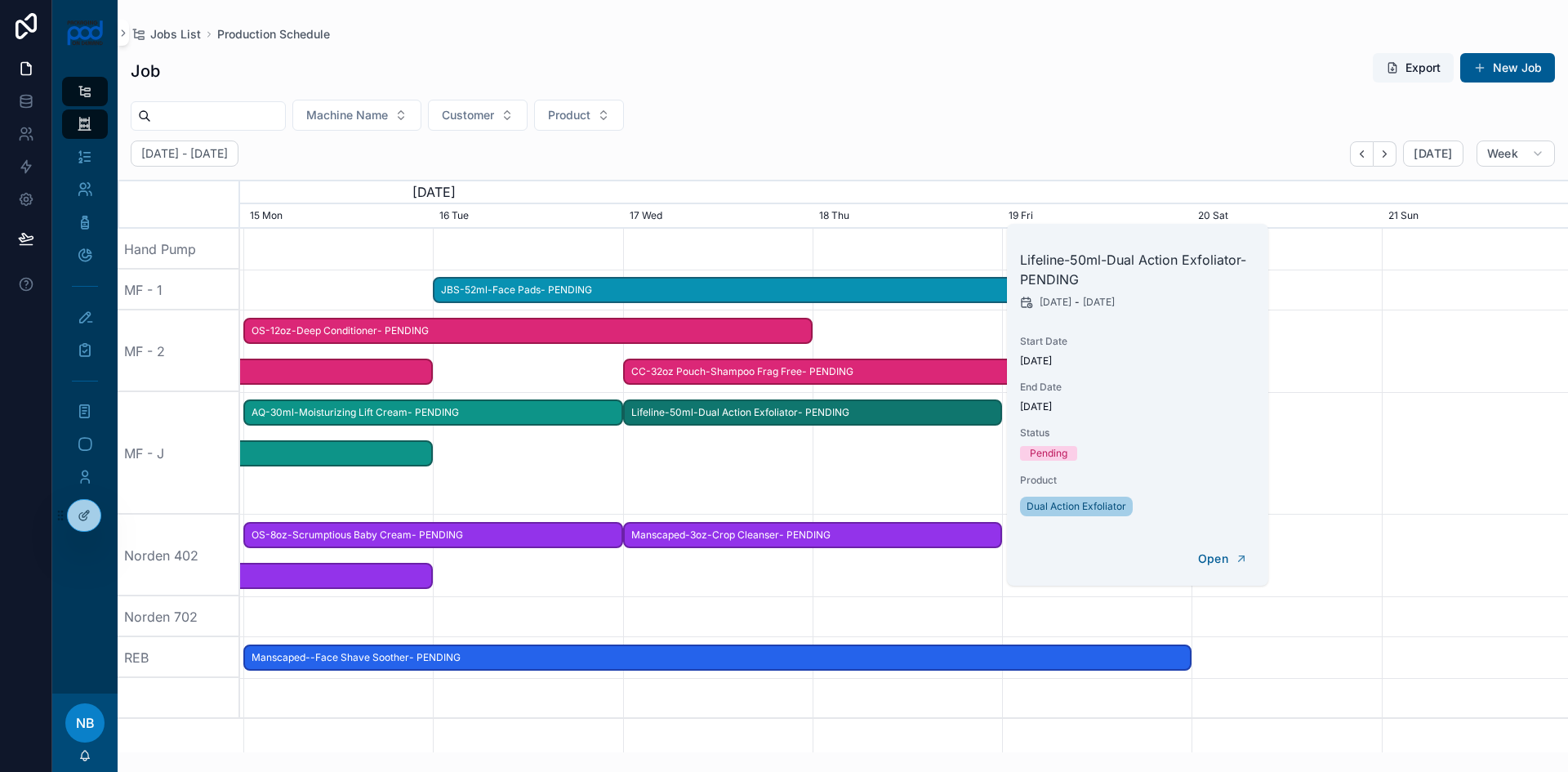
drag, startPoint x: 871, startPoint y: 369, endPoint x: 879, endPoint y: 440, distance: 71.4
drag, startPoint x: 935, startPoint y: 486, endPoint x: 1074, endPoint y: 474, distance: 139.5
click at [939, 486] on div at bounding box center [904, 453] width 5312 height 122
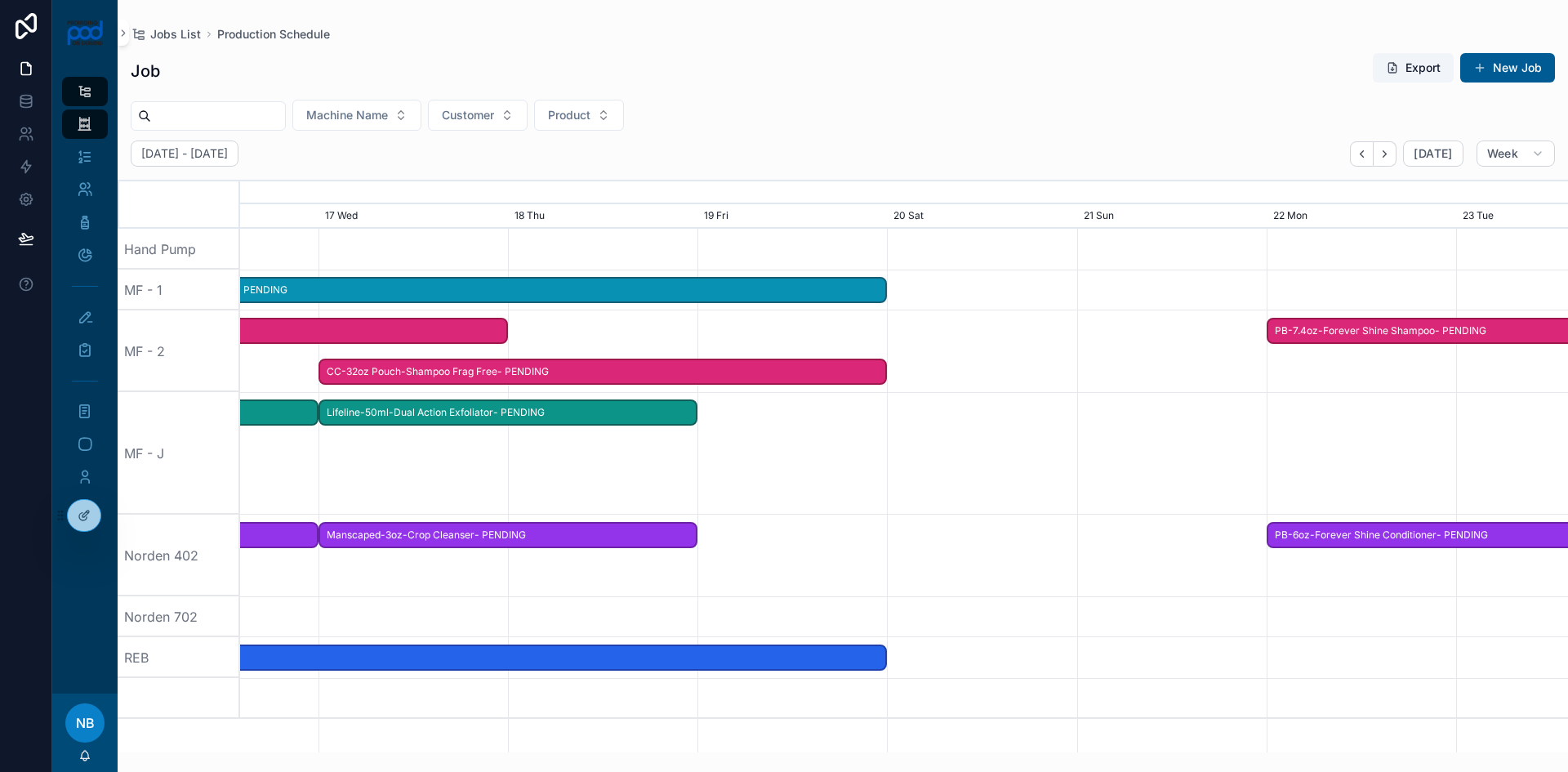
drag, startPoint x: 1206, startPoint y: 470, endPoint x: 896, endPoint y: 475, distance: 310.0
click at [897, 475] on div at bounding box center [904, 453] width 5312 height 122
click at [656, 419] on span "Lifeline-50ml-Dual Action Exfoliator- PENDING" at bounding box center [509, 413] width 376 height 27
click at [508, 452] on div at bounding box center [904, 453] width 5312 height 122
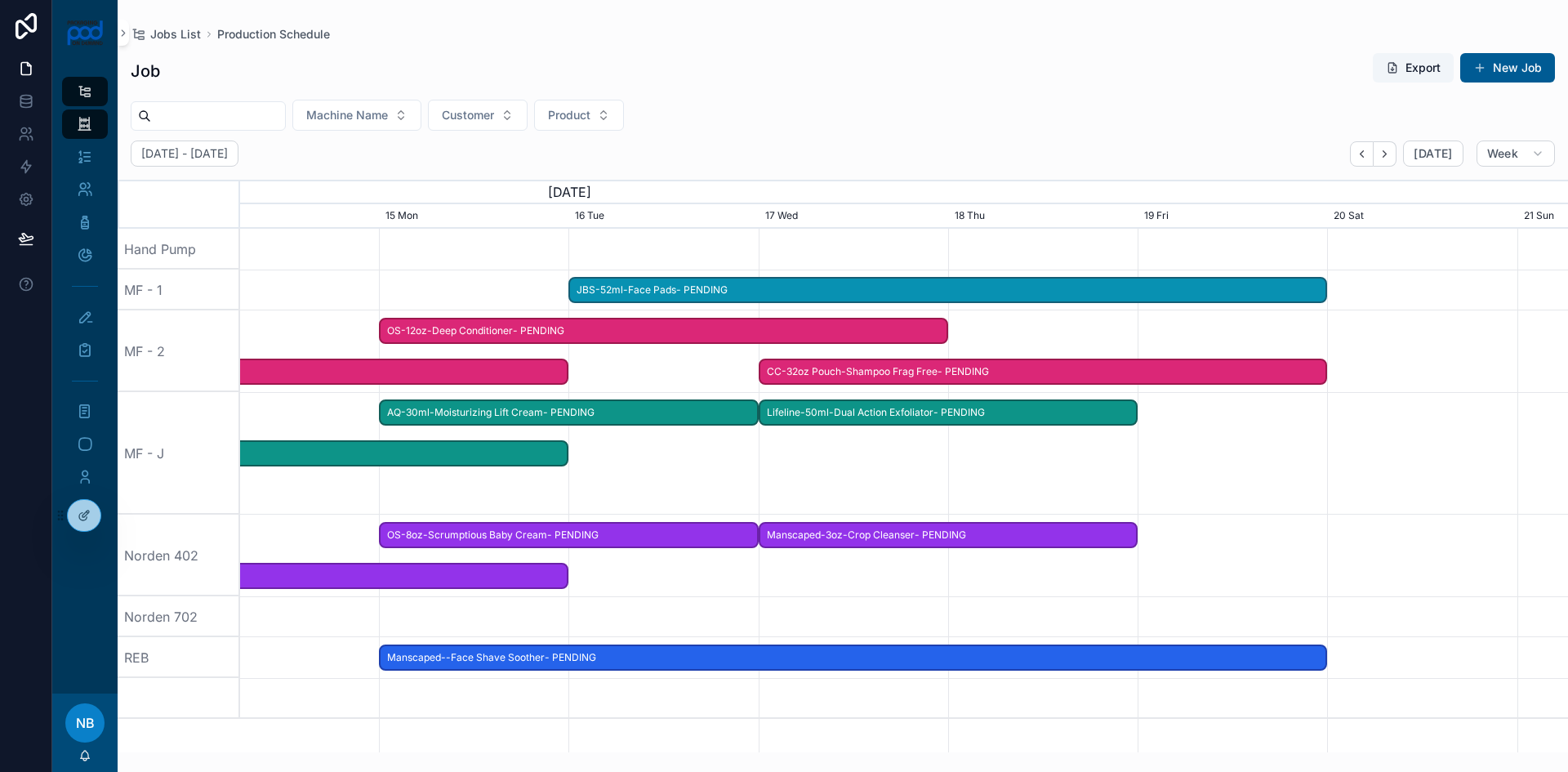
drag, startPoint x: 508, startPoint y: 455, endPoint x: 1091, endPoint y: 481, distance: 583.6
click at [1091, 481] on div at bounding box center [946, 453] width 5312 height 122
click at [863, 407] on span "Lifeline-50ml-Dual Action Exfoliator- PENDING" at bounding box center [949, 413] width 376 height 27
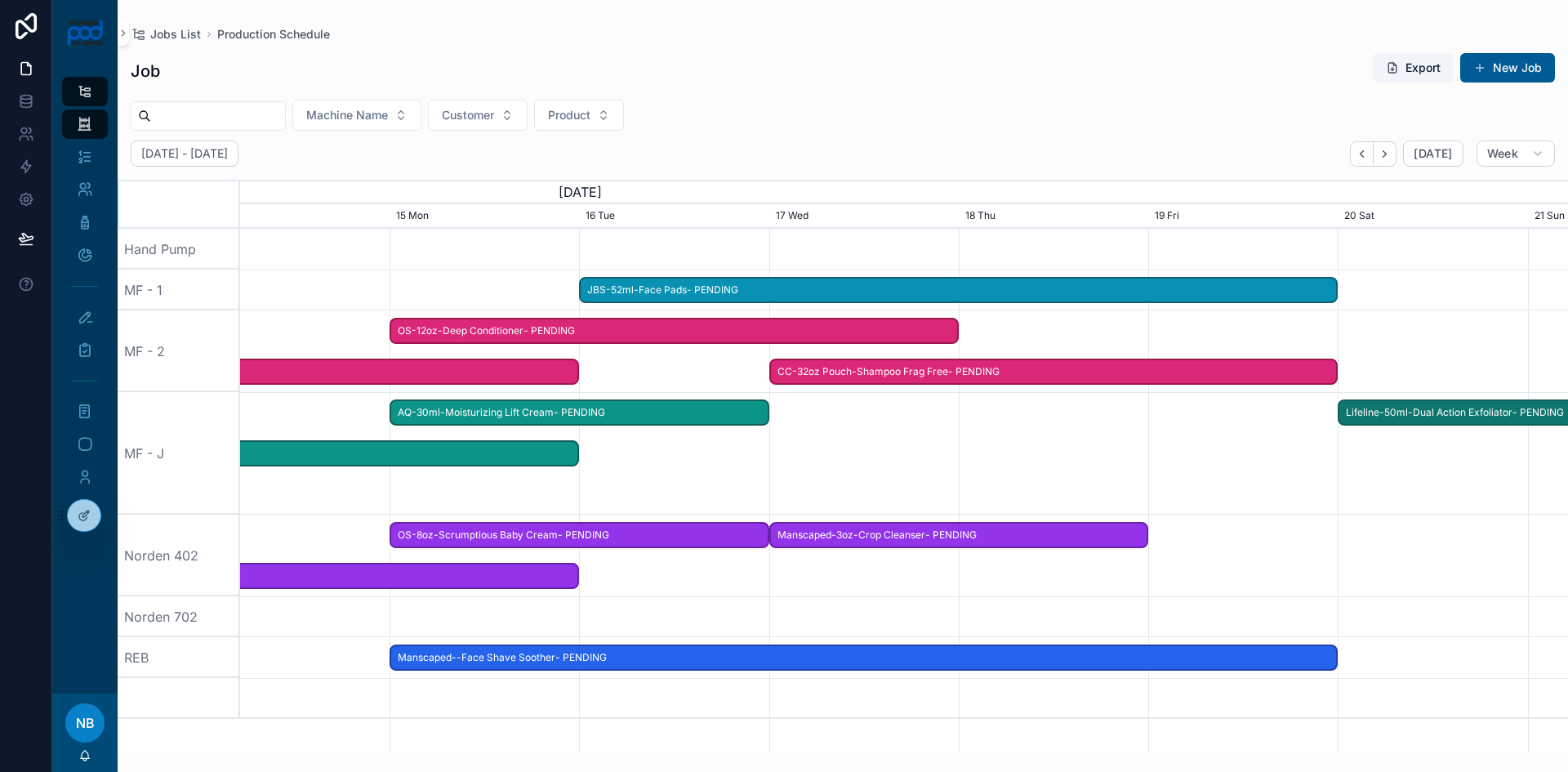
drag, startPoint x: 856, startPoint y: 418, endPoint x: 1436, endPoint y: 454, distance: 581.1
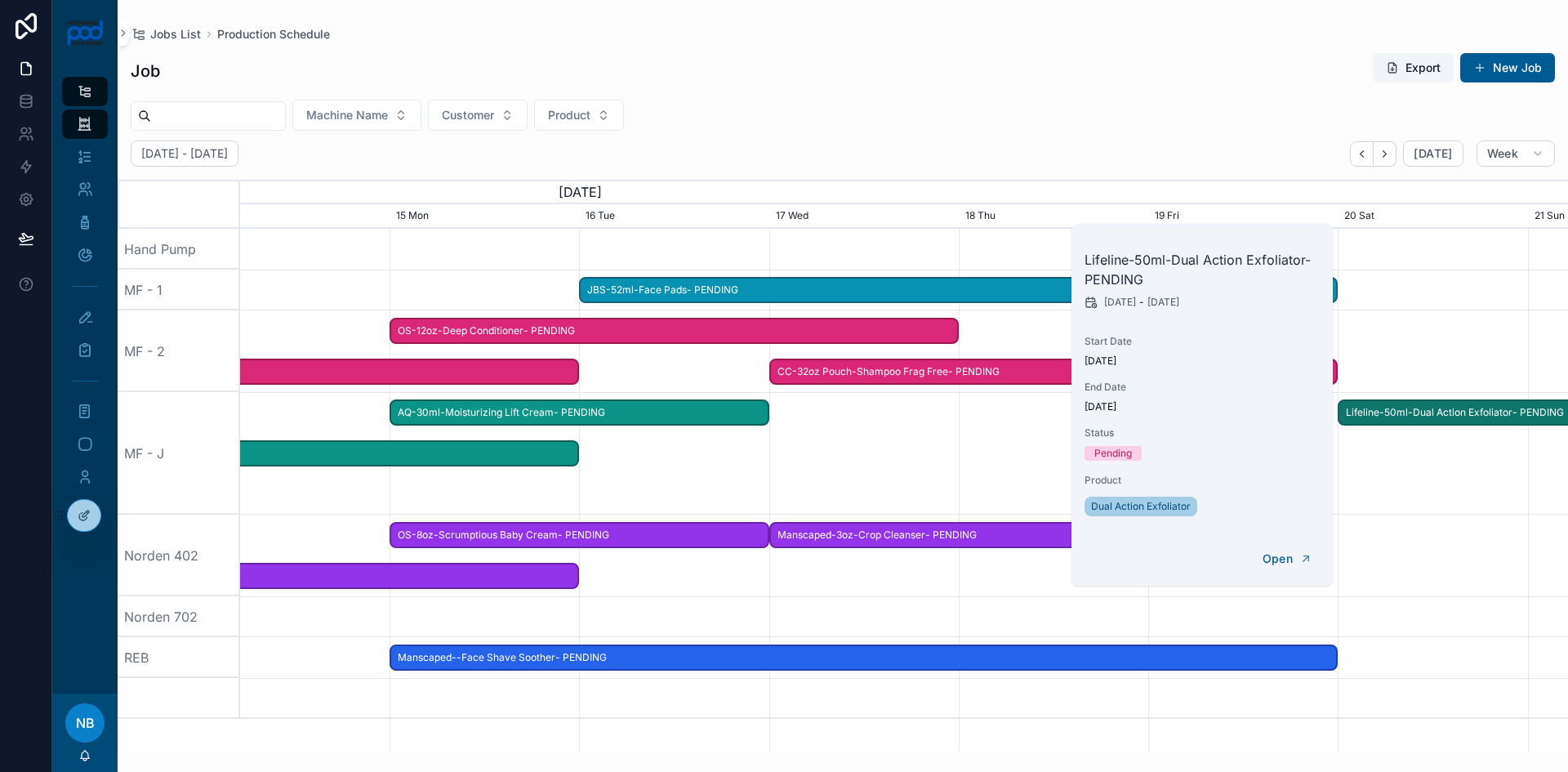
click at [1495, 488] on div at bounding box center [904, 453] width 5312 height 122
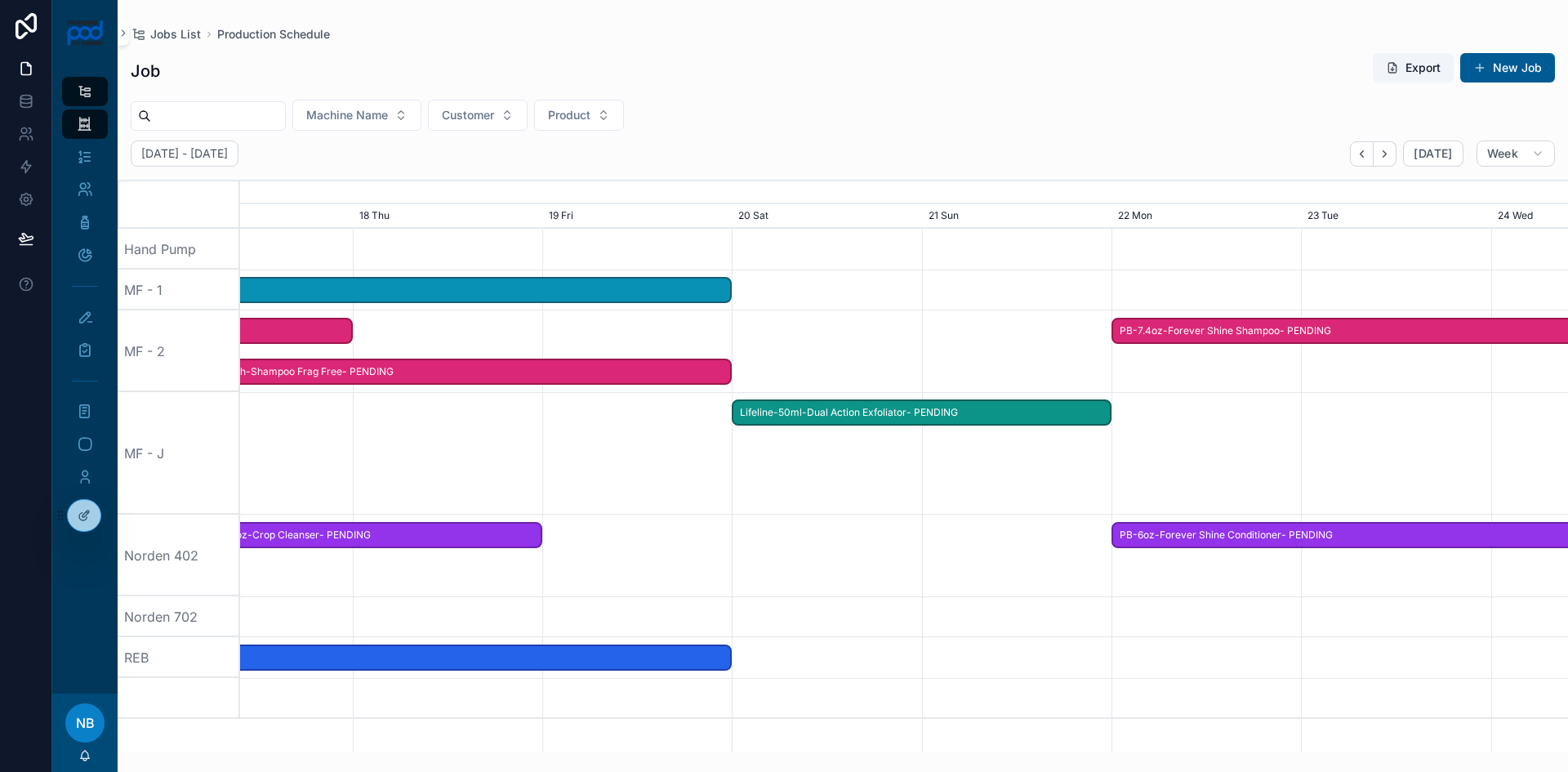
drag, startPoint x: 1493, startPoint y: 491, endPoint x: 901, endPoint y: 433, distance: 594.8
click at [901, 433] on div at bounding box center [904, 453] width 5312 height 122
click at [921, 414] on span "Lifeline-50ml-Dual Action Exfoliator- PENDING" at bounding box center [921, 413] width 376 height 27
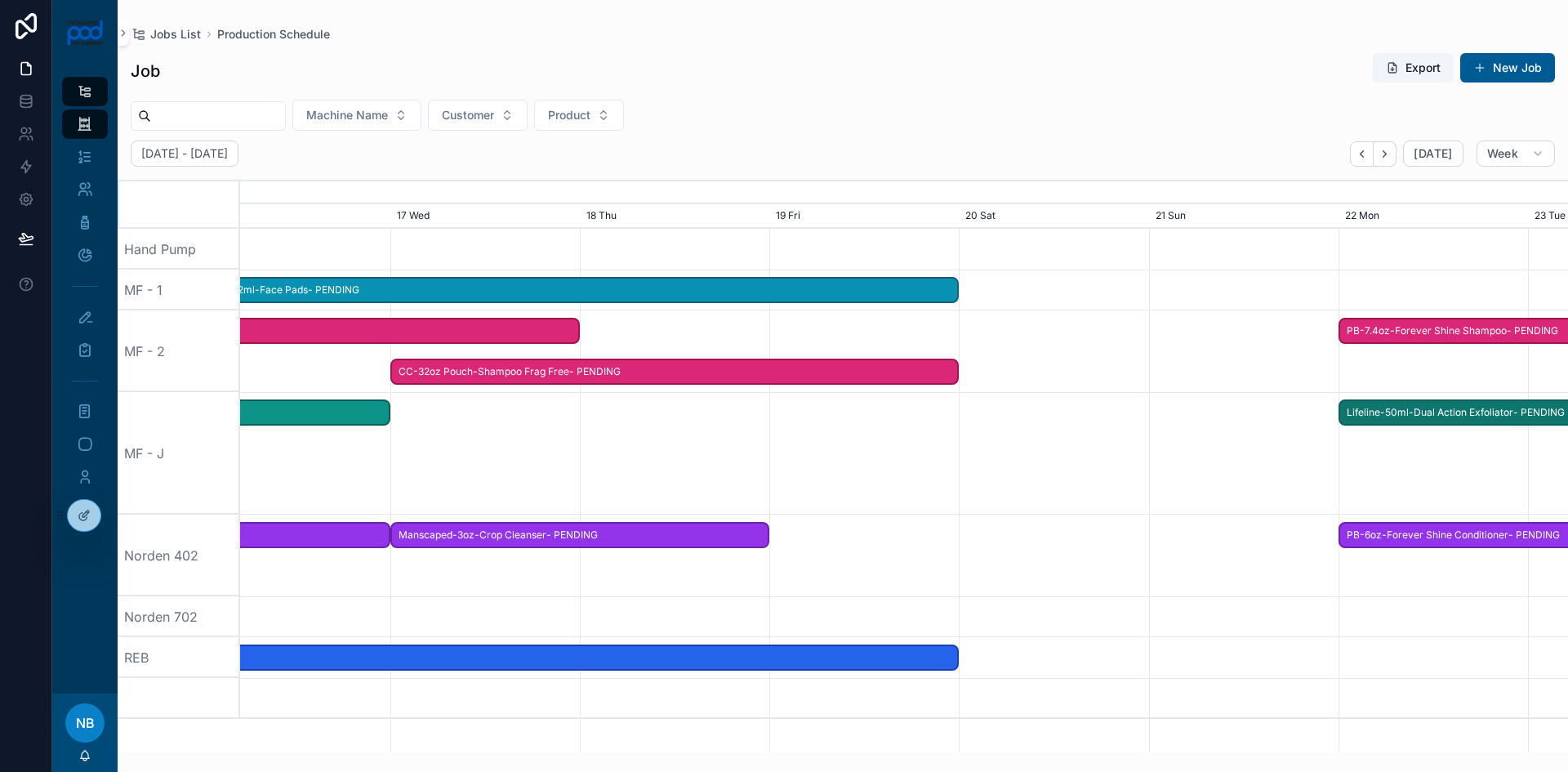
drag, startPoint x: 920, startPoint y: 413, endPoint x: 1526, endPoint y: 436, distance: 606.4
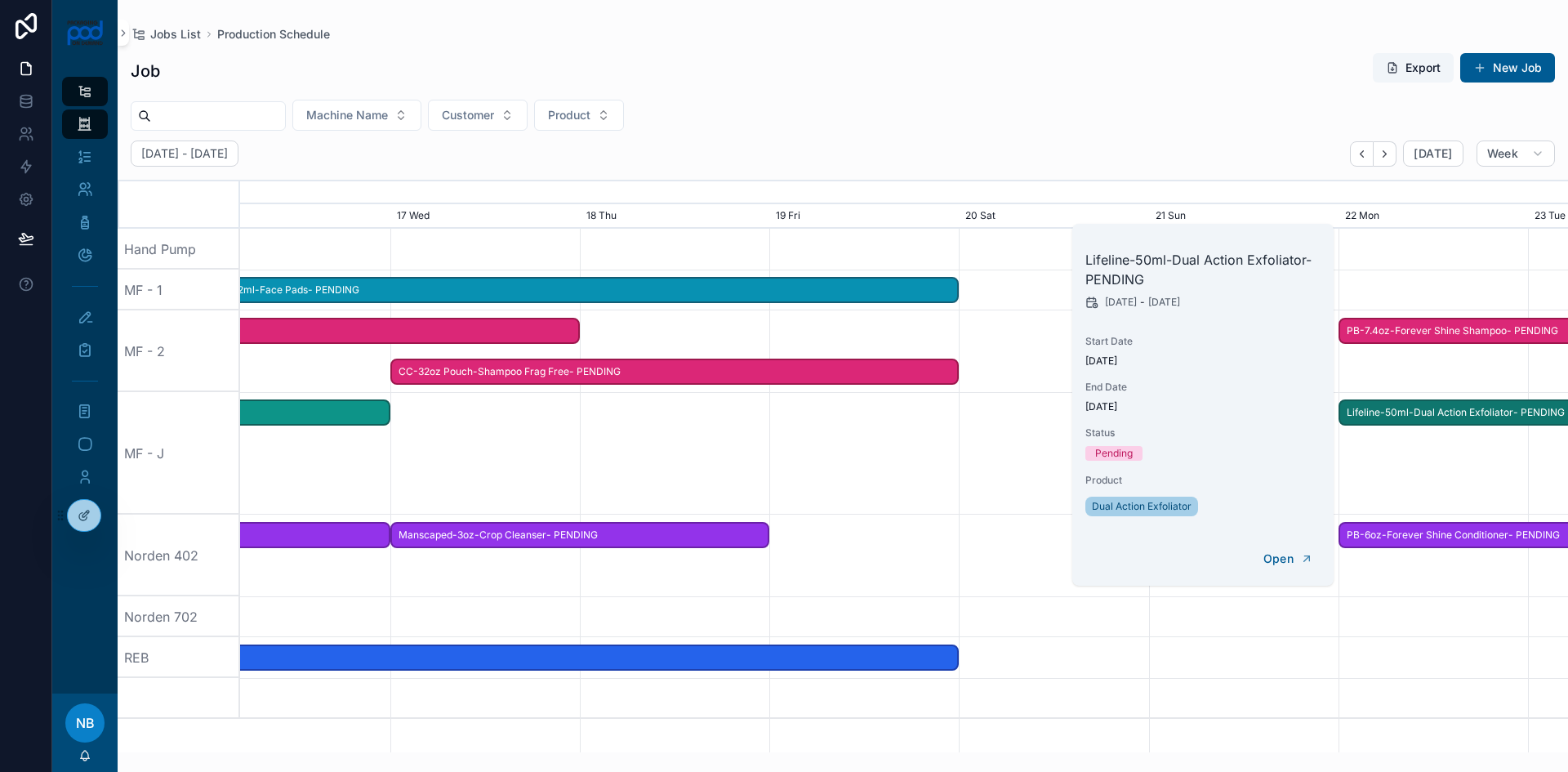
click at [1504, 462] on div at bounding box center [904, 453] width 5312 height 122
